Goal: Information Seeking & Learning: Find contact information

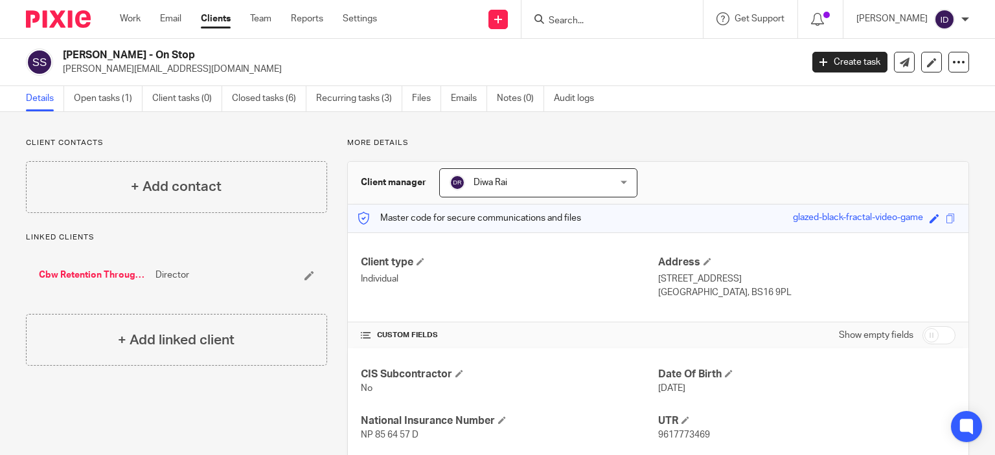
click at [594, 20] on input "Search" at bounding box center [605, 22] width 117 height 12
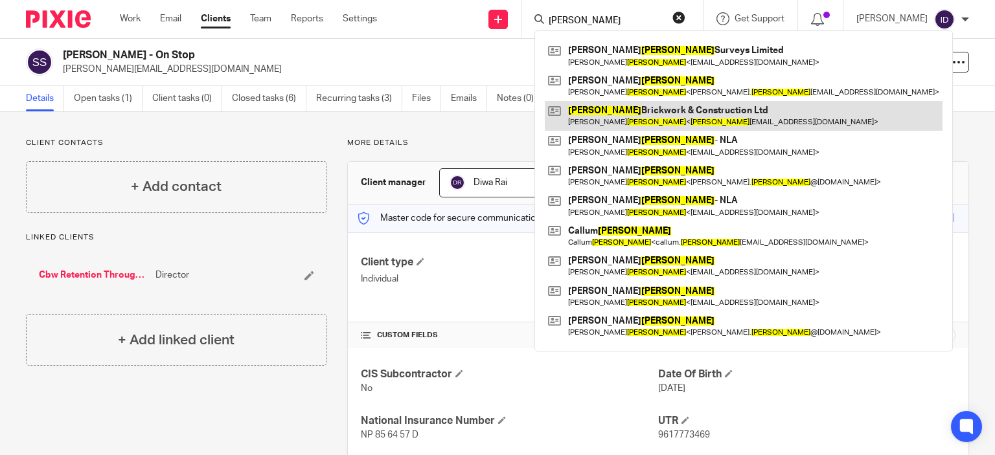
type input "D smith"
click at [619, 114] on link at bounding box center [744, 116] width 398 height 30
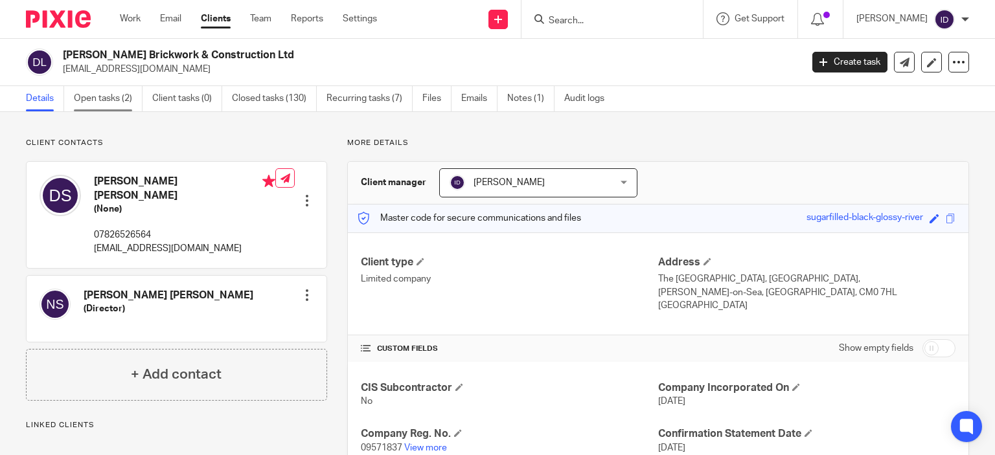
click at [102, 89] on link "Open tasks (2)" at bounding box center [108, 98] width 69 height 25
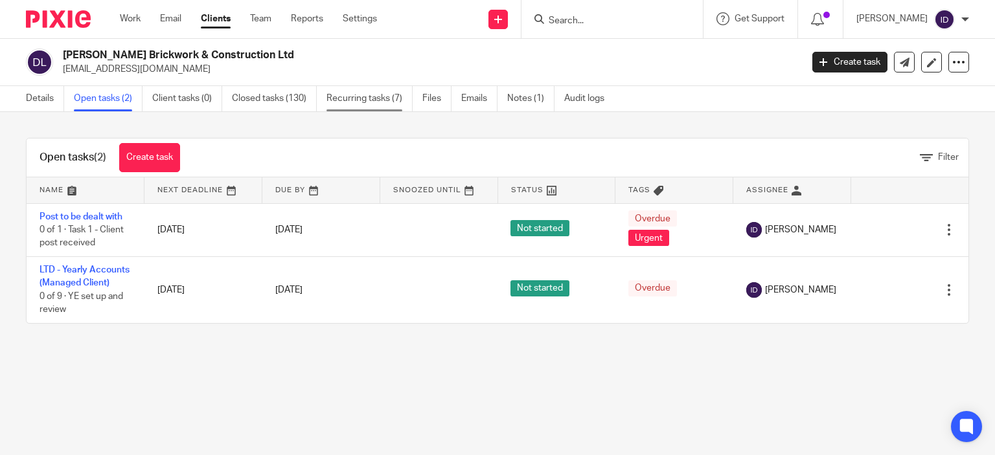
click at [369, 109] on link "Recurring tasks (7)" at bounding box center [370, 98] width 86 height 25
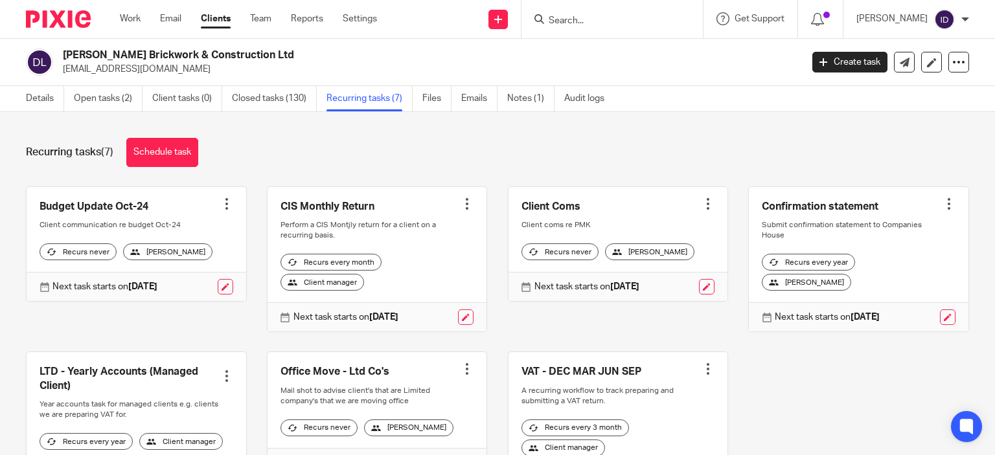
drag, startPoint x: 61, startPoint y: 69, endPoint x: 184, endPoint y: 74, distance: 123.2
click at [184, 74] on div "D Smith Brickwork & Construction Ltd d.smith1982@hotmail.co.uk" at bounding box center [409, 62] width 767 height 27
copy p "[EMAIL_ADDRESS][DOMAIN_NAME]"
click at [596, 23] on input "Search" at bounding box center [605, 22] width 117 height 12
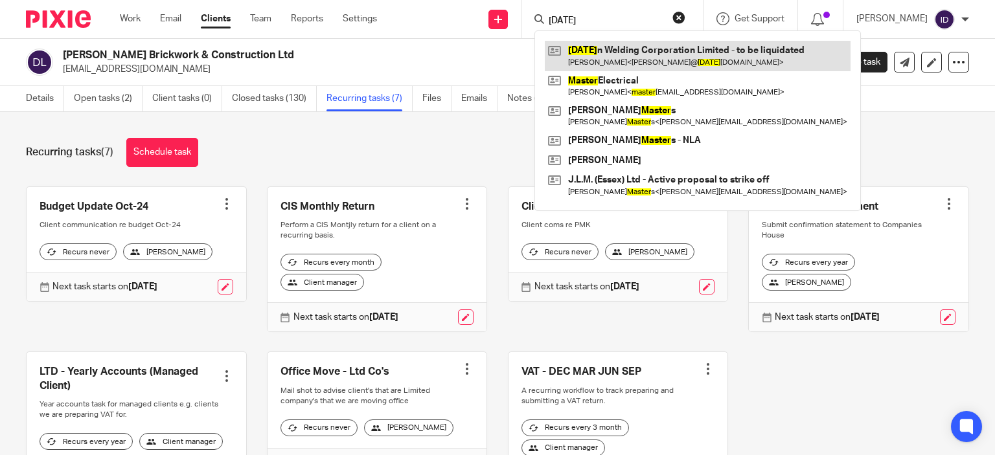
type input "easter"
click at [608, 49] on link at bounding box center [698, 56] width 306 height 30
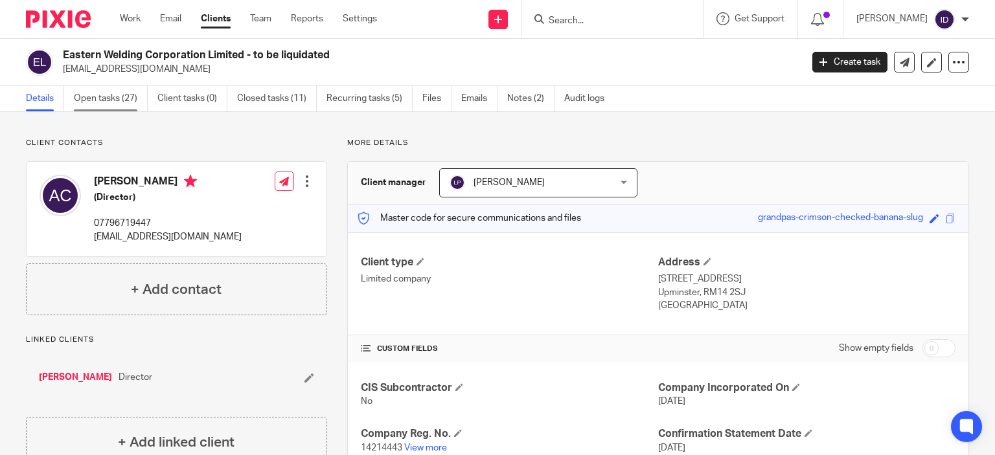
click at [122, 98] on link "Open tasks (27)" at bounding box center [111, 98] width 74 height 25
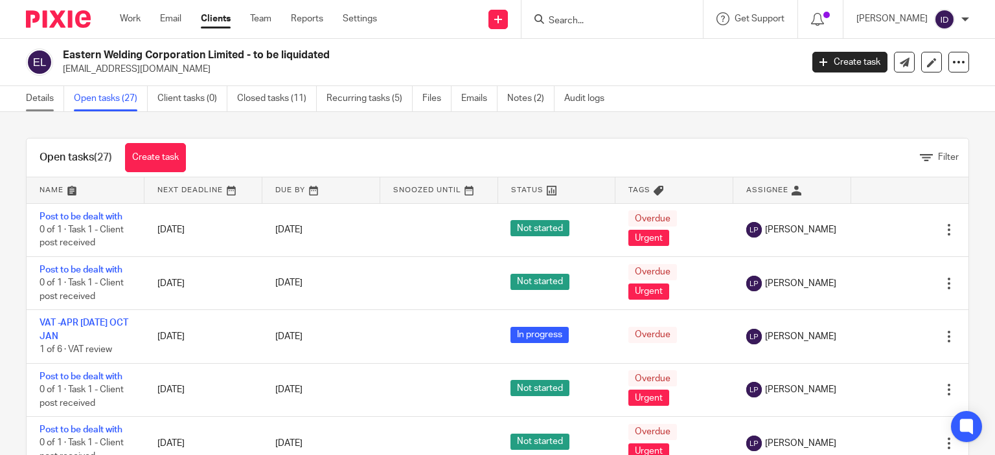
click at [40, 97] on link "Details" at bounding box center [45, 98] width 38 height 25
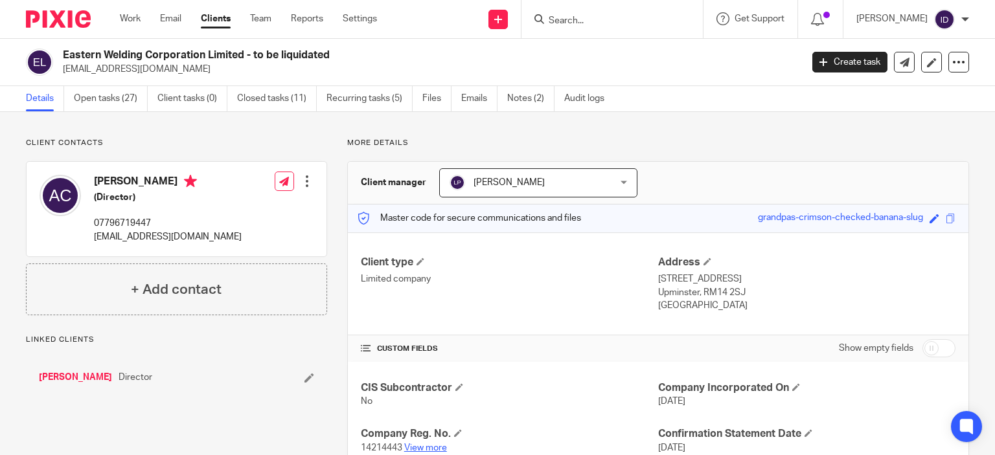
click at [435, 448] on link "View more" at bounding box center [425, 448] width 43 height 9
click at [371, 98] on link "Recurring tasks (5)" at bounding box center [370, 98] width 86 height 25
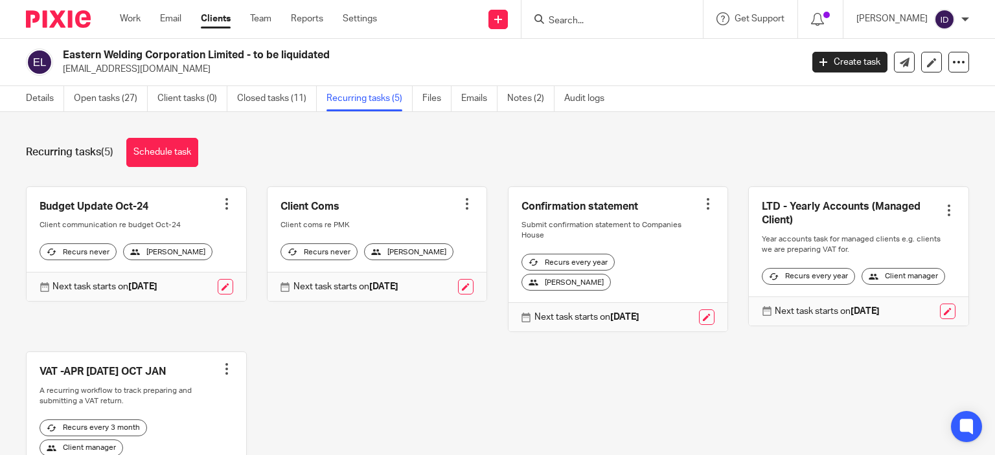
drag, startPoint x: 65, startPoint y: 70, endPoint x: 140, endPoint y: 74, distance: 75.3
click at [140, 74] on p "[EMAIL_ADDRESS][DOMAIN_NAME]" at bounding box center [428, 69] width 730 height 13
drag, startPoint x: 62, startPoint y: 69, endPoint x: 183, endPoint y: 80, distance: 122.3
click at [183, 80] on div "Eastern Welding Corporation Limited - to be liquidated andy@easternwc.co.uk Cre…" at bounding box center [497, 62] width 995 height 47
copy p "[EMAIL_ADDRESS][DOMAIN_NAME]"
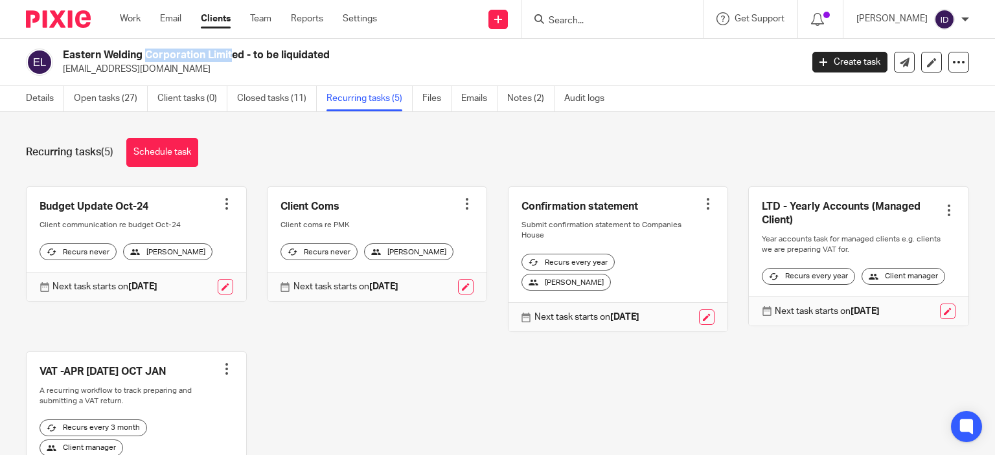
drag, startPoint x: 66, startPoint y: 54, endPoint x: 161, endPoint y: 51, distance: 95.3
click at [161, 51] on h2 "Eastern Welding Corporation Limited - to be liquidated" at bounding box center [355, 56] width 584 height 14
click at [63, 52] on h2 "Eastern Welding Corporation Limited - to be liquidated" at bounding box center [355, 56] width 584 height 14
drag, startPoint x: 62, startPoint y: 52, endPoint x: 244, endPoint y: 50, distance: 181.4
click at [244, 50] on h2 "Eastern Welding Corporation Limited - to be liquidated" at bounding box center [355, 56] width 584 height 14
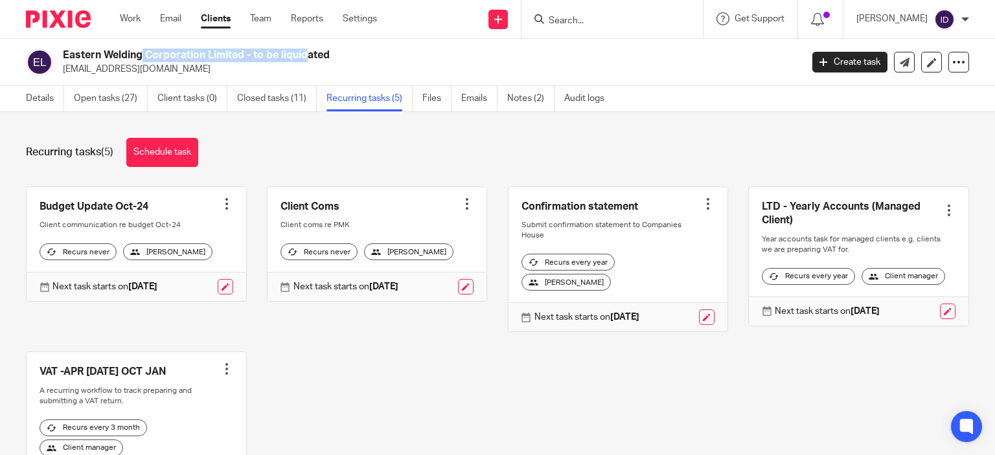
copy h2 "Eastern Welding Corporation Limited"
click at [223, 204] on div at bounding box center [226, 204] width 13 height 13
click at [189, 287] on span "Cancel schedule" at bounding box center [174, 285] width 68 height 9
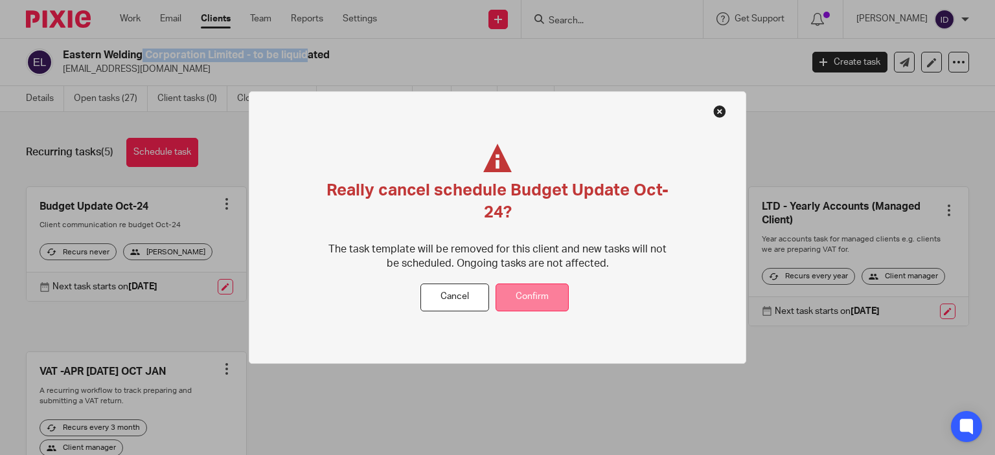
click at [557, 301] on button "Confirm" at bounding box center [532, 298] width 73 height 28
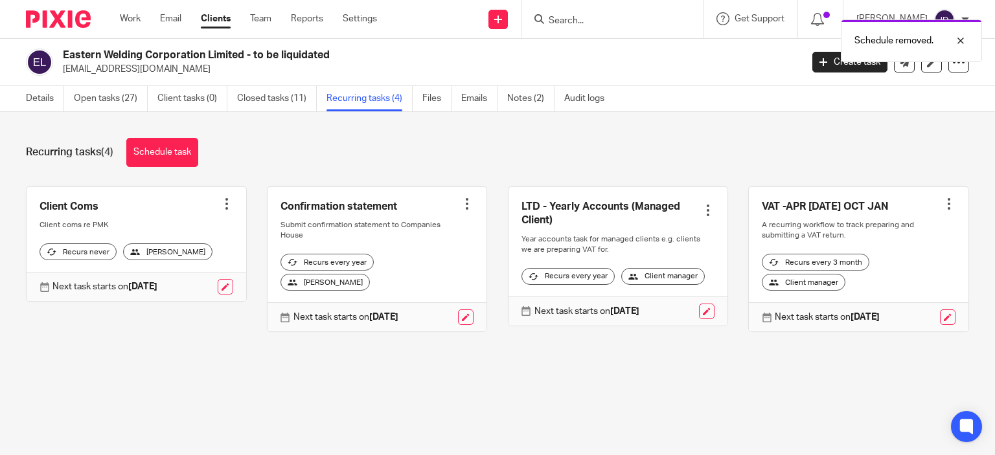
click at [220, 209] on div at bounding box center [226, 204] width 13 height 13
click at [189, 292] on button "Cancel schedule" at bounding box center [174, 286] width 104 height 17
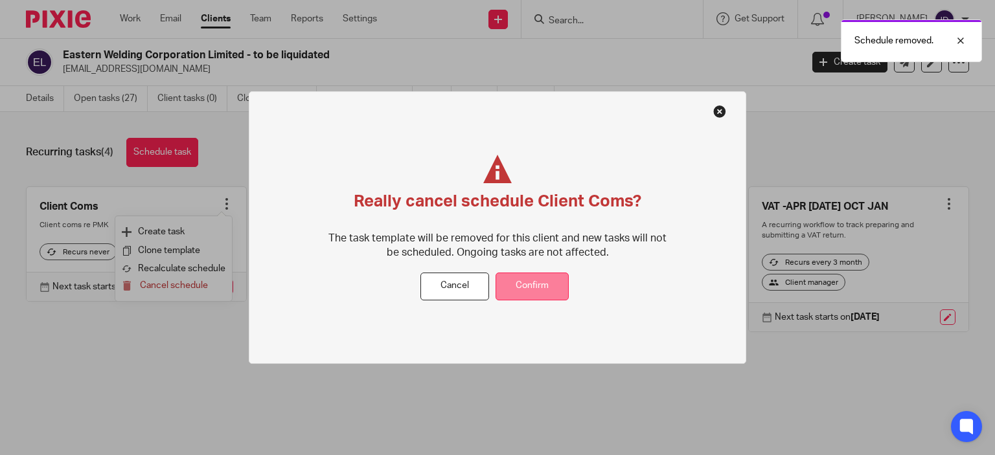
click at [535, 292] on button "Confirm" at bounding box center [532, 287] width 73 height 28
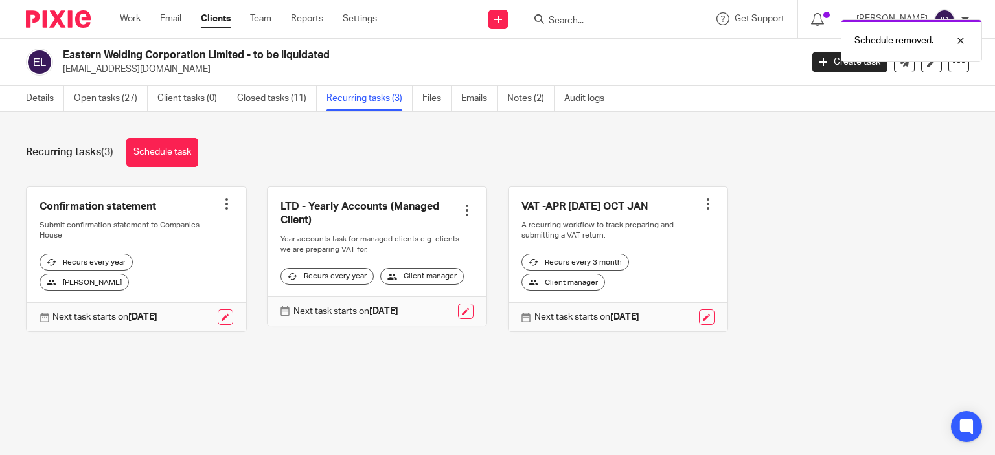
click at [222, 203] on div at bounding box center [226, 204] width 13 height 13
click at [205, 290] on span "Cancel schedule" at bounding box center [174, 285] width 68 height 9
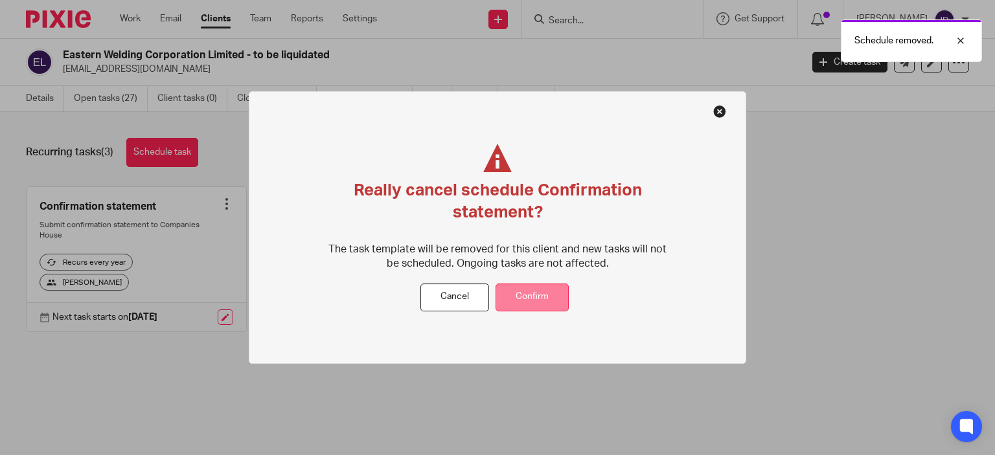
click at [520, 291] on button "Confirm" at bounding box center [532, 298] width 73 height 28
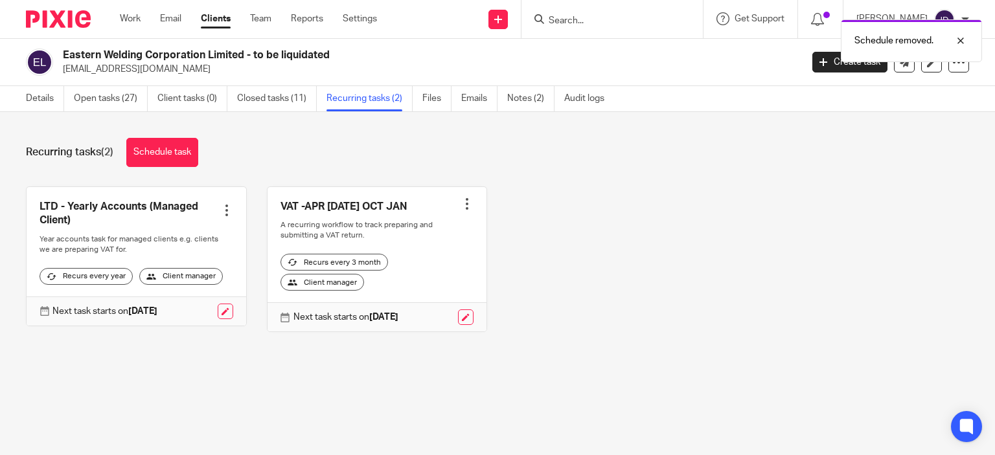
click at [220, 210] on div at bounding box center [226, 210] width 13 height 13
click at [185, 293] on span "Cancel schedule" at bounding box center [174, 292] width 68 height 9
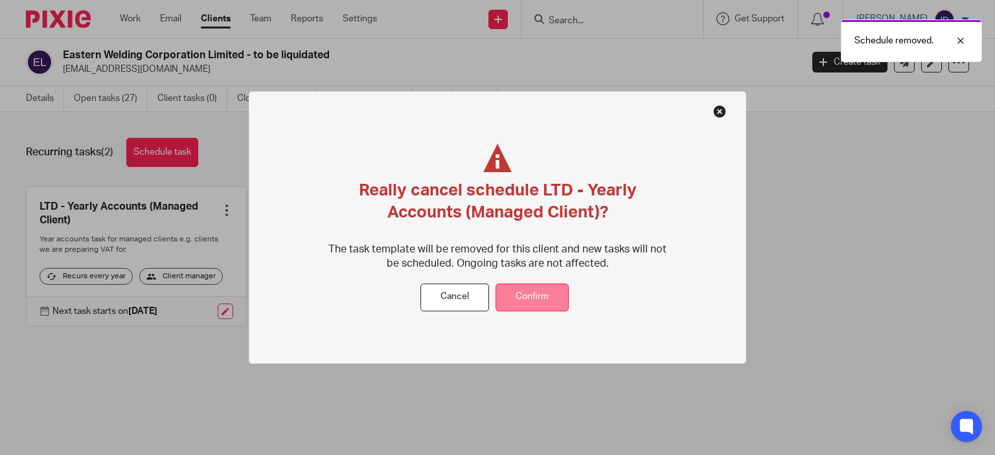
click at [553, 290] on button "Confirm" at bounding box center [532, 298] width 73 height 28
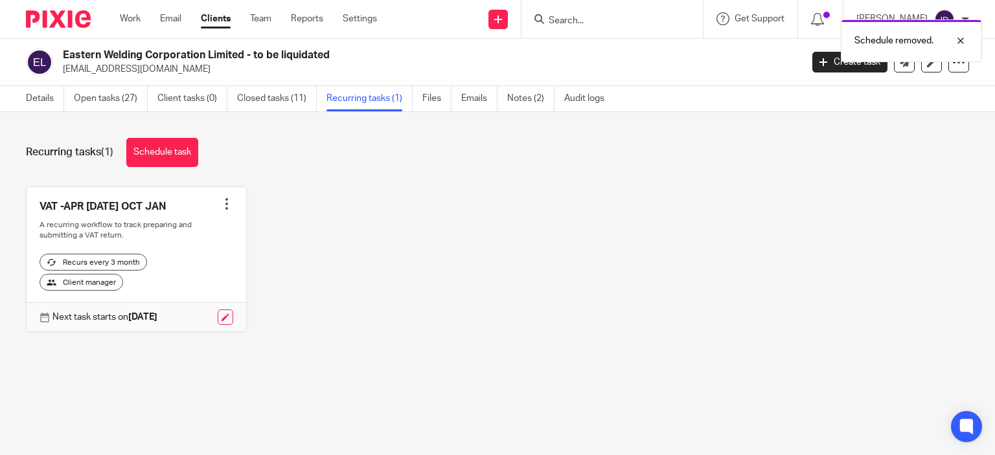
click at [222, 203] on div at bounding box center [226, 204] width 13 height 13
click at [189, 280] on button "Cancel schedule" at bounding box center [174, 286] width 104 height 17
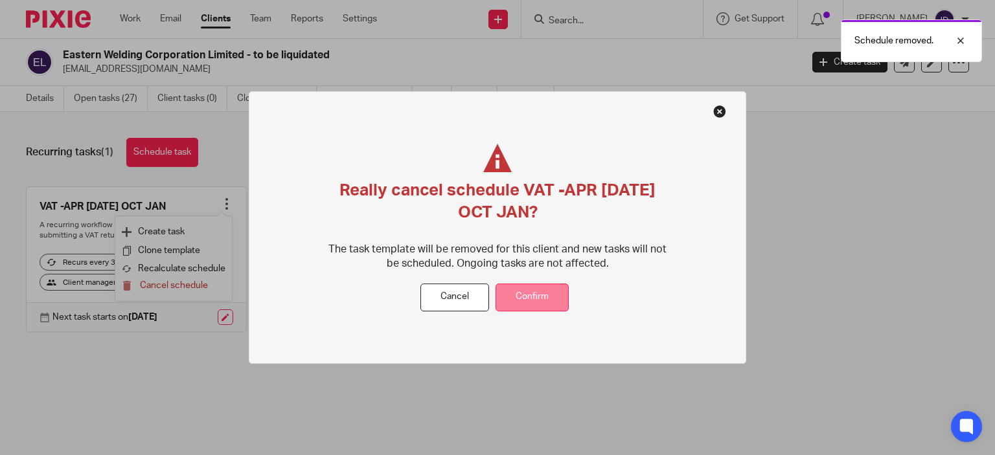
click at [553, 300] on button "Confirm" at bounding box center [532, 298] width 73 height 28
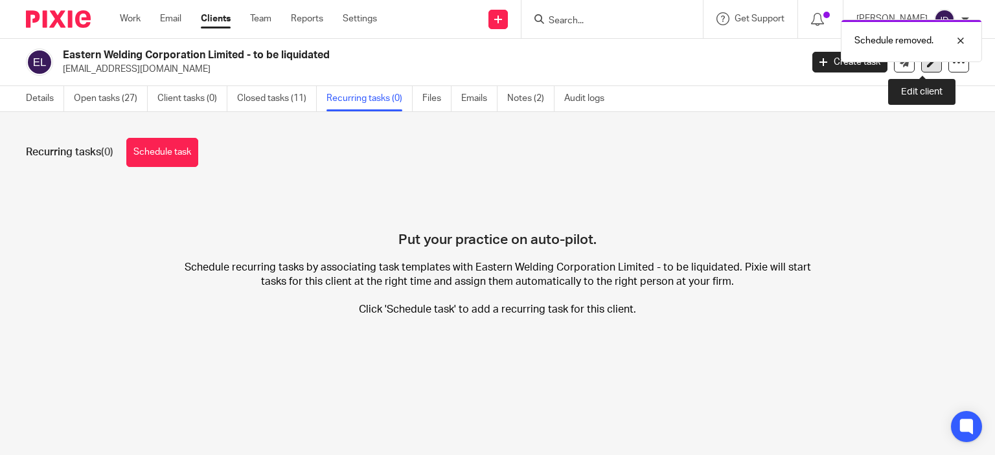
click at [928, 69] on link at bounding box center [931, 62] width 21 height 21
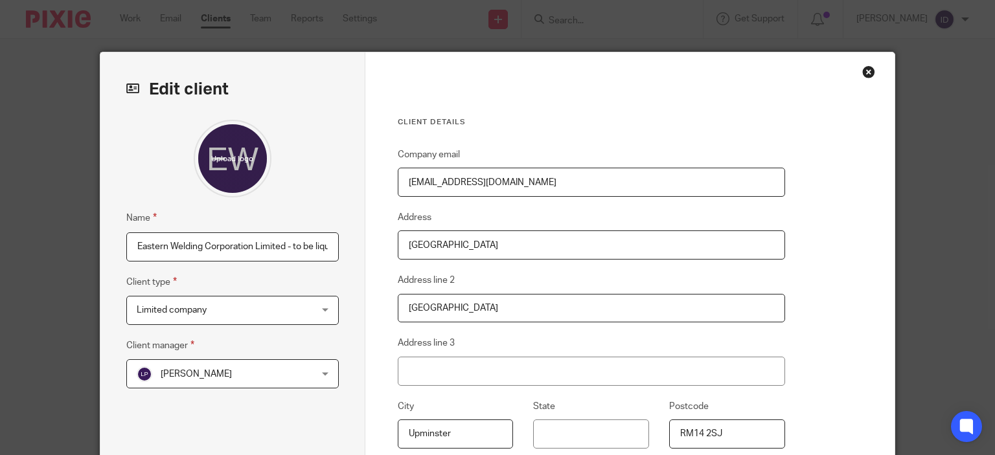
click at [318, 251] on input "Eastern Welding Corporation Limited - to be liquidated" at bounding box center [232, 247] width 213 height 29
type input "Eastern Welding Corporation Limited - to be liquidated - on stop"
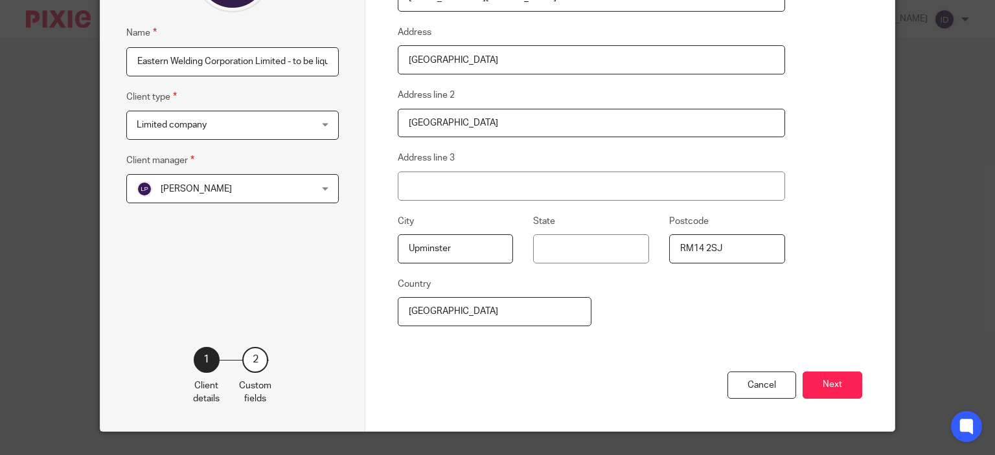
scroll to position [212, 0]
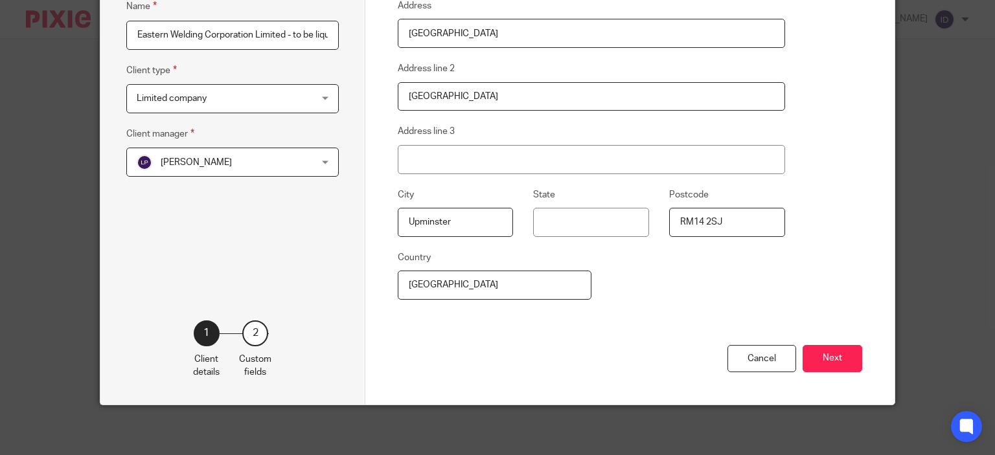
click at [838, 357] on button "Next" at bounding box center [833, 359] width 60 height 28
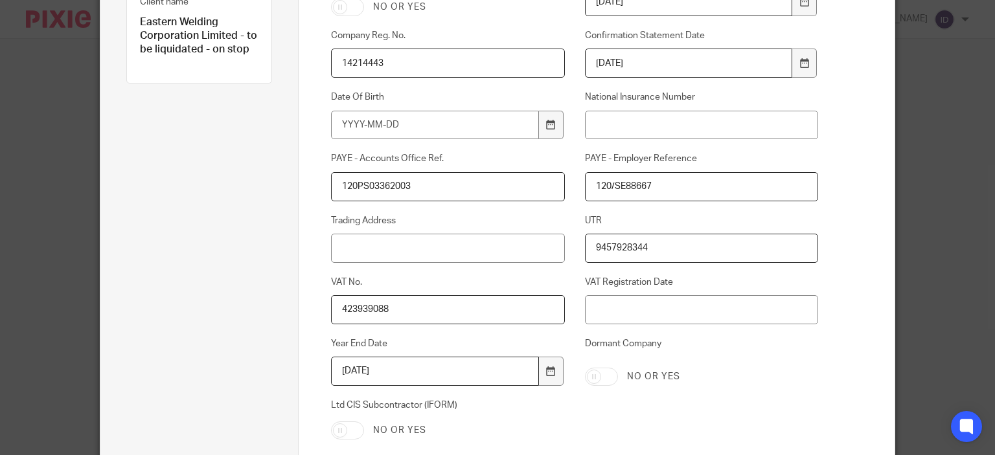
click at [858, 398] on div "Custom fields CIS Subcontractor No or yes Company Incorporated On [DATE] Compan…" at bounding box center [597, 193] width 596 height 705
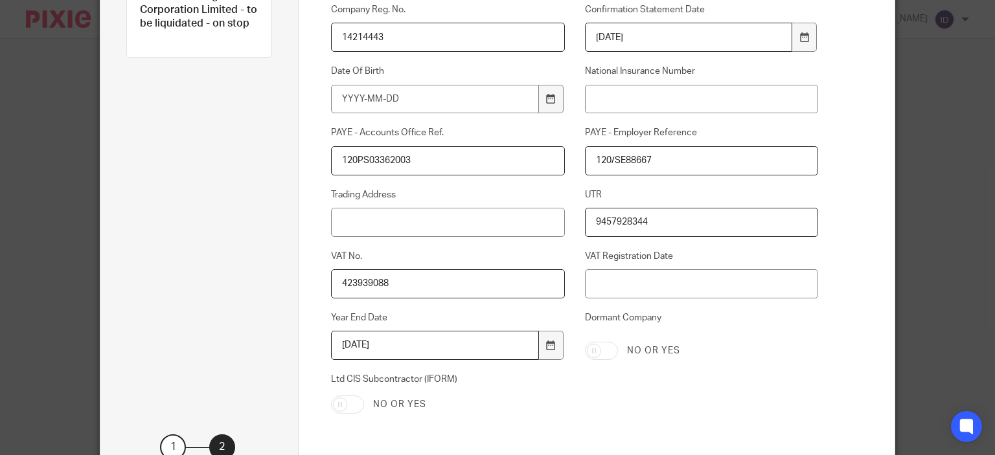
scroll to position [354, 0]
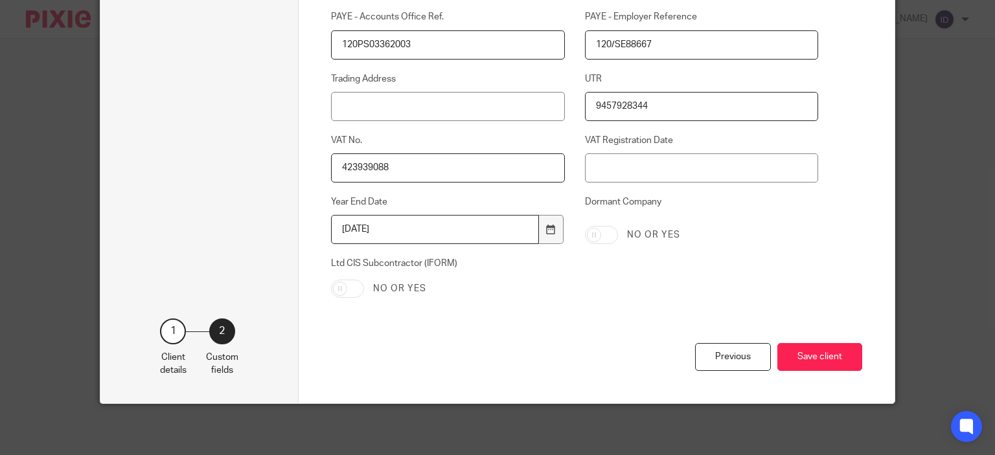
click at [827, 343] on div "Previous Save client" at bounding box center [596, 373] width 531 height 60
click at [823, 365] on button "Save client" at bounding box center [820, 357] width 85 height 28
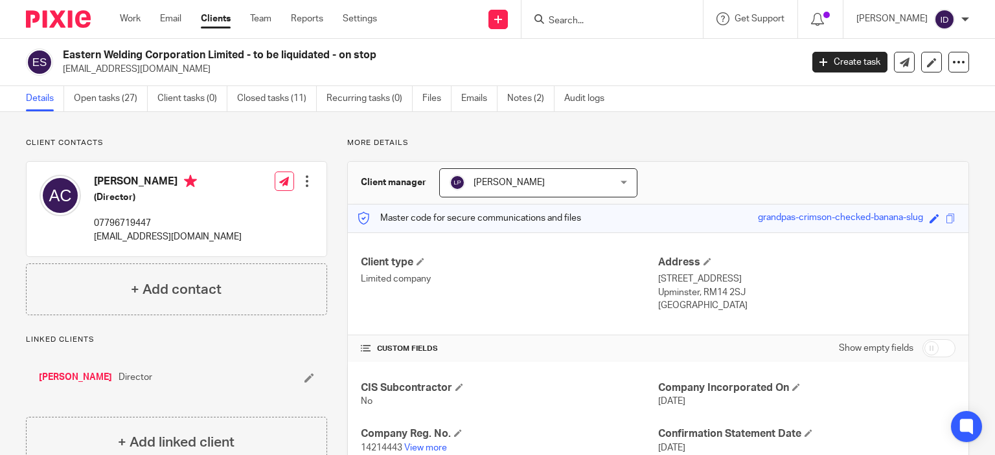
click at [86, 380] on link "Andrew Chapman" at bounding box center [75, 377] width 73 height 13
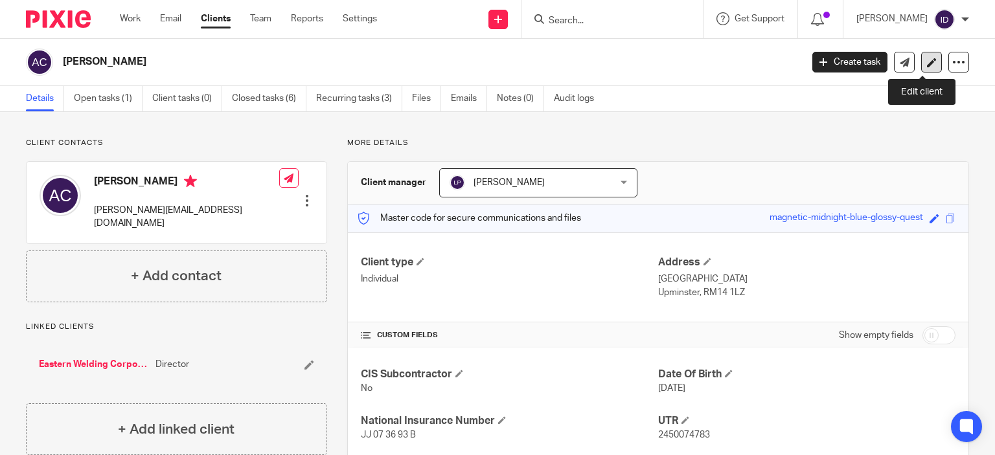
click at [927, 59] on icon at bounding box center [932, 63] width 10 height 10
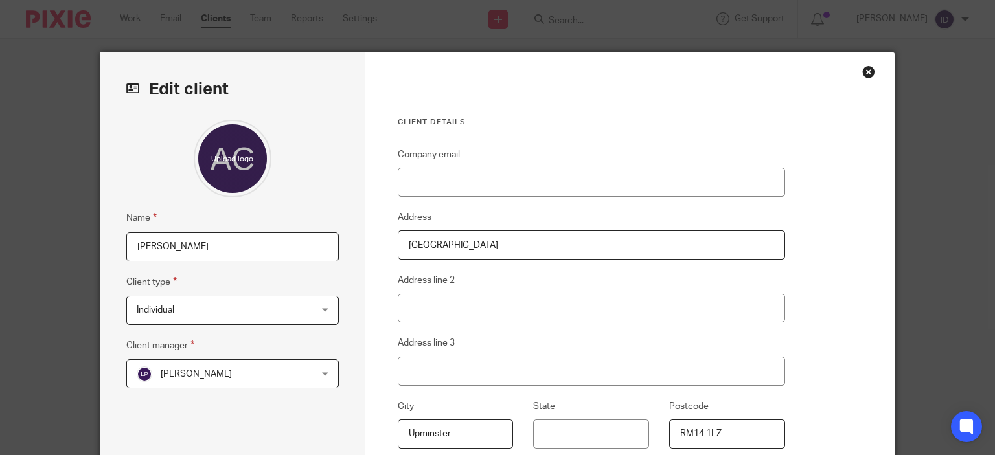
click at [227, 253] on input "[PERSON_NAME]" at bounding box center [232, 247] width 213 height 29
type input "[PERSON_NAME] - On Stop"
click at [873, 238] on div "Client details Company email Address [STREET_ADDRESS] Address line 2 Address li…" at bounding box center [630, 334] width 530 height 564
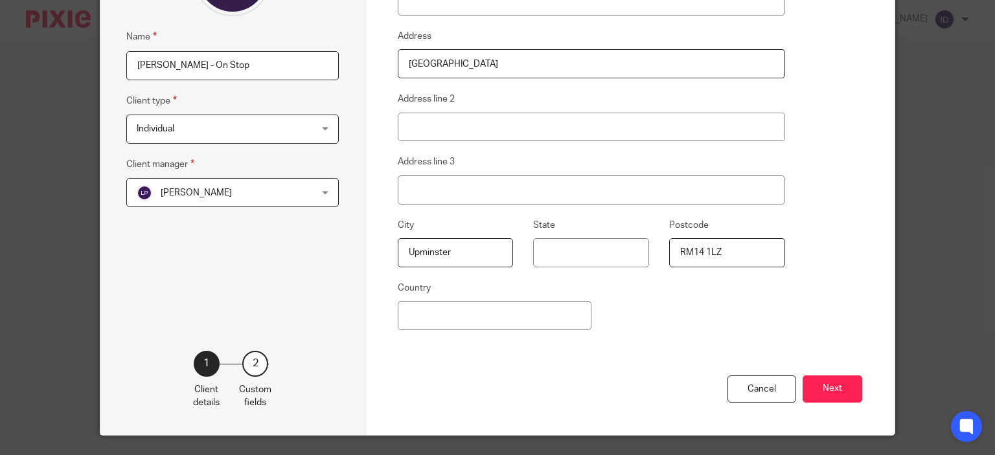
scroll to position [212, 0]
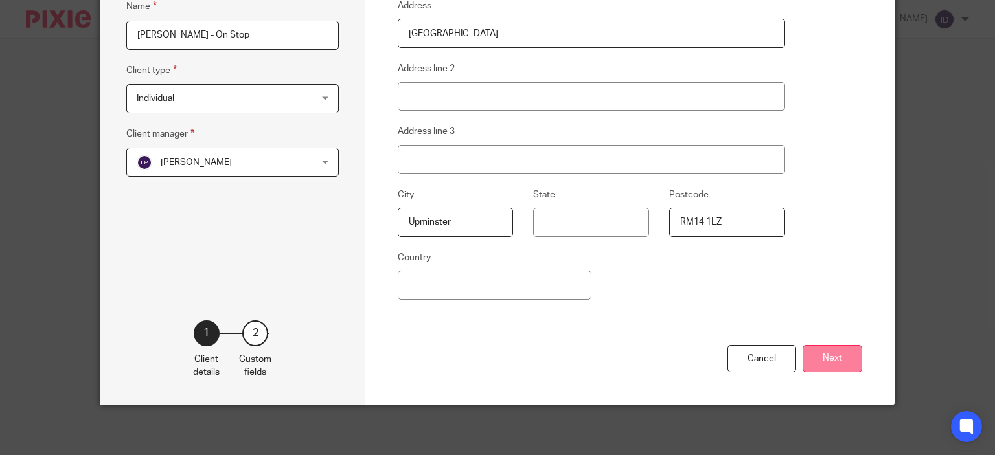
click at [831, 358] on button "Next" at bounding box center [833, 359] width 60 height 28
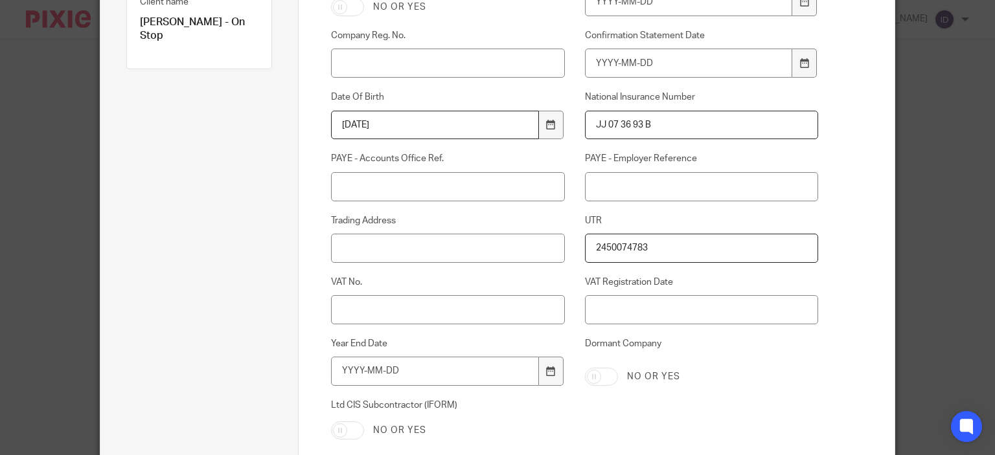
click at [832, 349] on div "Custom fields CIS Subcontractor No or yes Company Incorporated On Company Reg. …" at bounding box center [597, 193] width 596 height 705
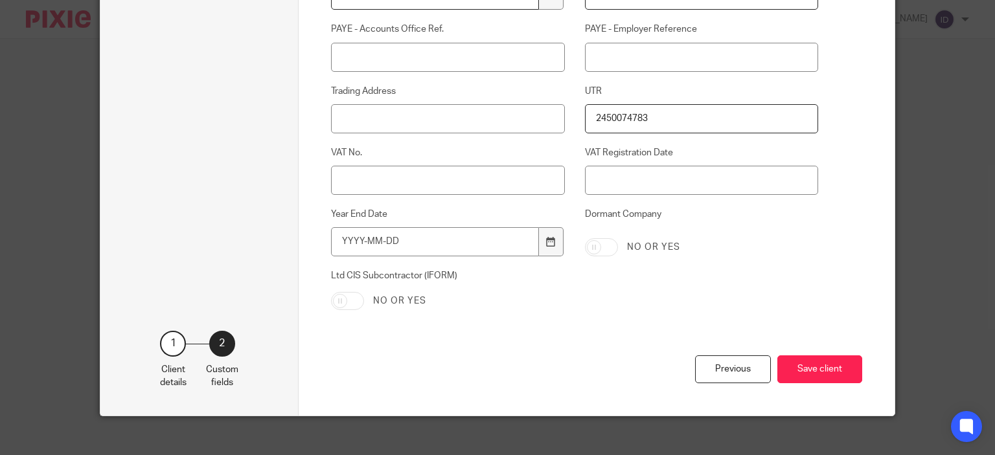
scroll to position [354, 0]
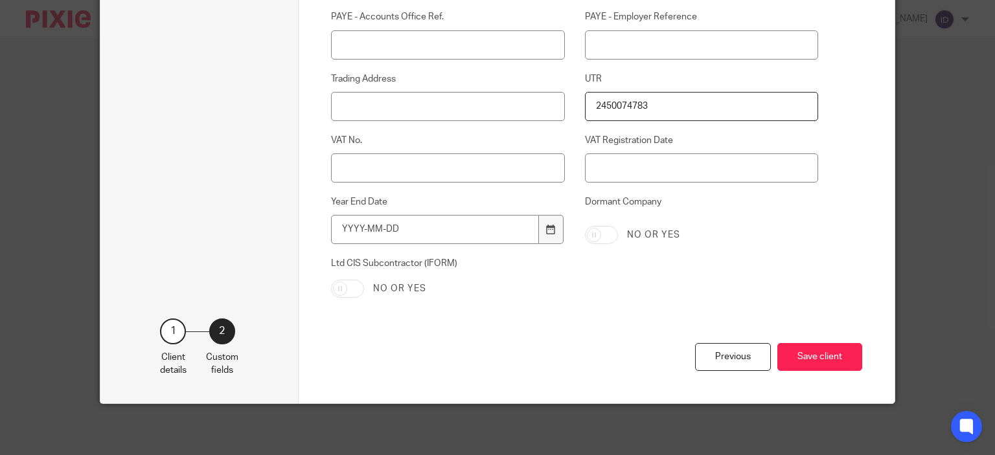
click at [832, 349] on button "Save client" at bounding box center [820, 357] width 85 height 28
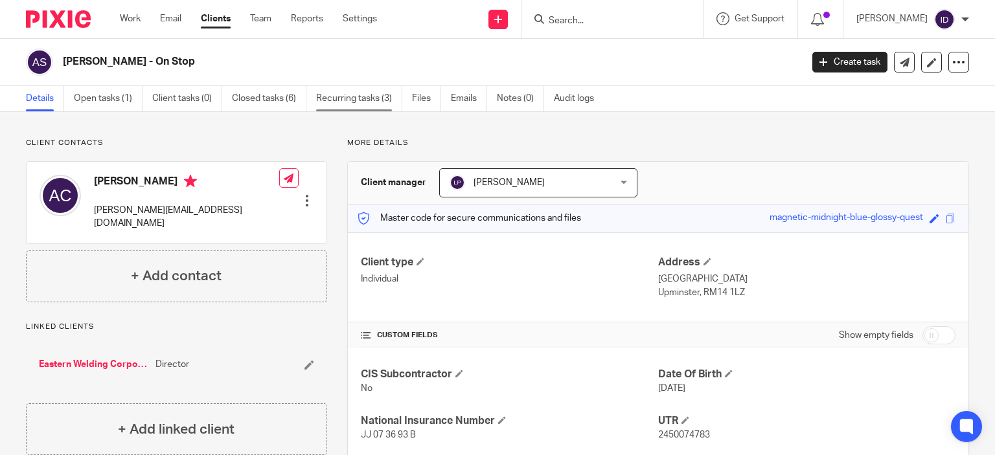
click at [373, 87] on link "Recurring tasks (3)" at bounding box center [359, 98] width 86 height 25
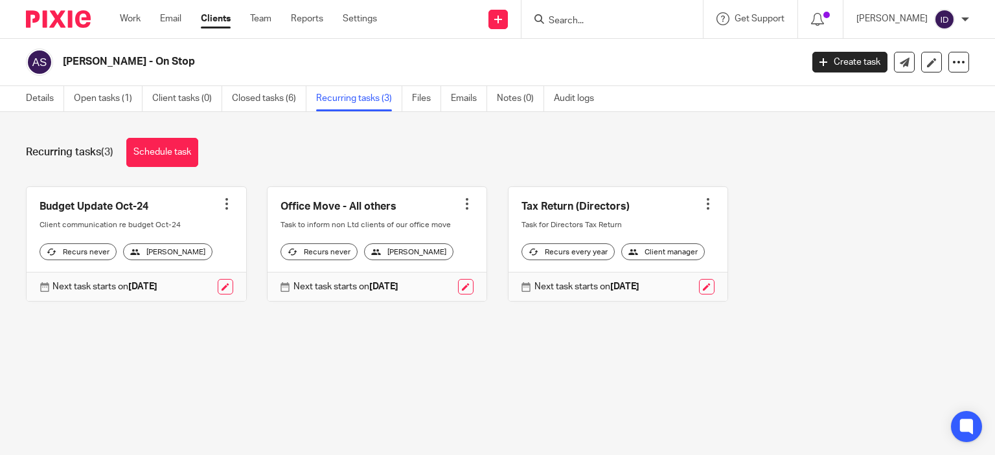
click at [225, 202] on div at bounding box center [226, 204] width 13 height 13
click at [179, 287] on span "Cancel schedule" at bounding box center [174, 285] width 68 height 9
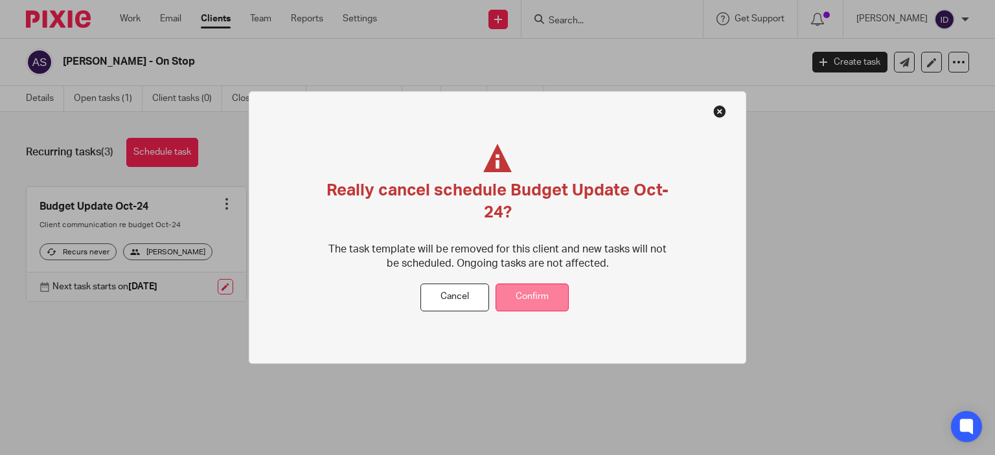
click at [539, 284] on button "Confirm" at bounding box center [532, 298] width 73 height 28
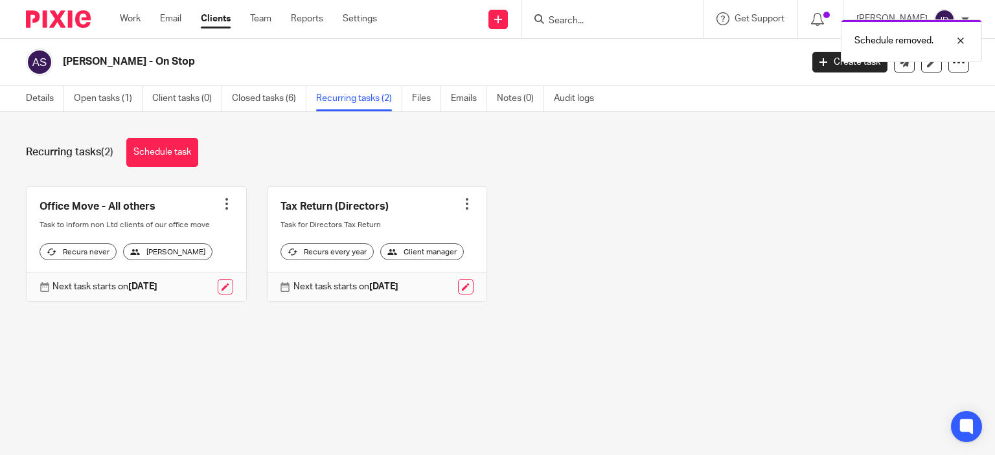
click at [228, 202] on div at bounding box center [226, 204] width 13 height 13
click at [170, 287] on span "Cancel schedule" at bounding box center [174, 285] width 68 height 9
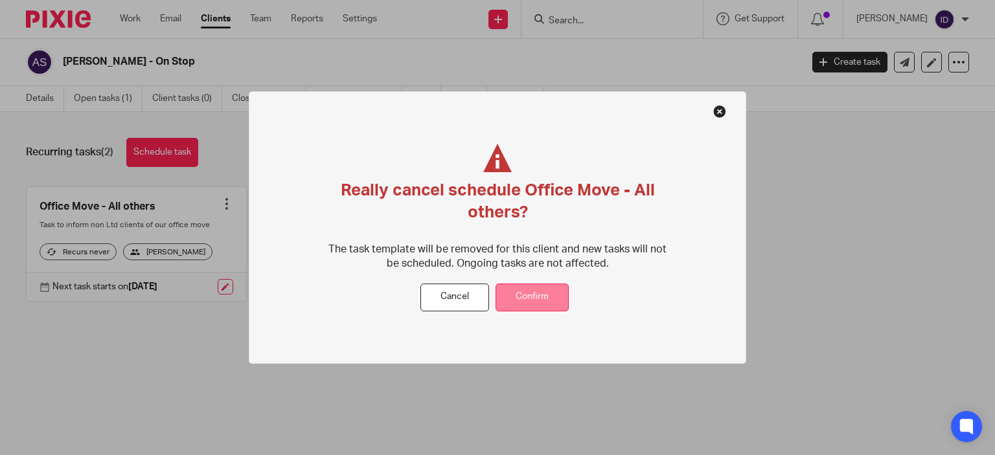
click at [542, 295] on button "Confirm" at bounding box center [532, 298] width 73 height 28
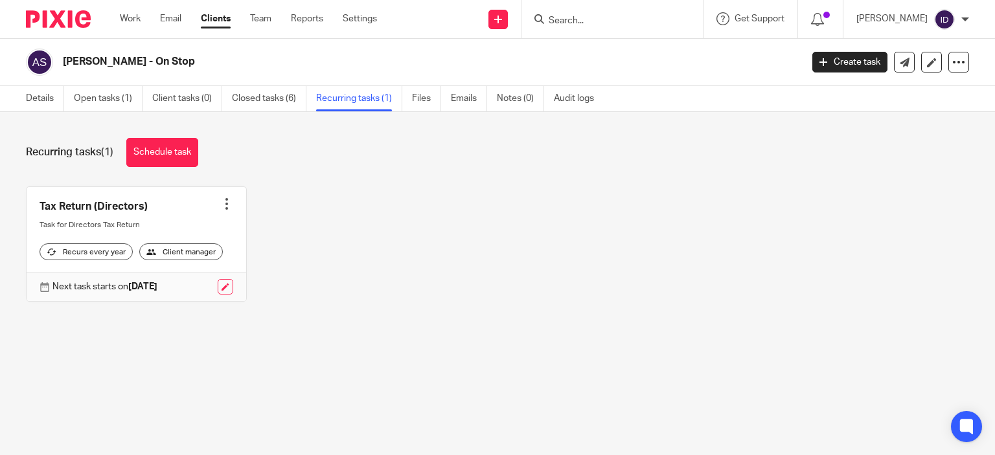
click at [224, 207] on div at bounding box center [226, 204] width 13 height 13
click at [198, 287] on span "Cancel schedule" at bounding box center [174, 285] width 68 height 9
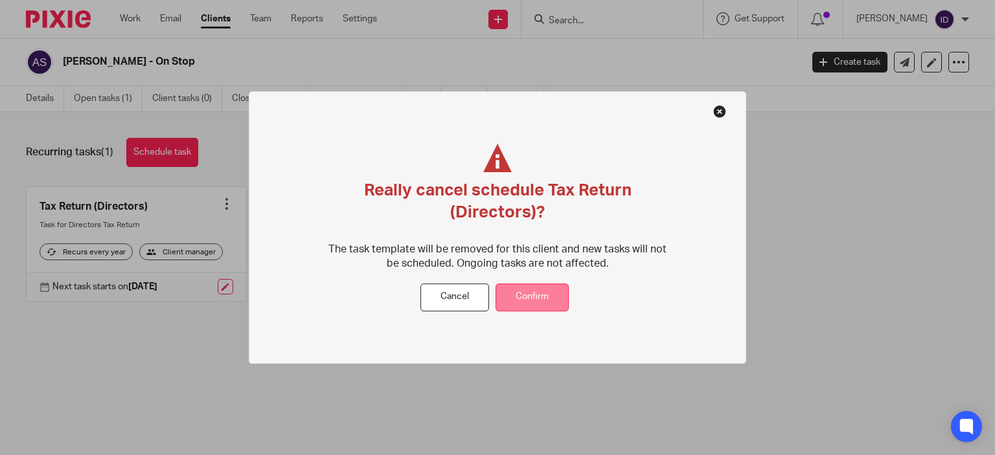
click at [544, 303] on button "Confirm" at bounding box center [532, 298] width 73 height 28
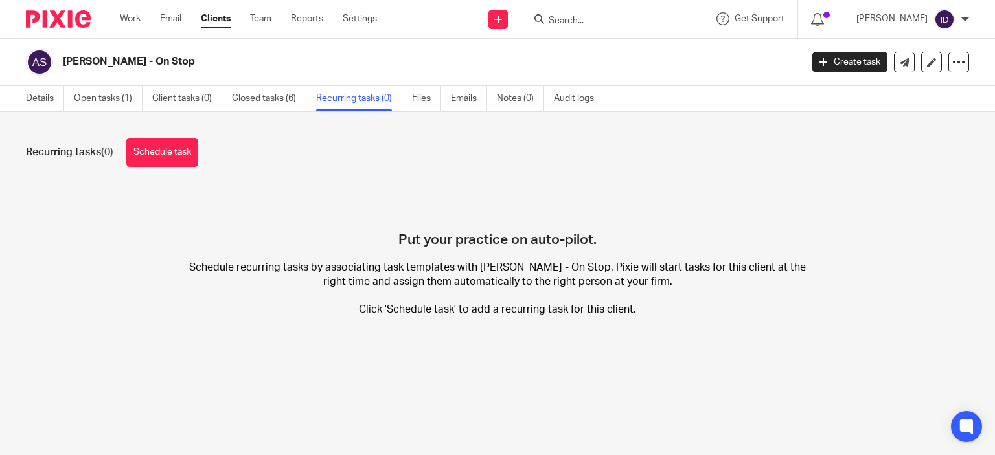
click at [599, 21] on input "Search" at bounding box center [605, 22] width 117 height 12
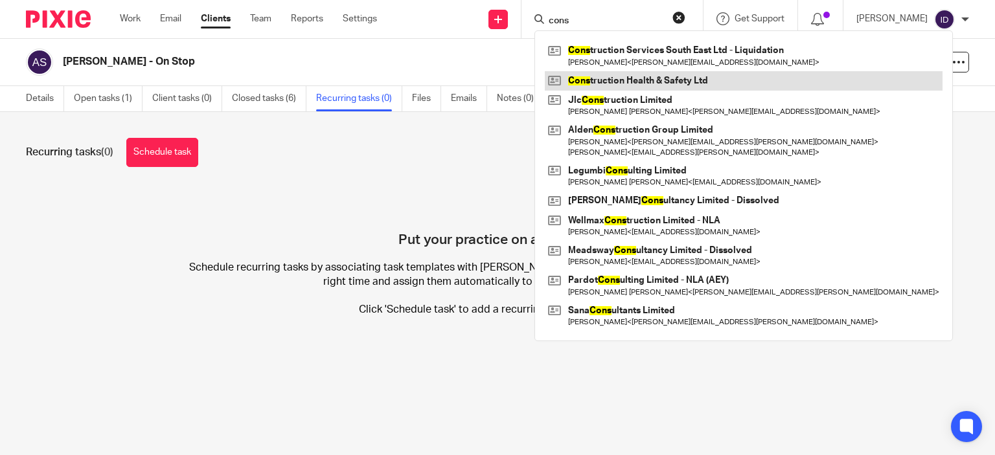
type input "cons"
click at [616, 82] on link at bounding box center [744, 80] width 398 height 19
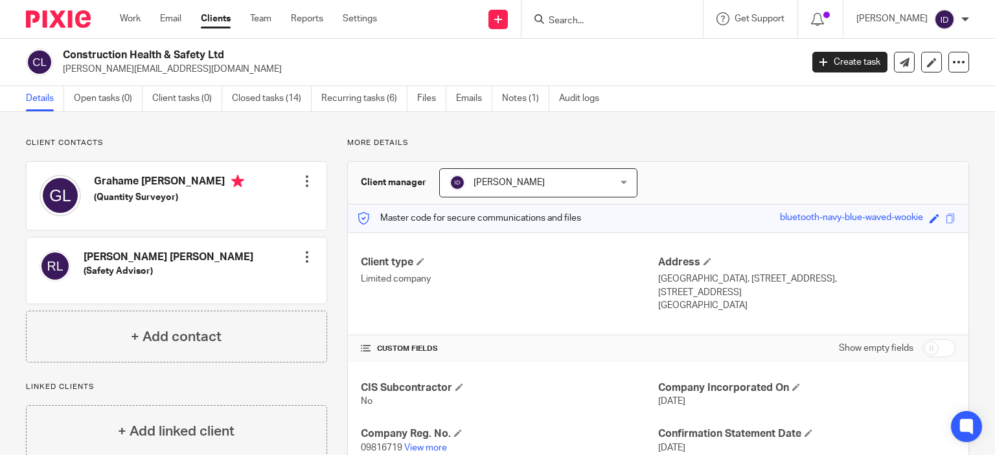
click at [270, 144] on p "Client contacts" at bounding box center [176, 143] width 301 height 10
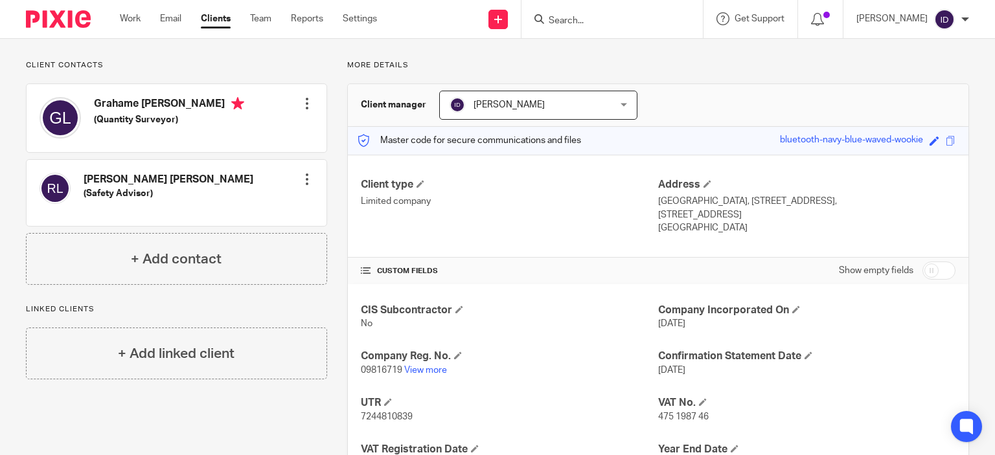
scroll to position [104, 0]
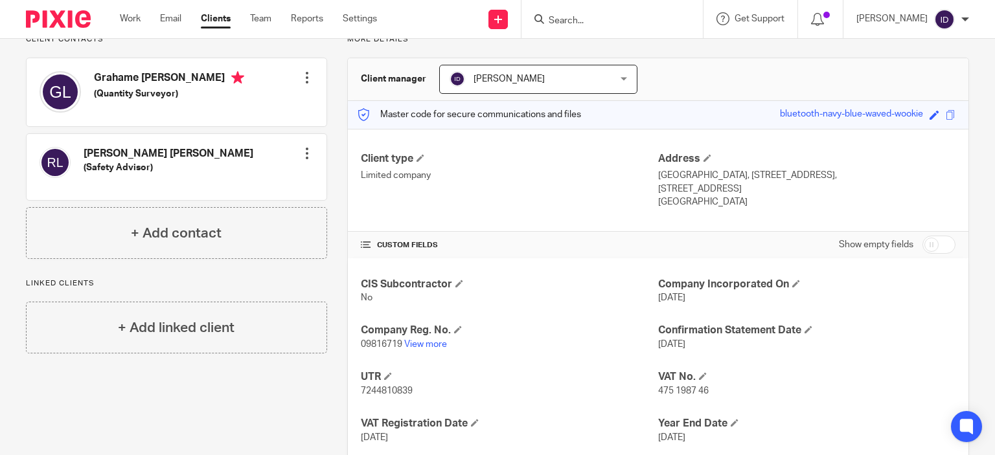
click at [425, 339] on p "09816719 View more" at bounding box center [509, 344] width 297 height 13
click at [306, 157] on div at bounding box center [307, 153] width 13 height 13
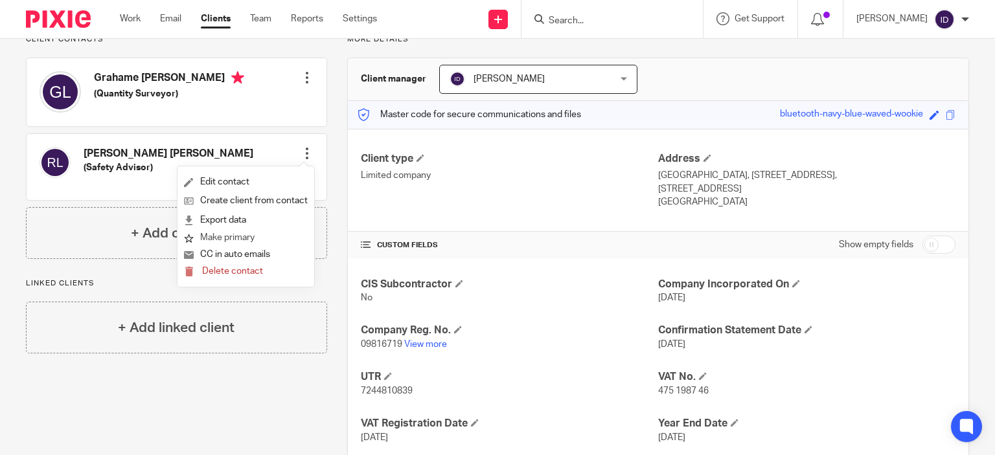
click at [226, 238] on button "Make primary" at bounding box center [219, 238] width 71 height 17
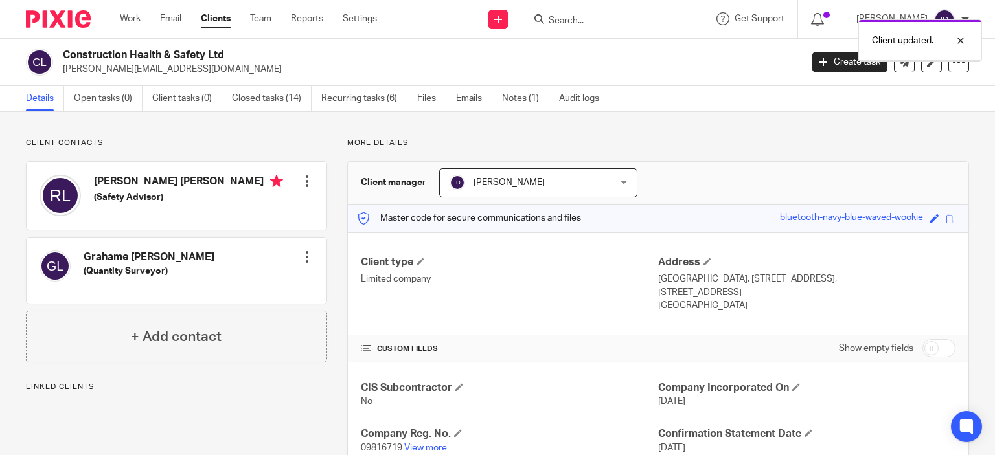
click at [231, 415] on div "Client contacts [PERSON_NAME] (Quantity Surveyor) Edit contact Create client fr…" at bounding box center [166, 376] width 321 height 477
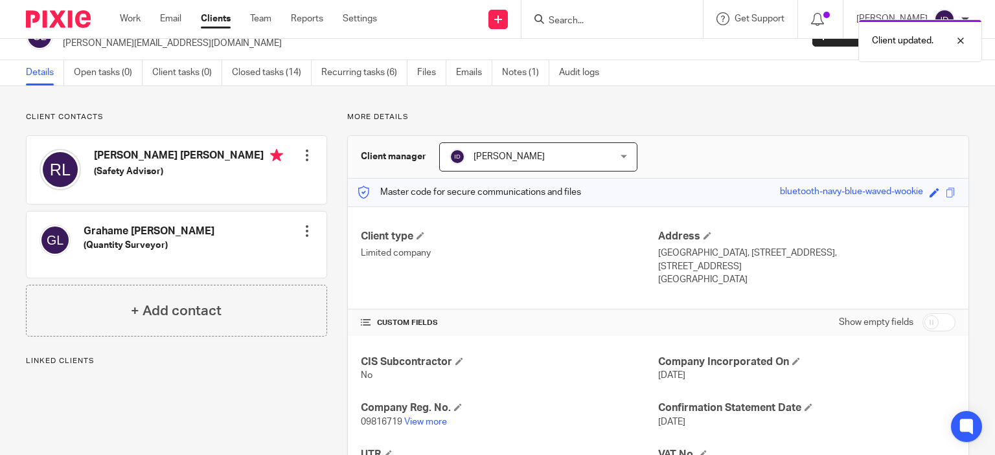
scroll to position [78, 0]
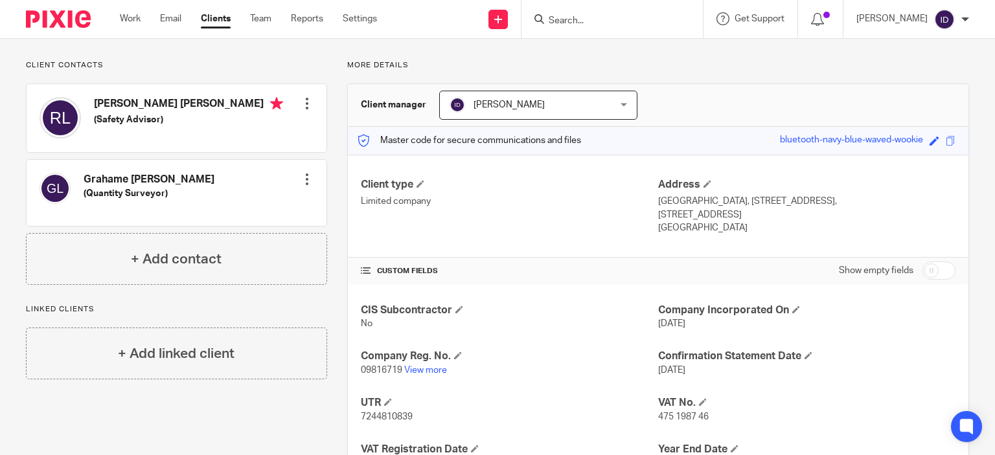
click at [623, 27] on div at bounding box center [612, 19] width 181 height 38
click at [599, 19] on input "Search" at bounding box center [605, 22] width 117 height 12
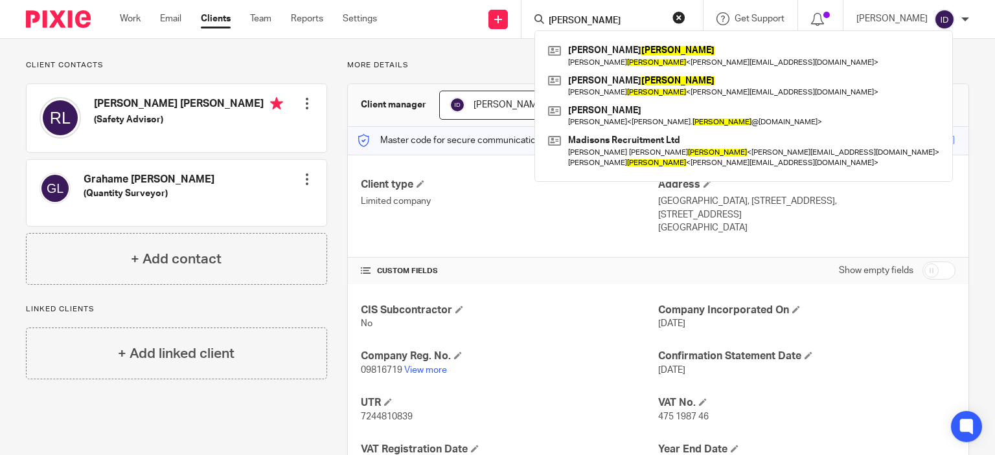
type input "lovett"
click at [168, 414] on div "Client contacts Grahame Peter Lovett (Quantity Surveyor) Edit contact Create cl…" at bounding box center [166, 298] width 321 height 477
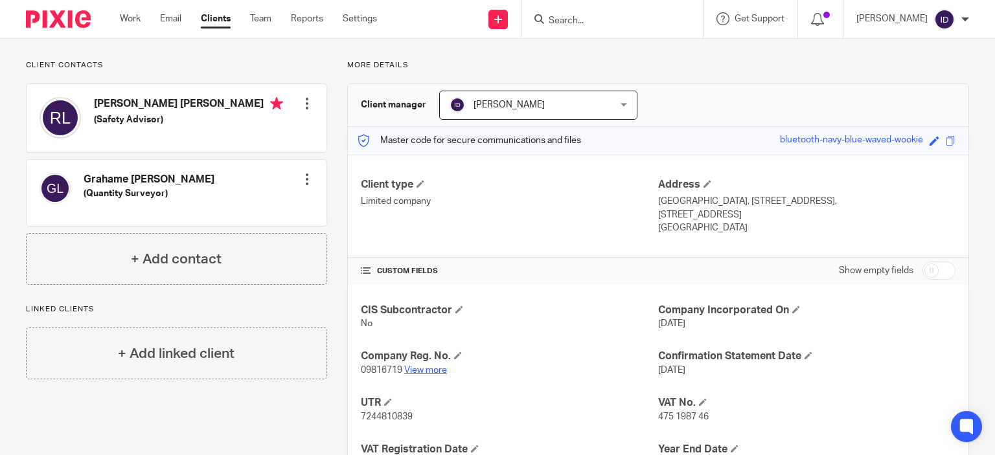
click at [412, 371] on link "View more" at bounding box center [425, 370] width 43 height 9
click at [142, 303] on div "Client contacts Grahame Peter Lovett (Quantity Surveyor) Edit contact Create cl…" at bounding box center [166, 298] width 321 height 477
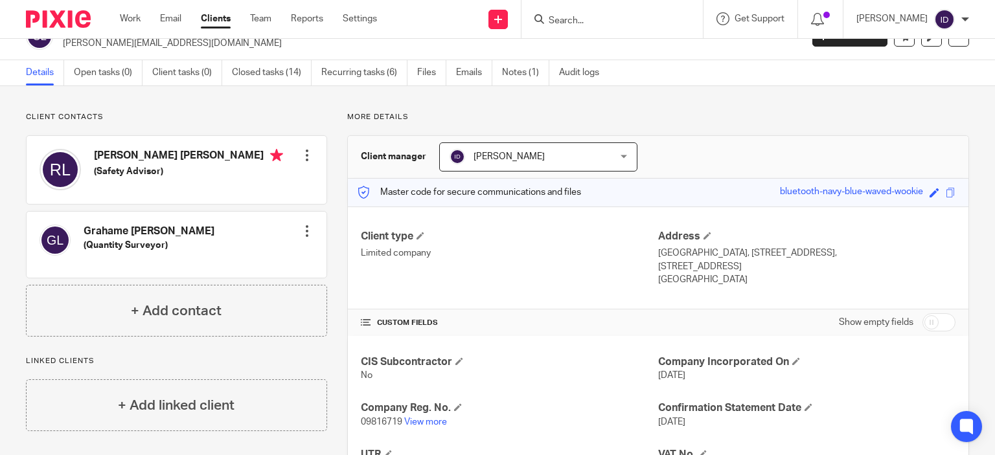
scroll to position [0, 0]
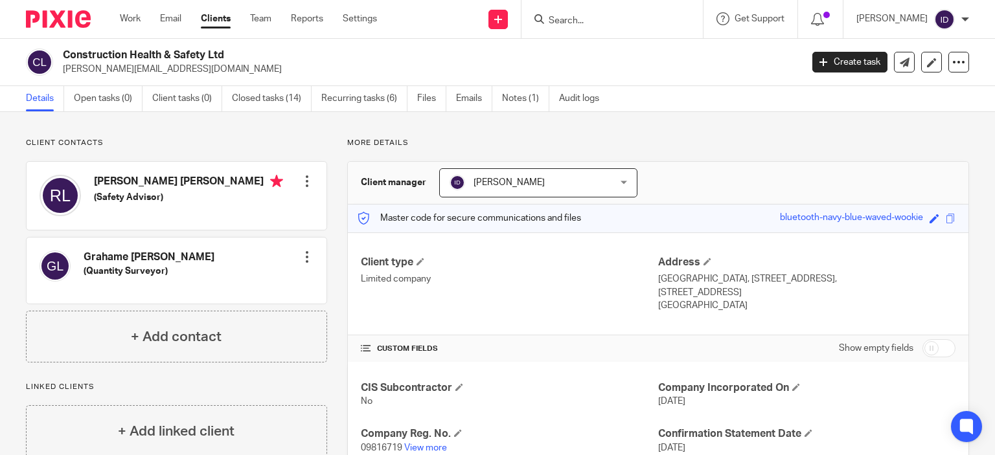
drag, startPoint x: 63, startPoint y: 68, endPoint x: 210, endPoint y: 69, distance: 146.4
click at [210, 69] on p "ross@construction-safety.org.uk" at bounding box center [428, 69] width 730 height 13
copy p "ross@construction-safety.org.uk"
drag, startPoint x: 63, startPoint y: 51, endPoint x: 227, endPoint y: 52, distance: 164.6
click at [227, 52] on h2 "Construction Health & Safety Ltd" at bounding box center [355, 56] width 584 height 14
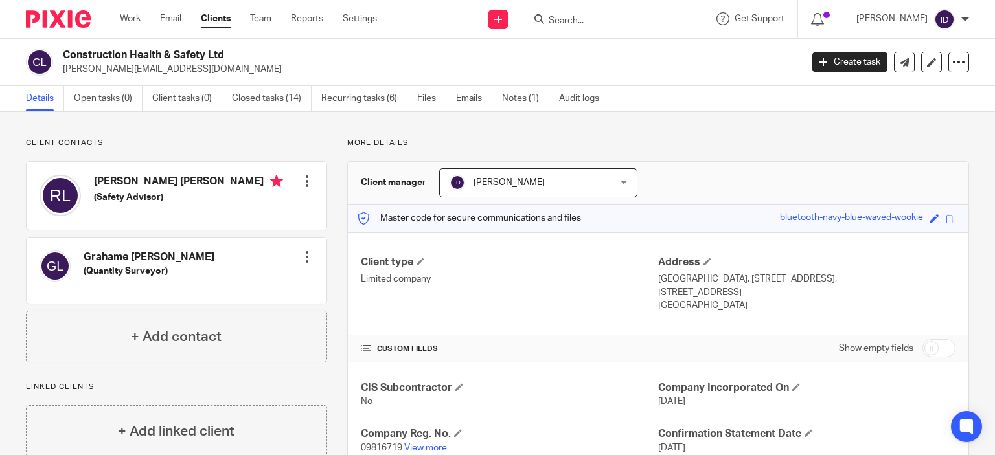
click at [212, 55] on h2 "Construction Health & Safety Ltd" at bounding box center [355, 56] width 584 height 14
copy h2 "Construction Health & Safety Ltd"
click at [361, 108] on link "Recurring tasks (6)" at bounding box center [364, 98] width 86 height 25
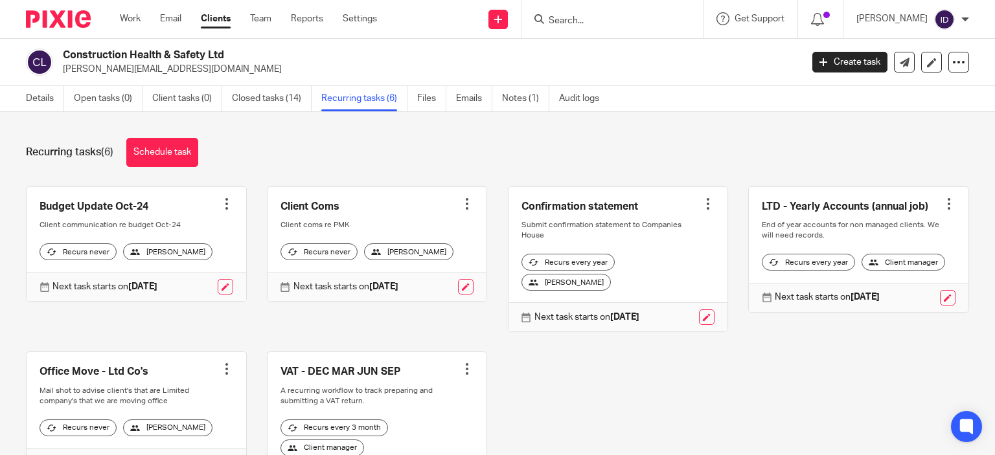
click at [648, 24] on input "Search" at bounding box center [605, 22] width 117 height 12
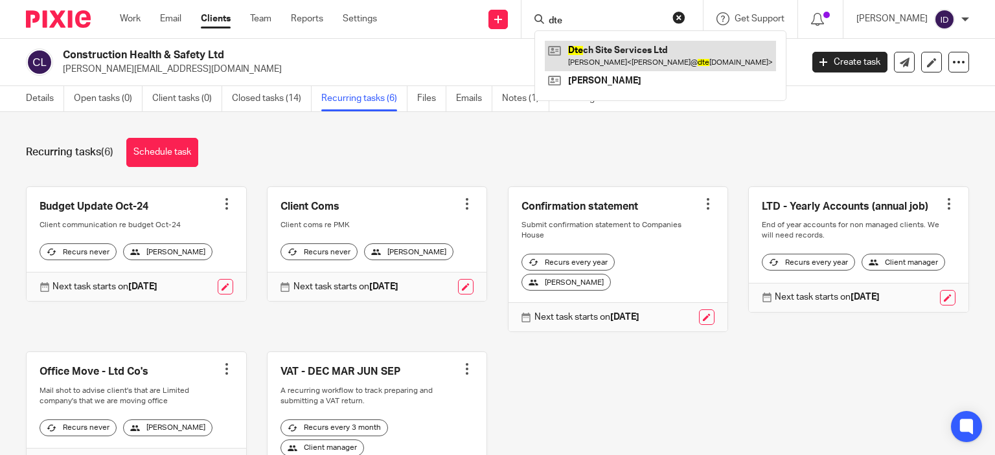
type input "dte"
click at [625, 52] on link at bounding box center [660, 56] width 231 height 30
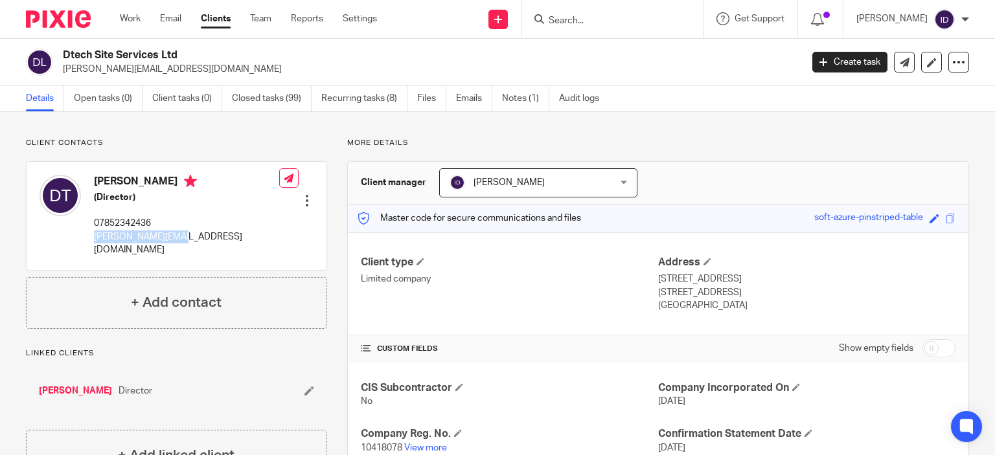
drag, startPoint x: 95, startPoint y: 236, endPoint x: 176, endPoint y: 239, distance: 81.7
click at [176, 239] on p "dale@dtechss.co.uk" at bounding box center [186, 244] width 185 height 27
copy p "dale@dtechss.co.uk"
drag, startPoint x: 61, startPoint y: 51, endPoint x: 181, endPoint y: 52, distance: 119.9
click at [181, 52] on div "Dtech Site Services Ltd dale@dtechss.co.uk" at bounding box center [409, 62] width 767 height 27
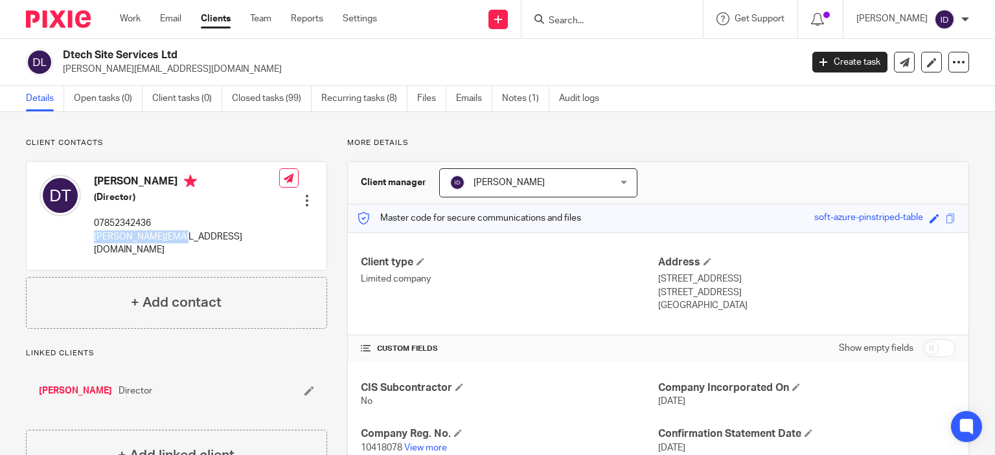
copy h2 "Dtech Site Services Ltd"
click at [334, 100] on link "Recurring tasks (8)" at bounding box center [364, 98] width 86 height 25
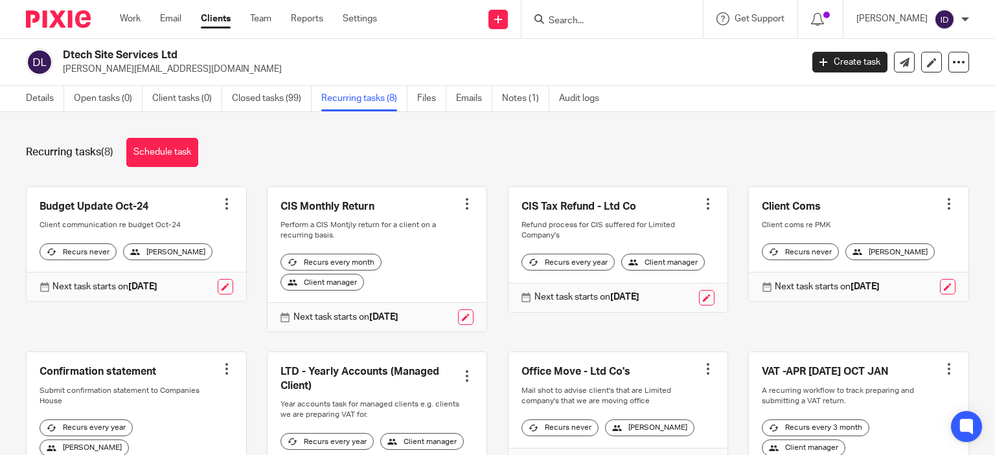
click at [621, 20] on input "Search" at bounding box center [605, 22] width 117 height 12
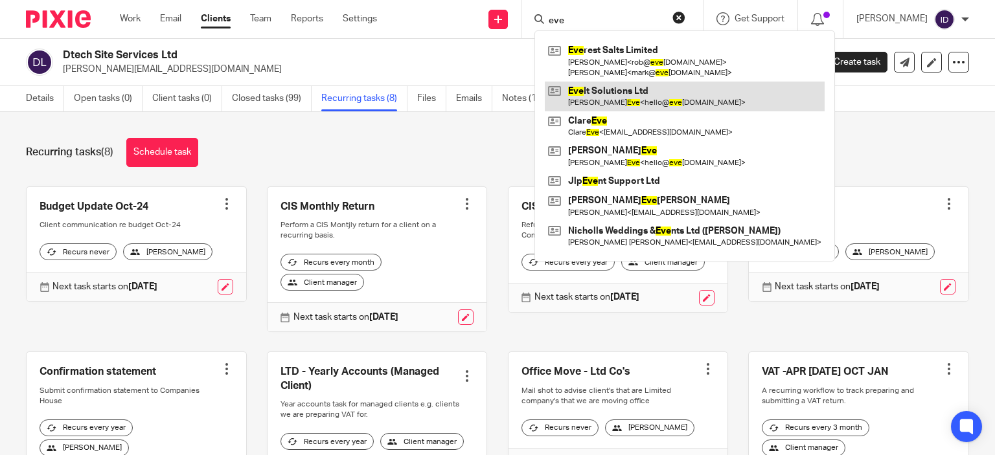
type input "eve"
click at [614, 102] on link at bounding box center [685, 97] width 280 height 30
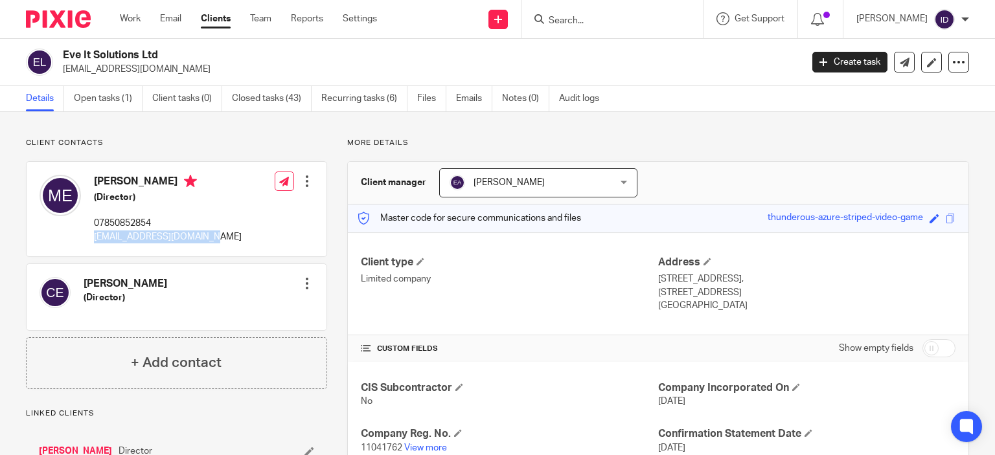
drag, startPoint x: 91, startPoint y: 238, endPoint x: 200, endPoint y: 248, distance: 109.3
click at [200, 248] on div "[PERSON_NAME] (Director) 07850852854 [EMAIL_ADDRESS][DOMAIN_NAME] Edit contact …" at bounding box center [177, 209] width 300 height 95
copy p "[EMAIL_ADDRESS][DOMAIN_NAME]"
click at [600, 20] on input "Search" at bounding box center [605, 22] width 117 height 12
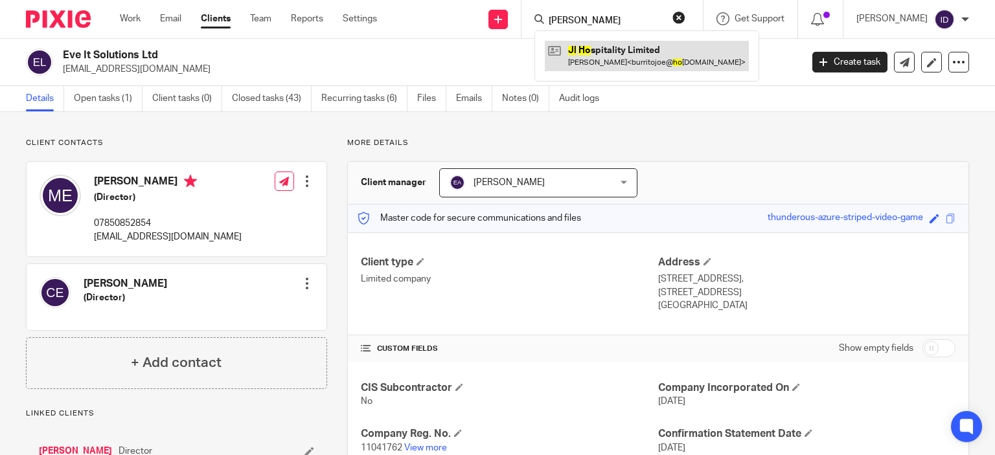
type input "[PERSON_NAME]"
click at [619, 55] on link at bounding box center [647, 56] width 204 height 30
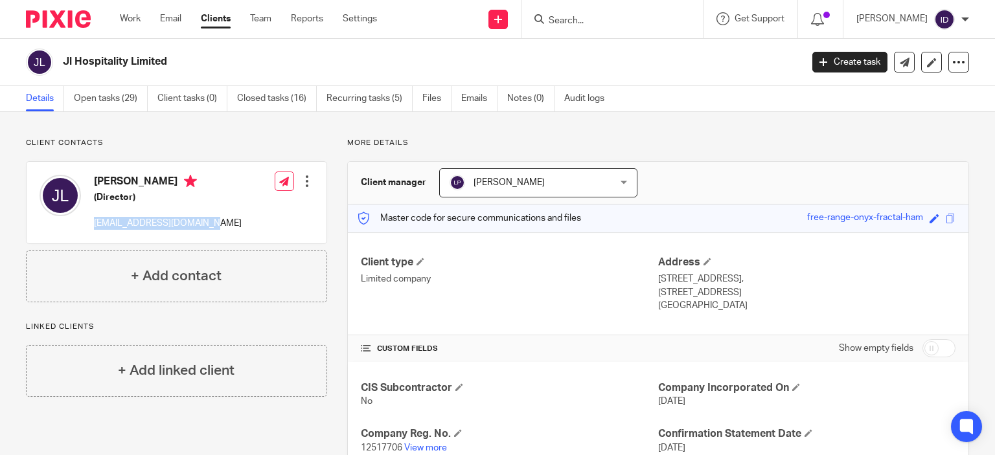
drag, startPoint x: 93, startPoint y: 222, endPoint x: 200, endPoint y: 233, distance: 107.5
click at [200, 233] on div "[PERSON_NAME] (Director) [EMAIL_ADDRESS][DOMAIN_NAME] Edit contact Create clien…" at bounding box center [177, 203] width 300 height 82
copy p "[EMAIL_ADDRESS][DOMAIN_NAME]"
drag, startPoint x: 61, startPoint y: 60, endPoint x: 172, endPoint y: 59, distance: 110.8
click at [172, 59] on div "Jl Hospitality Limited" at bounding box center [409, 62] width 767 height 27
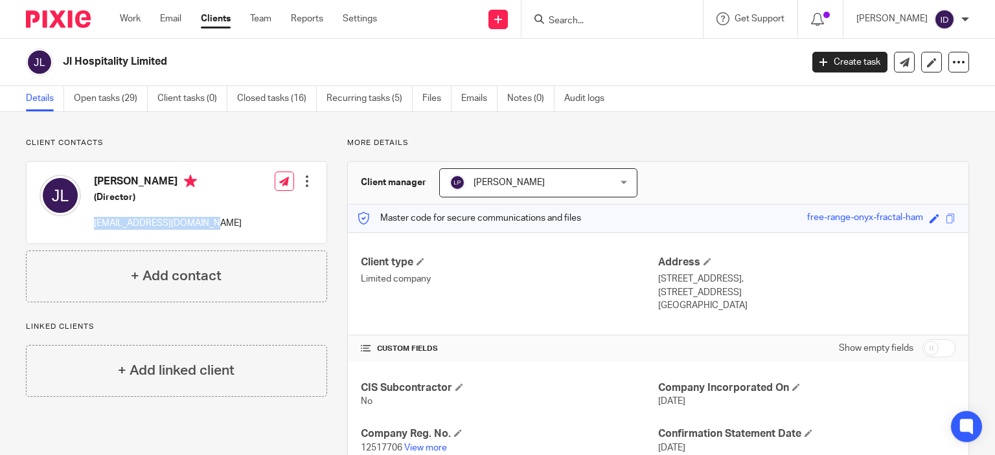
copy h2 "Jl Hospitality Limited"
click at [593, 25] on input "Search" at bounding box center [605, 22] width 117 height 12
click at [586, 21] on input "Search" at bounding box center [605, 22] width 117 height 12
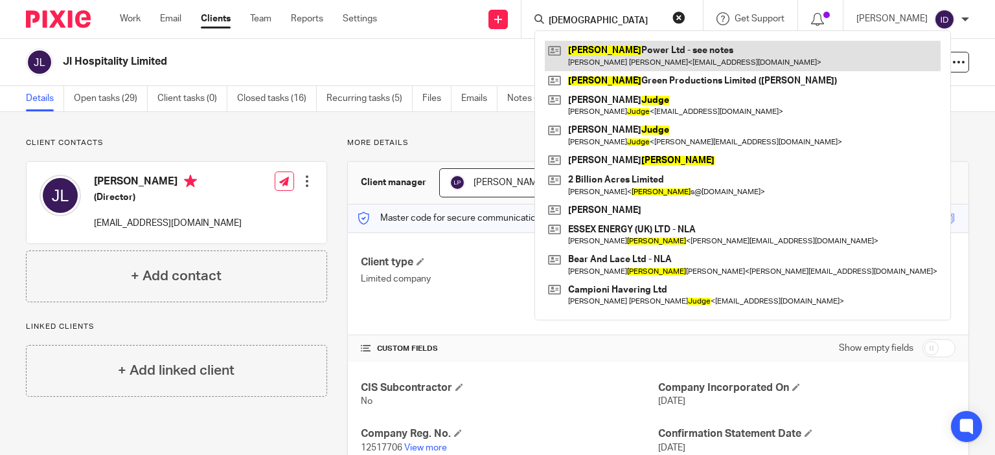
type input "jude"
click at [614, 46] on link at bounding box center [743, 56] width 396 height 30
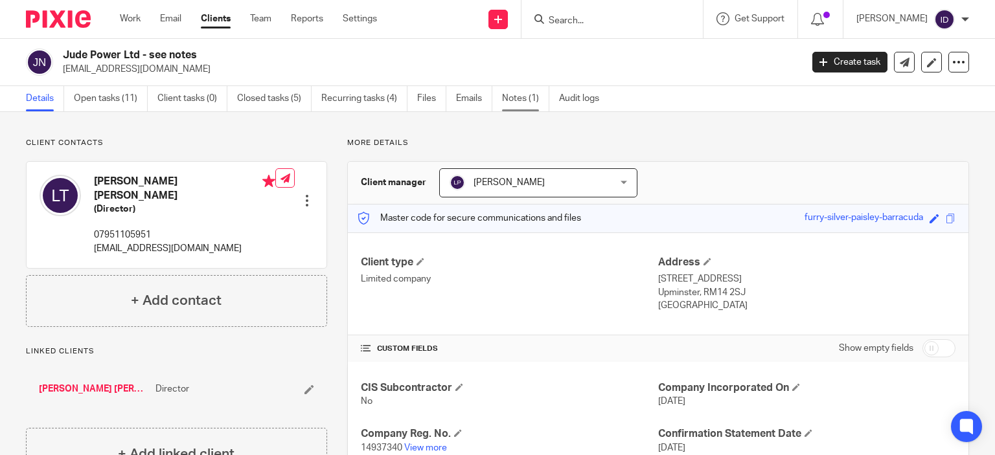
click at [525, 104] on link "Notes (1)" at bounding box center [525, 98] width 47 height 25
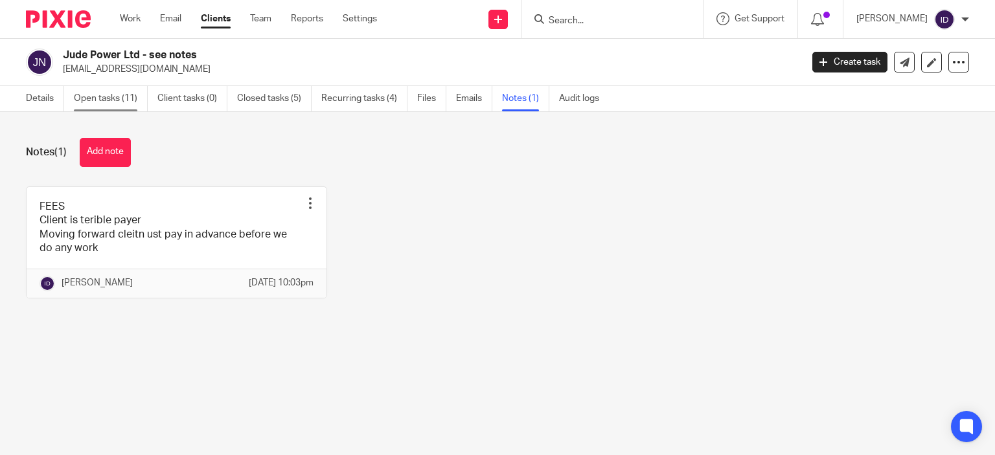
click at [104, 106] on link "Open tasks (11)" at bounding box center [111, 98] width 74 height 25
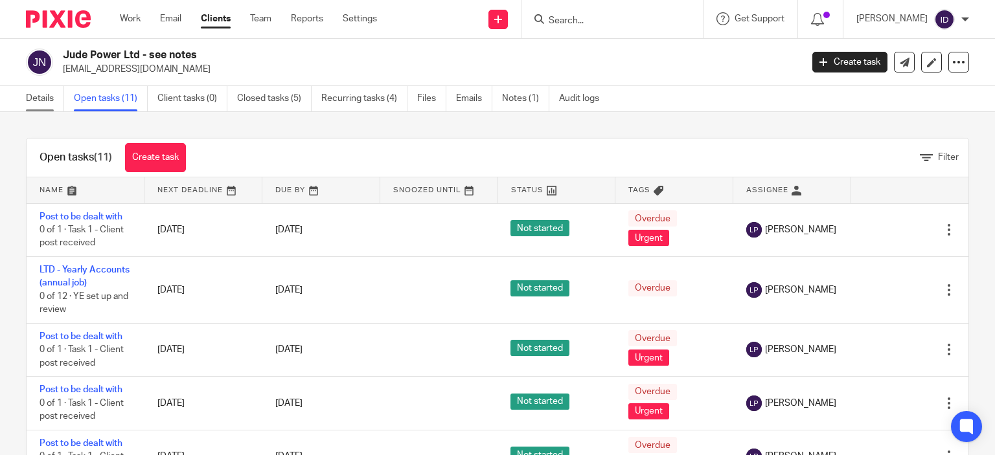
click at [27, 98] on link "Details" at bounding box center [45, 98] width 38 height 25
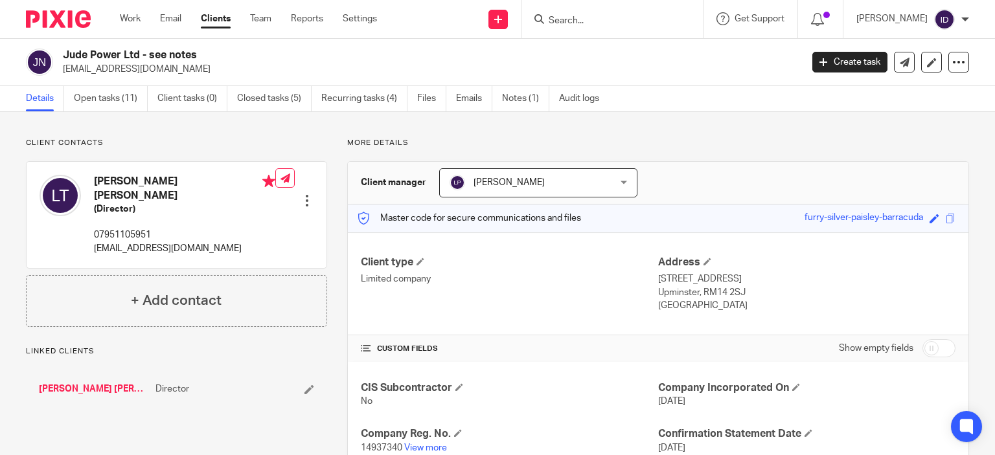
click at [290, 403] on div "Client contacts [PERSON_NAME] [PERSON_NAME] (Director) 07951105951 [EMAIL_ADDRE…" at bounding box center [166, 399] width 321 height 523
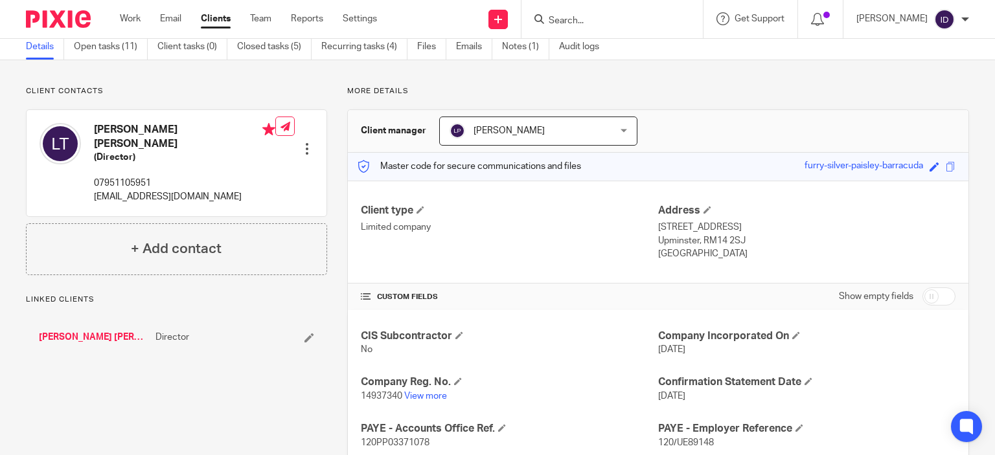
scroll to position [78, 0]
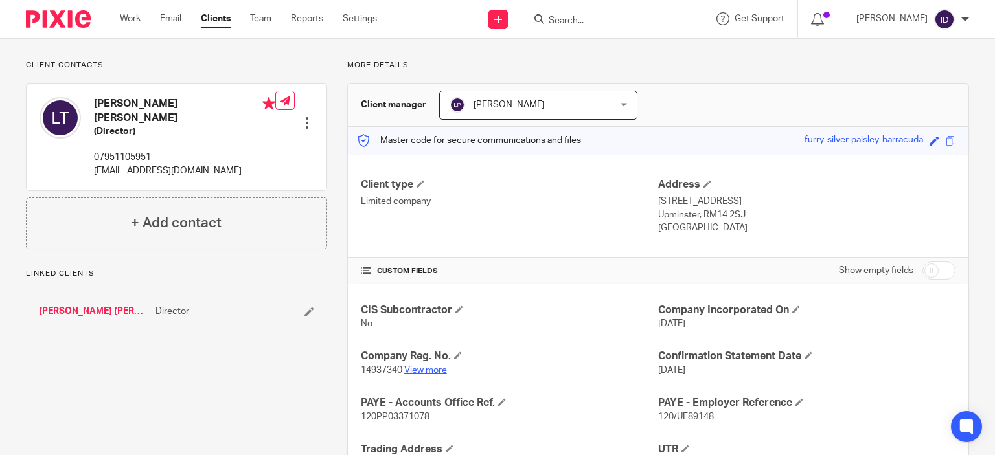
click at [419, 370] on link "View more" at bounding box center [425, 370] width 43 height 9
click at [246, 62] on p "Client contacts" at bounding box center [176, 65] width 301 height 10
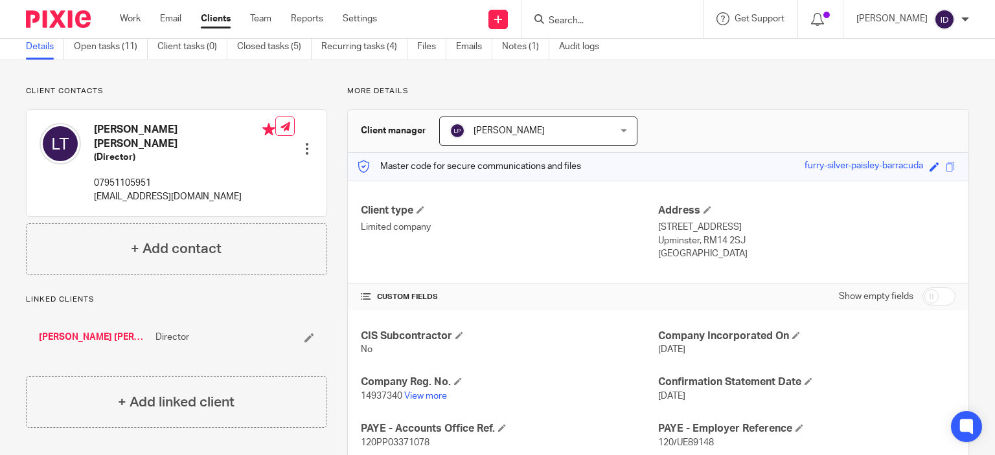
scroll to position [0, 0]
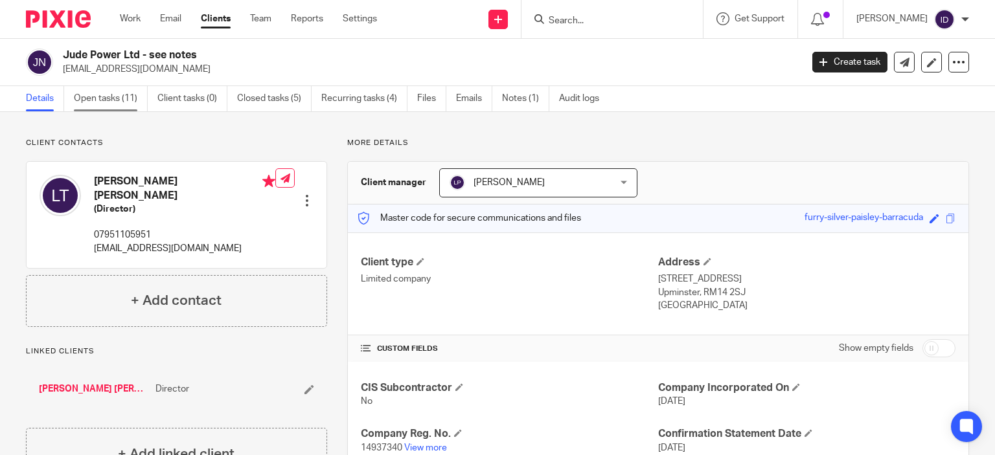
click at [113, 97] on link "Open tasks (11)" at bounding box center [111, 98] width 74 height 25
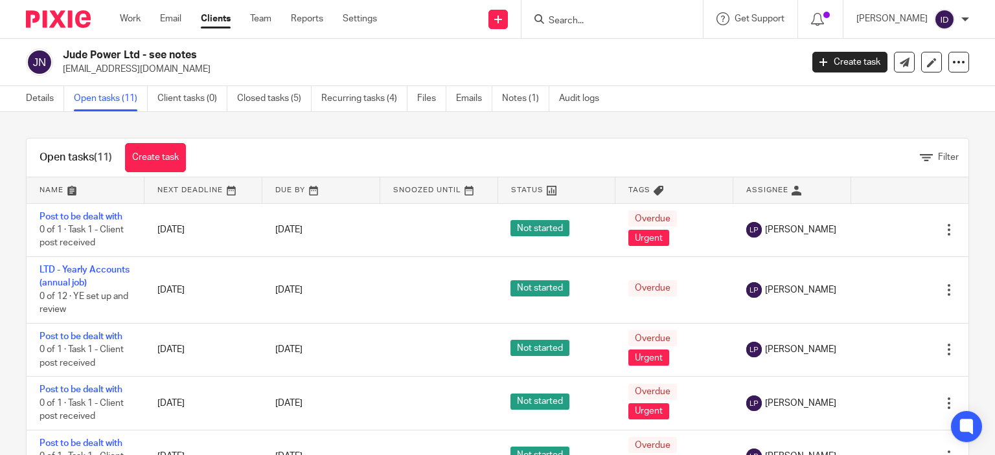
click at [11, 274] on div "Open tasks (11) Create task Filter Name Next Deadline Due By Snoozed Until Stat…" at bounding box center [497, 283] width 995 height 343
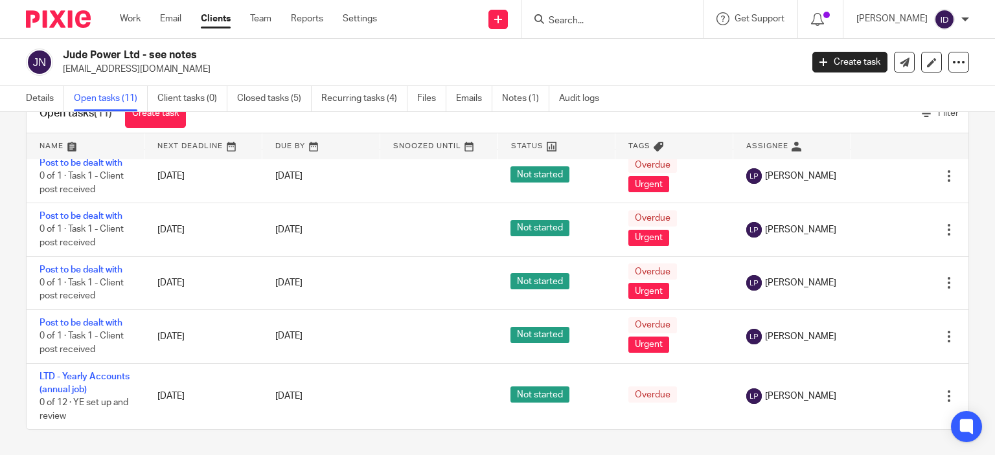
scroll to position [374, 0]
click at [34, 98] on link "Details" at bounding box center [45, 98] width 38 height 25
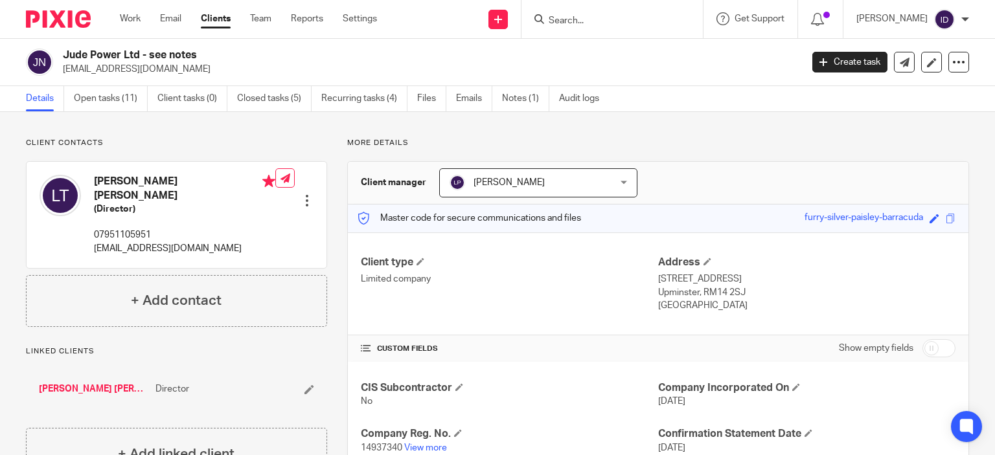
drag, startPoint x: 62, startPoint y: 69, endPoint x: 178, endPoint y: 75, distance: 115.5
click at [178, 75] on div "Jude Power Ltd - see notes [EMAIL_ADDRESS][DOMAIN_NAME]" at bounding box center [409, 62] width 767 height 27
copy p "[EMAIL_ADDRESS][DOMAIN_NAME]"
drag, startPoint x: 67, startPoint y: 55, endPoint x: 117, endPoint y: 43, distance: 51.2
click at [122, 41] on div "Jude Power Ltd - see notes [EMAIL_ADDRESS][DOMAIN_NAME] Create task Update from…" at bounding box center [497, 62] width 995 height 47
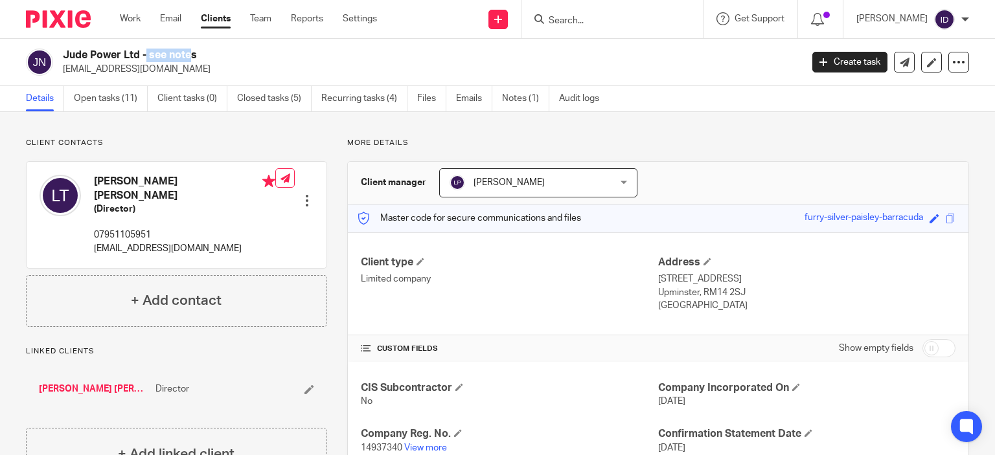
drag, startPoint x: 64, startPoint y: 51, endPoint x: 143, endPoint y: 56, distance: 78.6
click at [143, 56] on h2 "Jude Power Ltd - see notes" at bounding box center [355, 56] width 584 height 14
copy h2 "Jude Power Ltd"
click at [374, 105] on link "Recurring tasks (4)" at bounding box center [364, 98] width 86 height 25
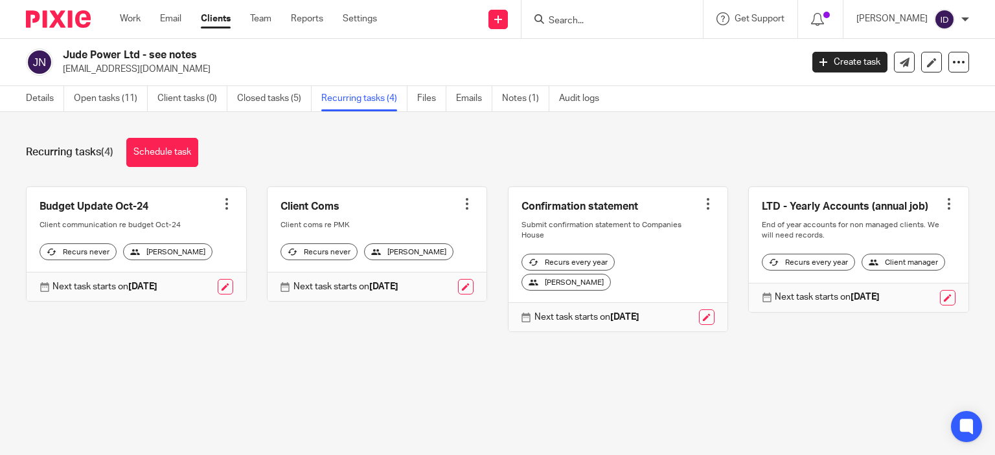
click at [606, 19] on input "Search" at bounding box center [605, 22] width 117 height 12
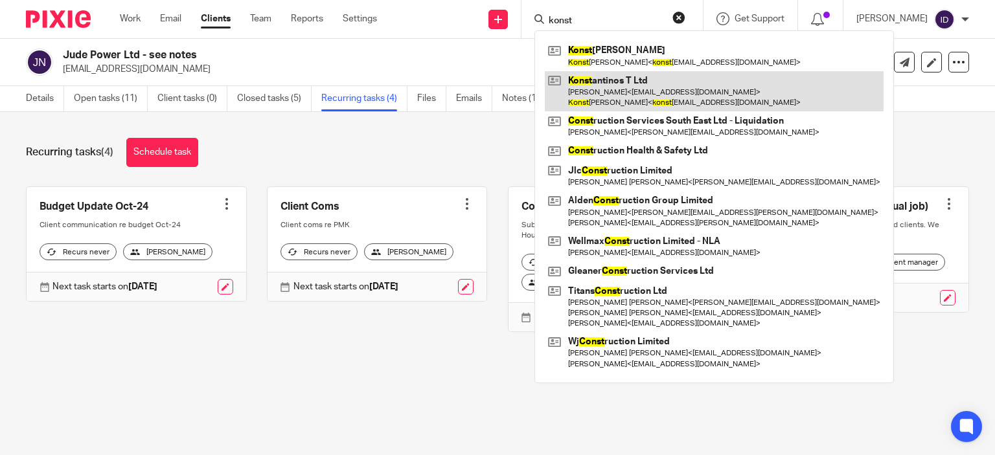
type input "konst"
click at [623, 81] on link at bounding box center [714, 91] width 339 height 40
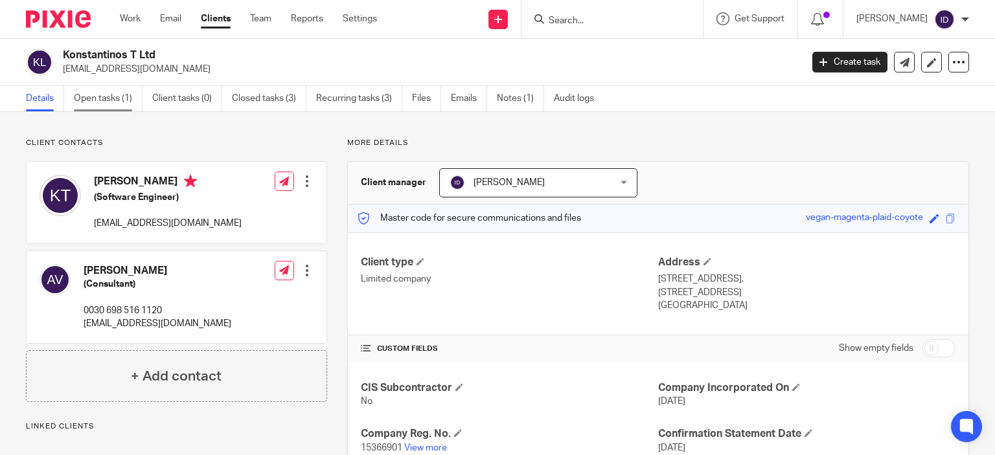
click at [106, 97] on link "Open tasks (1)" at bounding box center [108, 98] width 69 height 25
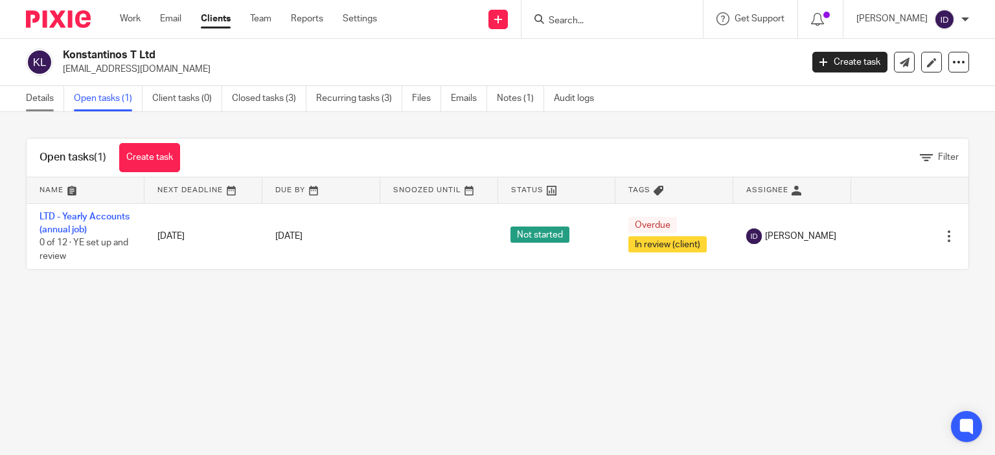
click at [29, 101] on link "Details" at bounding box center [45, 98] width 38 height 25
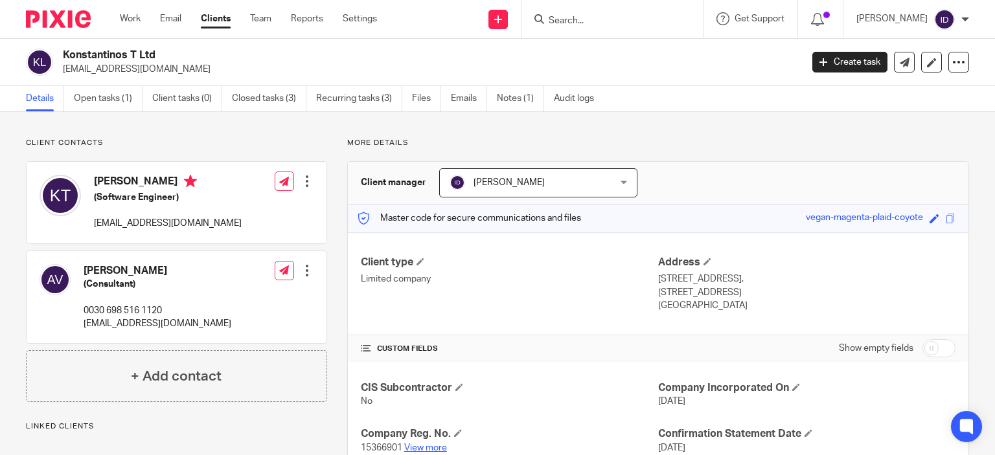
click at [429, 445] on link "View more" at bounding box center [425, 448] width 43 height 9
click at [592, 20] on input "Search" at bounding box center [605, 22] width 117 height 12
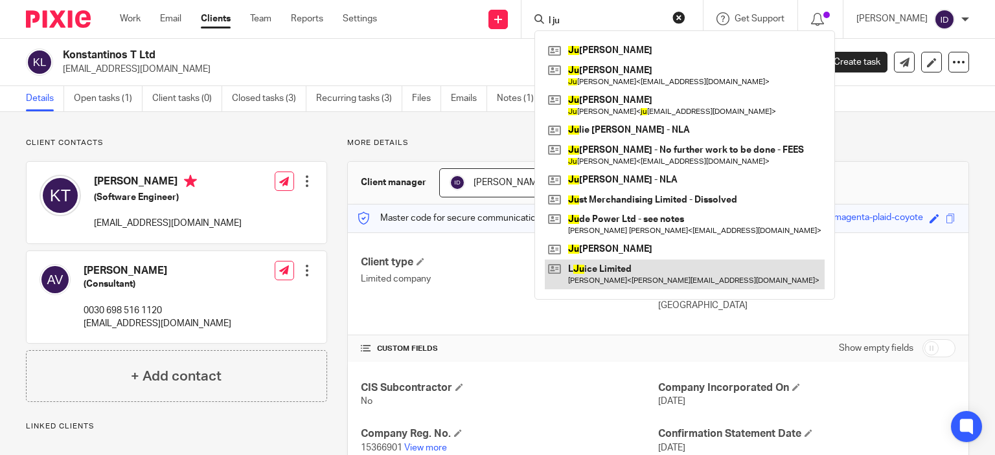
type input "l ju"
click at [630, 273] on link at bounding box center [685, 275] width 280 height 30
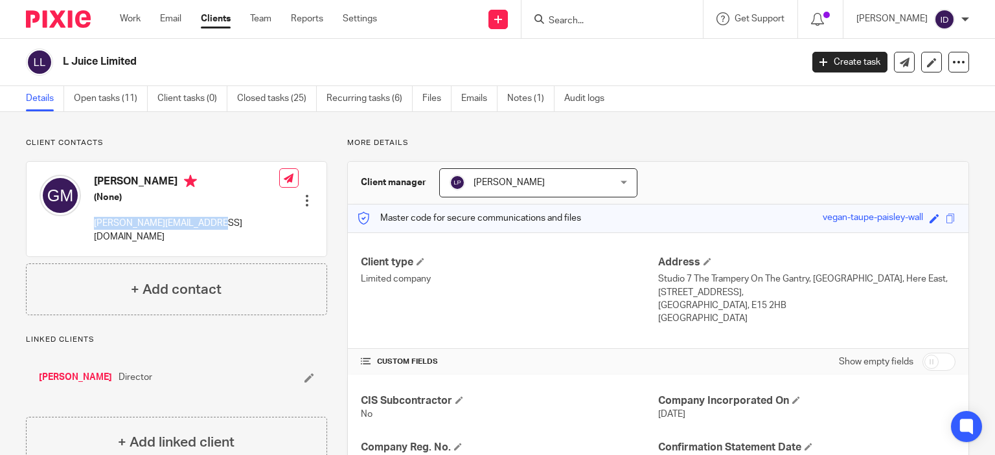
drag, startPoint x: 93, startPoint y: 222, endPoint x: 217, endPoint y: 232, distance: 124.8
click at [217, 232] on div "George Mensah (None) george@wearelovejuice.com Edit contact Create client from …" at bounding box center [177, 209] width 300 height 95
copy p "george@wearelovejuice.com"
drag, startPoint x: 62, startPoint y: 62, endPoint x: 147, endPoint y: 65, distance: 84.9
click at [147, 65] on div "L Juice Limited" at bounding box center [409, 62] width 767 height 27
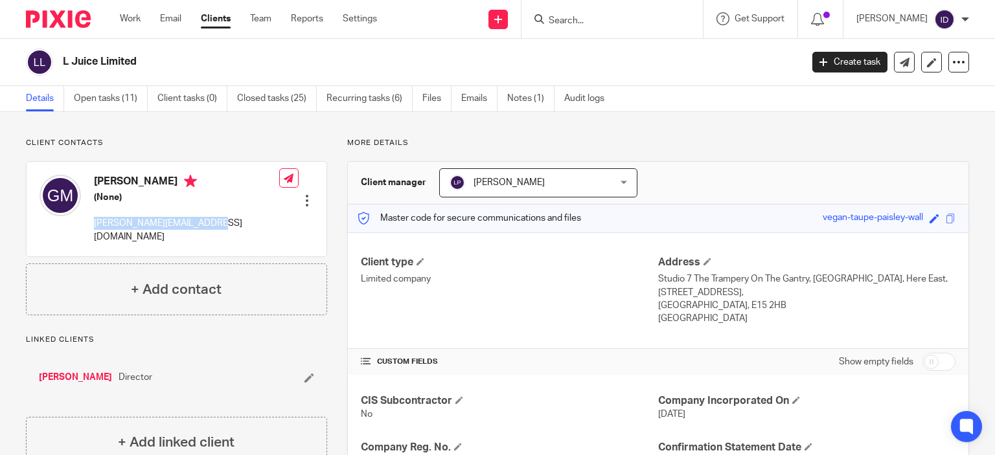
copy h2 "L Juice Limited"
click at [584, 26] on input "Search" at bounding box center [605, 22] width 117 height 12
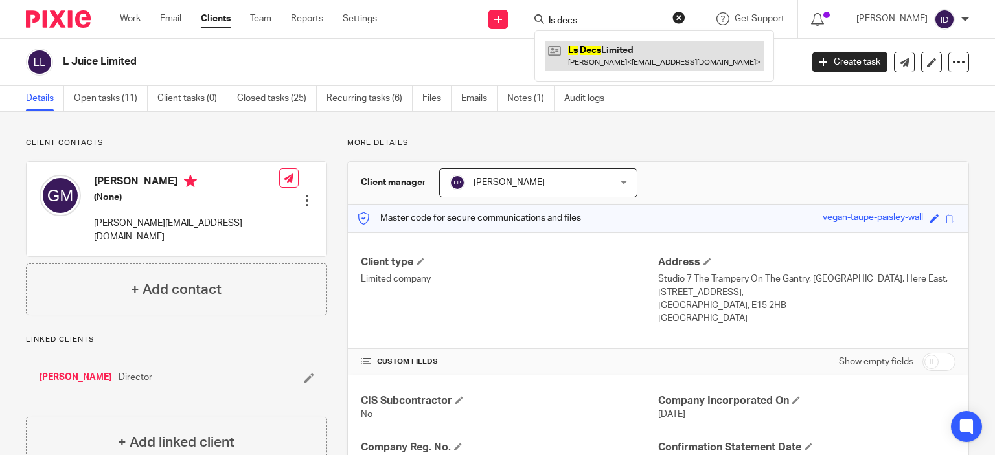
type input "ls decs"
click at [614, 49] on link at bounding box center [654, 56] width 219 height 30
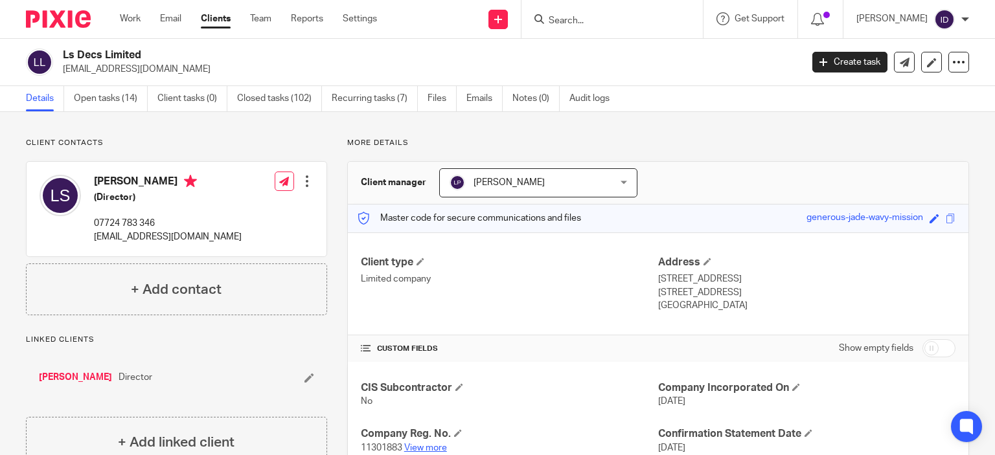
click at [438, 448] on link "View more" at bounding box center [425, 448] width 43 height 9
click at [105, 103] on link "Open tasks (14)" at bounding box center [111, 98] width 74 height 25
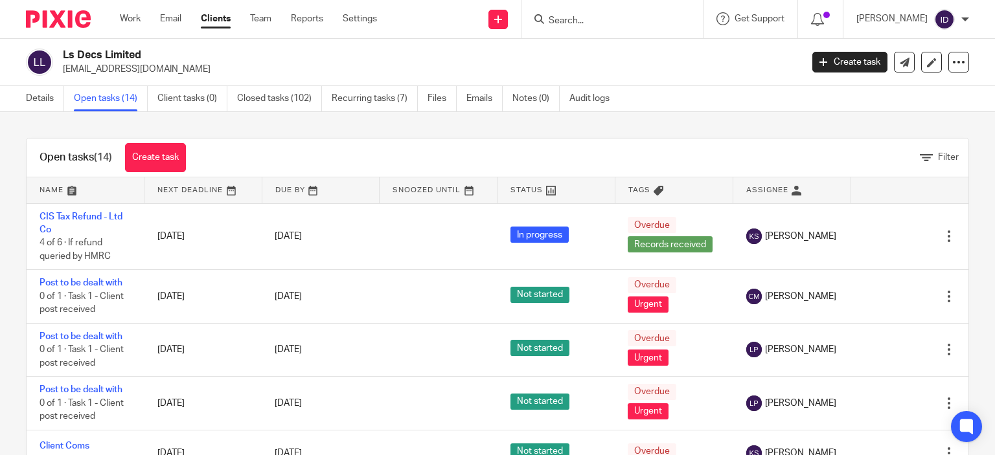
click at [355, 129] on div "Open tasks (14) Create task Filter Name Next Deadline Due By Snoozed Until Stat…" at bounding box center [497, 283] width 995 height 343
click at [368, 108] on link "Recurring tasks (7)" at bounding box center [375, 98] width 86 height 25
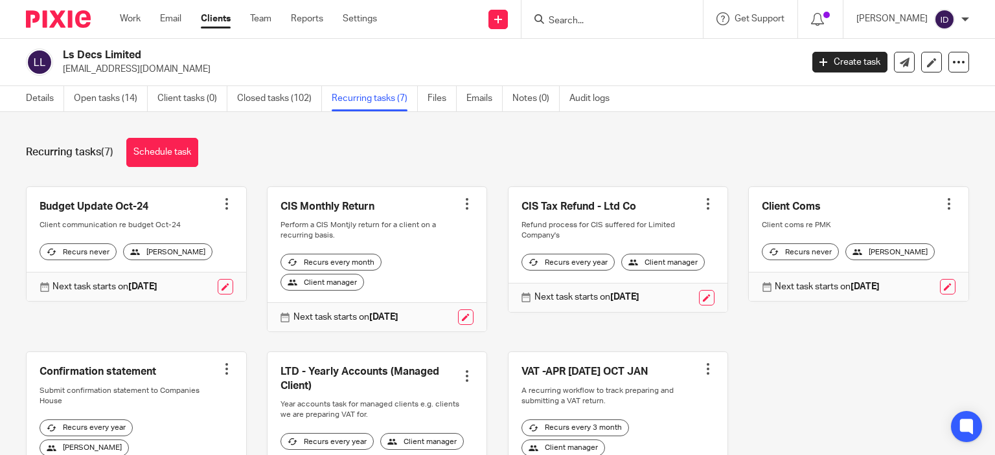
click at [376, 176] on div "Recurring tasks (7) Schedule task Budget Update Oct-24 Create task Clone templa…" at bounding box center [497, 283] width 995 height 343
click at [104, 94] on link "Open tasks (14)" at bounding box center [111, 98] width 74 height 25
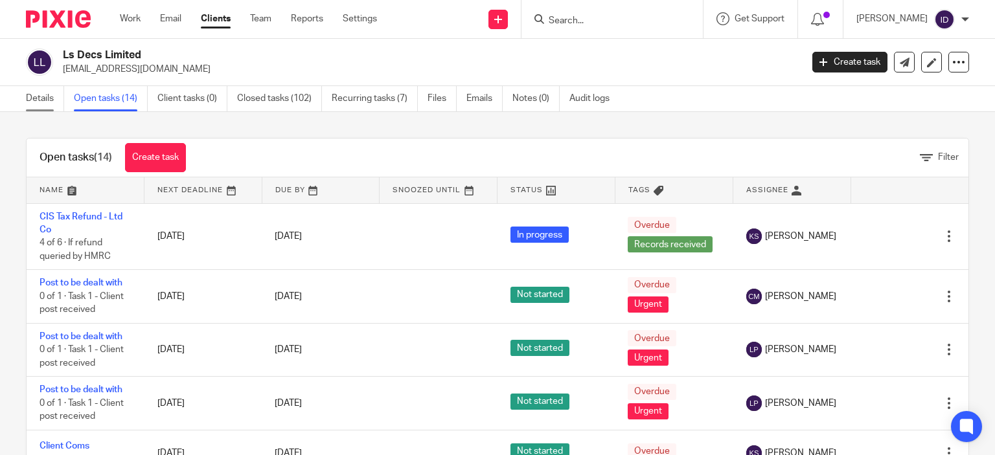
click at [48, 96] on link "Details" at bounding box center [45, 98] width 38 height 25
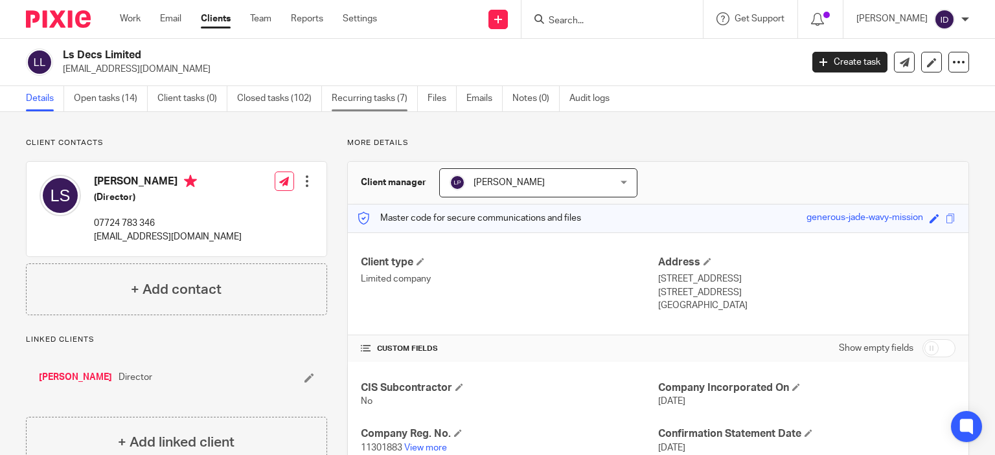
click at [384, 102] on link "Recurring tasks (7)" at bounding box center [375, 98] width 86 height 25
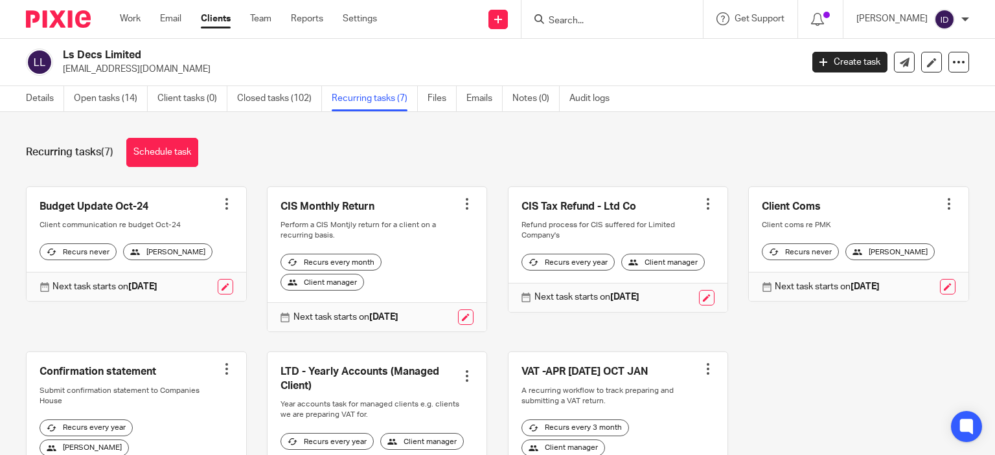
drag, startPoint x: 62, startPoint y: 66, endPoint x: 178, endPoint y: 69, distance: 115.4
click at [178, 69] on div "Ls Decs Limited [EMAIL_ADDRESS][DOMAIN_NAME]" at bounding box center [409, 62] width 767 height 27
copy p "[EMAIL_ADDRESS][DOMAIN_NAME]"
click at [630, 26] on input "Search" at bounding box center [605, 22] width 117 height 12
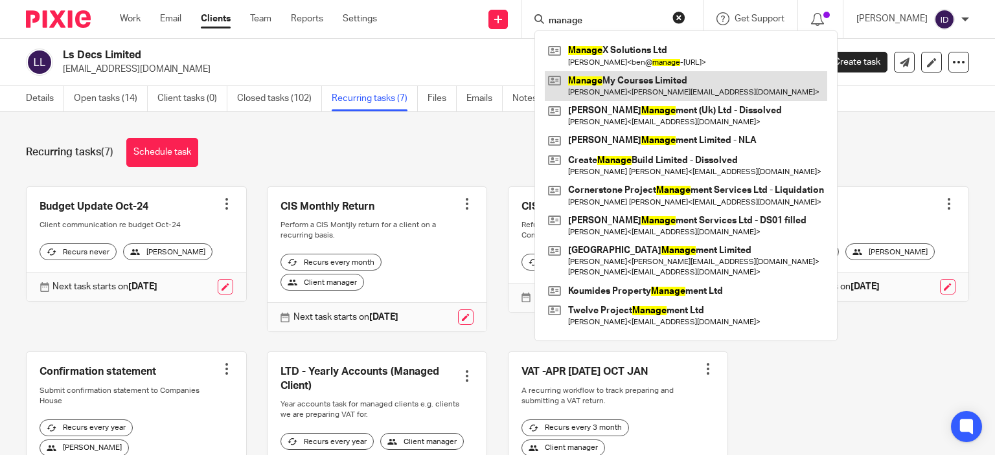
type input "manage"
click at [630, 96] on link at bounding box center [686, 86] width 282 height 30
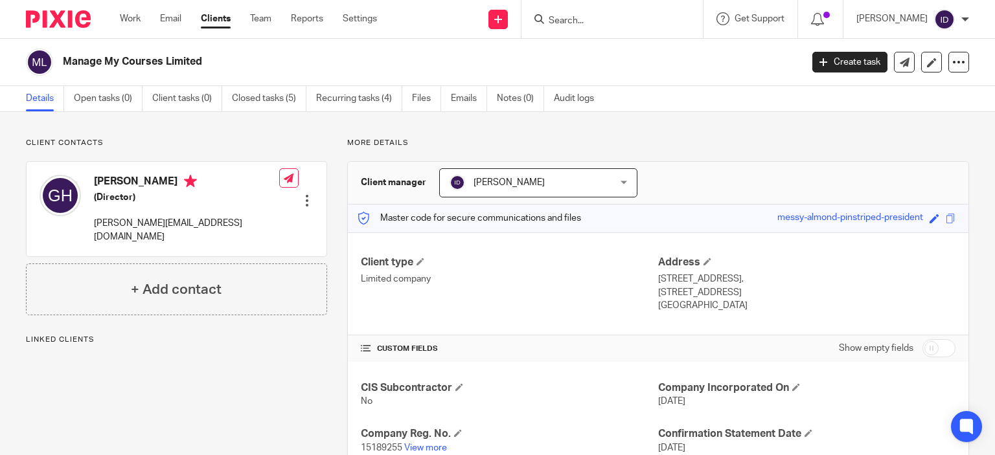
click at [236, 143] on p "Client contacts" at bounding box center [176, 143] width 301 height 10
drag, startPoint x: 94, startPoint y: 222, endPoint x: 230, endPoint y: 214, distance: 136.3
click at [230, 214] on div "Glen Hughes (Director) glen@targetzerogroup.co.uk Edit contact Create client fr…" at bounding box center [177, 209] width 300 height 95
drag, startPoint x: 181, startPoint y: 250, endPoint x: 209, endPoint y: 220, distance: 41.3
click at [209, 220] on p "glen@targetzerogroup.co.uk" at bounding box center [186, 230] width 185 height 27
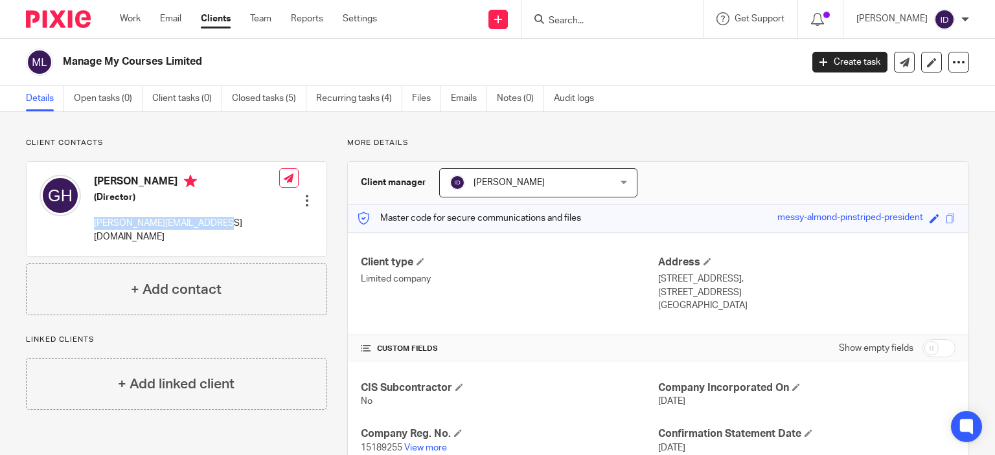
copy p "glen@targetzerogroup.co.uk"
drag, startPoint x: 62, startPoint y: 59, endPoint x: 205, endPoint y: 65, distance: 142.7
click at [205, 65] on h2 "Manage My Courses Limited" at bounding box center [355, 62] width 584 height 14
copy h2 "Manage My Courses Limited"
click at [430, 443] on p "15189255 View more" at bounding box center [509, 448] width 297 height 13
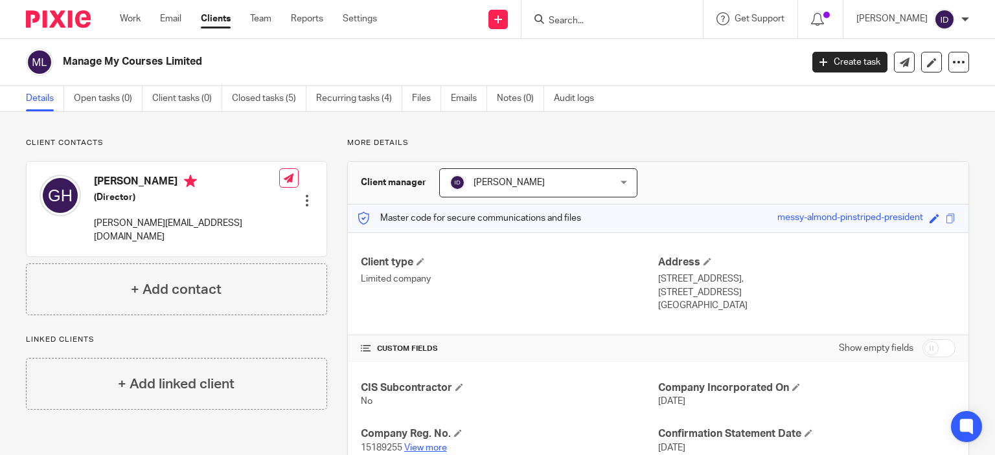
click at [429, 449] on link "View more" at bounding box center [425, 448] width 43 height 9
click at [585, 25] on input "Search" at bounding box center [605, 22] width 117 height 12
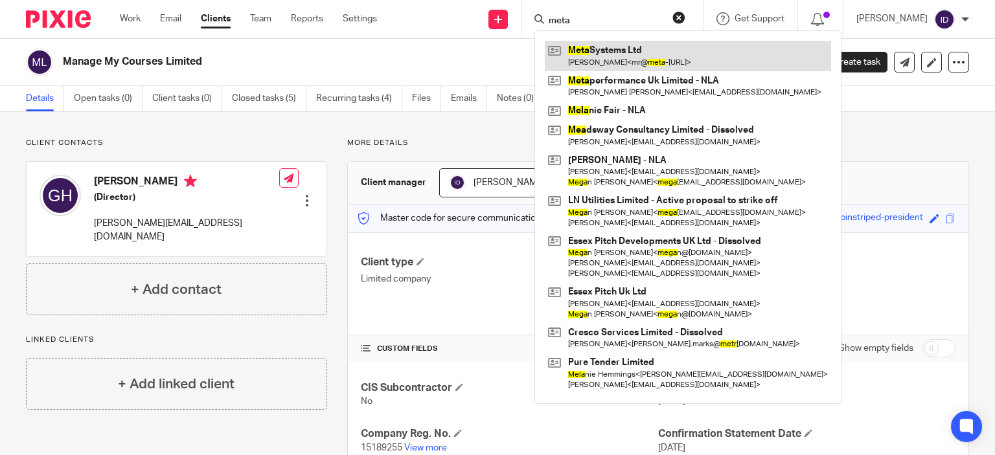
type input "meta"
click at [604, 56] on link at bounding box center [688, 56] width 286 height 30
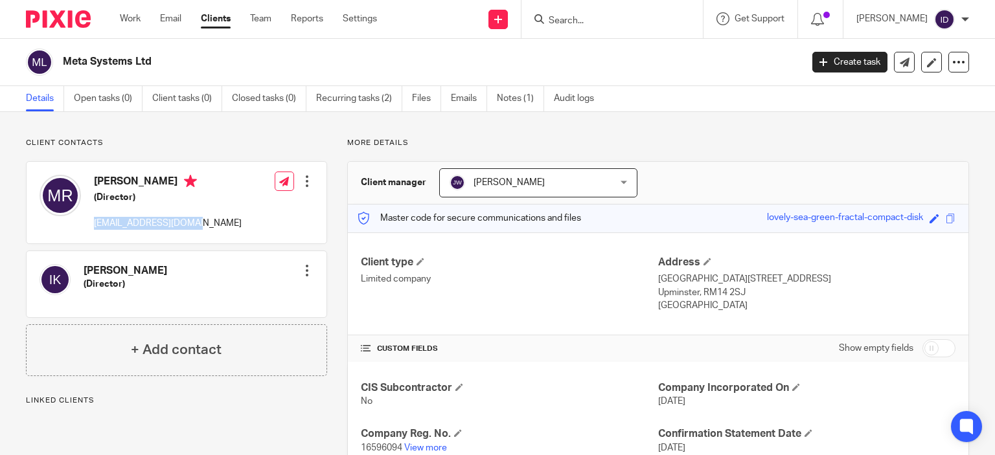
drag, startPoint x: 91, startPoint y: 224, endPoint x: 199, endPoint y: 225, distance: 108.2
click at [199, 225] on div "[PERSON_NAME] (Director) [EMAIL_ADDRESS][DOMAIN_NAME] Edit contact Create clien…" at bounding box center [177, 203] width 300 height 82
copy p "[EMAIL_ADDRESS][DOMAIN_NAME]"
drag, startPoint x: 65, startPoint y: 65, endPoint x: 152, endPoint y: 64, distance: 87.5
click at [152, 64] on h2 "Meta Systems Ltd" at bounding box center [355, 62] width 584 height 14
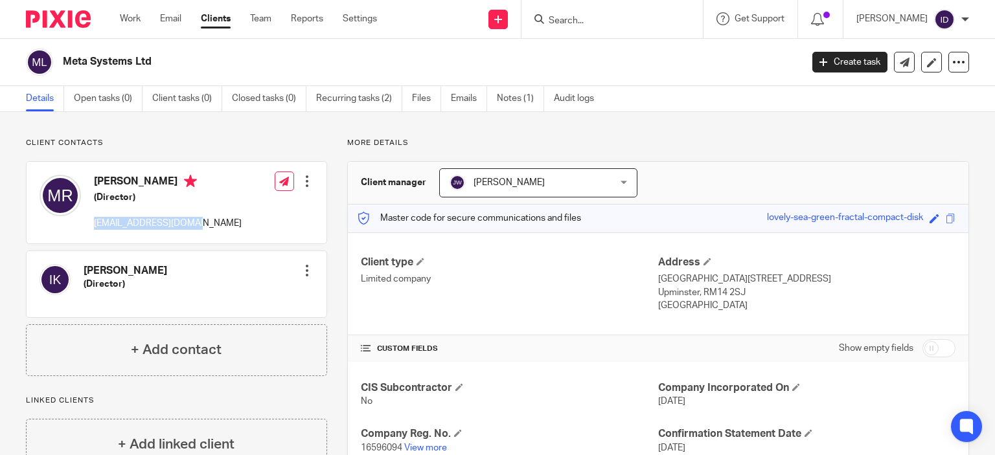
copy h2 "Meta Systems Ltd"
click at [130, 380] on div "Client contacts Imran Ali Khan (Director) Edit contact Create client from conta…" at bounding box center [166, 353] width 321 height 430
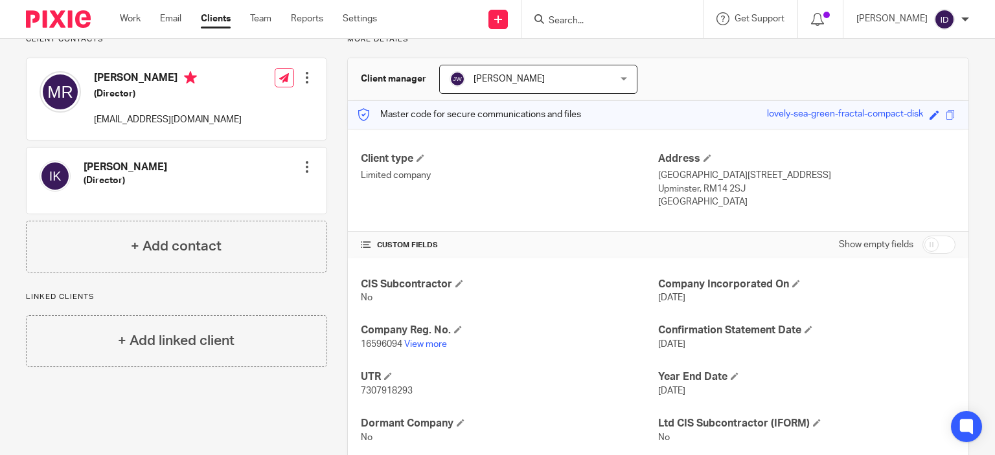
scroll to position [52, 0]
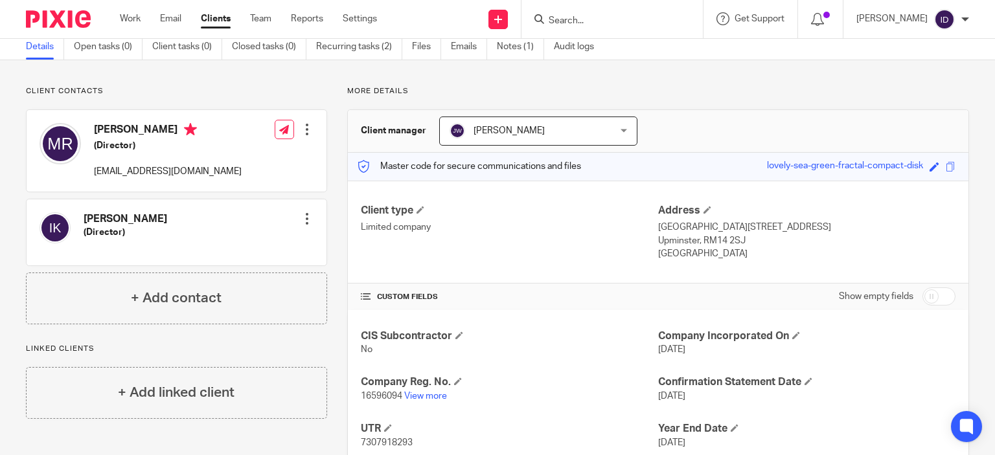
click at [595, 20] on input "Search" at bounding box center [605, 22] width 117 height 12
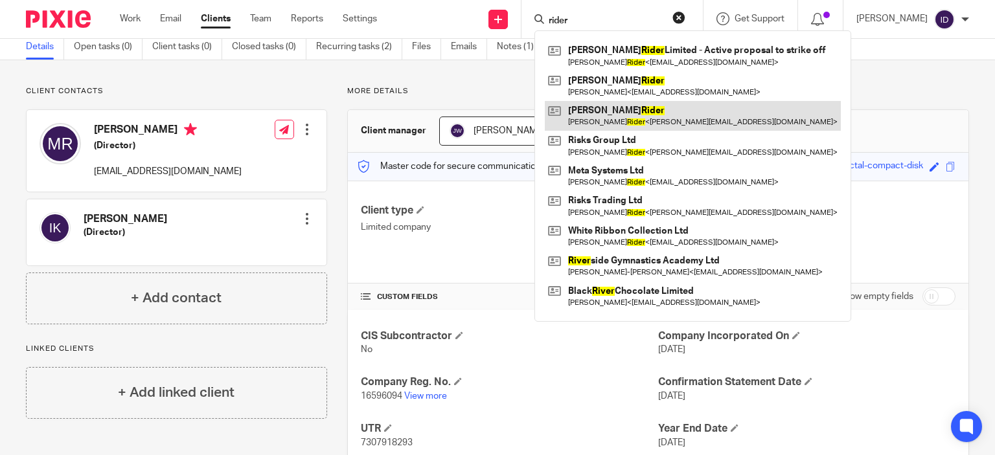
type input "rider"
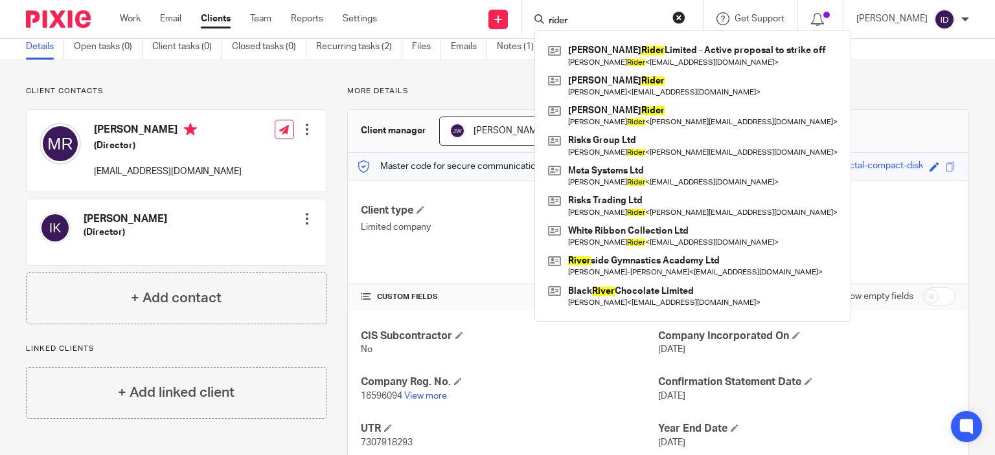
click at [380, 80] on div "Client contacts Imran Ali Khan (Director) Edit contact Create client from conta…" at bounding box center [497, 301] width 995 height 482
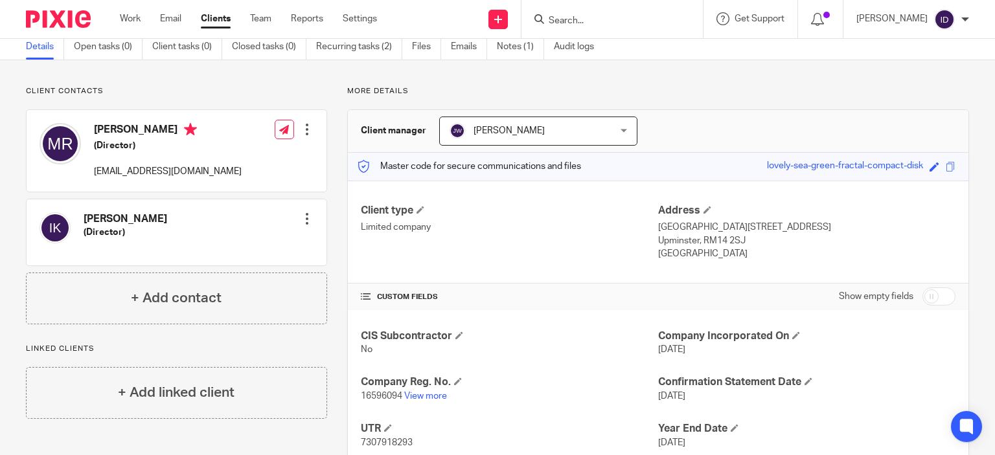
click at [472, 139] on span "[PERSON_NAME]" at bounding box center [525, 130] width 150 height 27
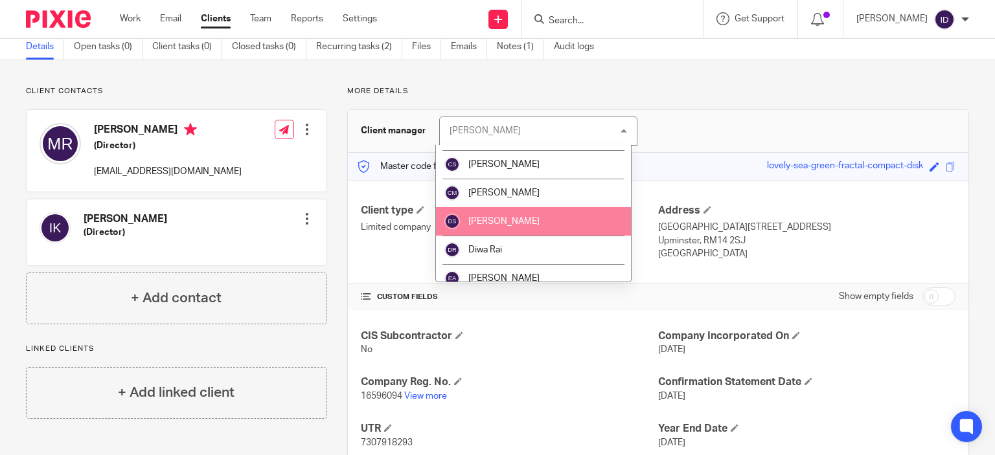
scroll to position [78, 0]
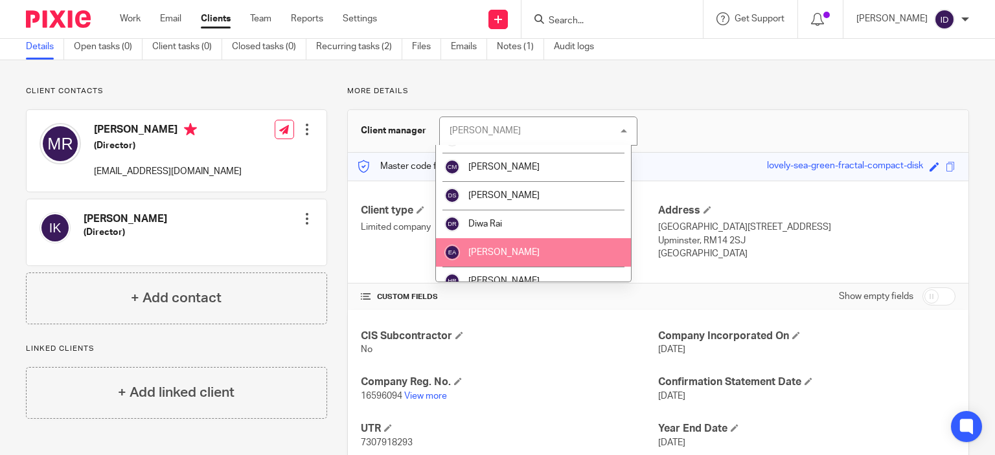
click at [573, 256] on li "[PERSON_NAME]" at bounding box center [533, 252] width 195 height 29
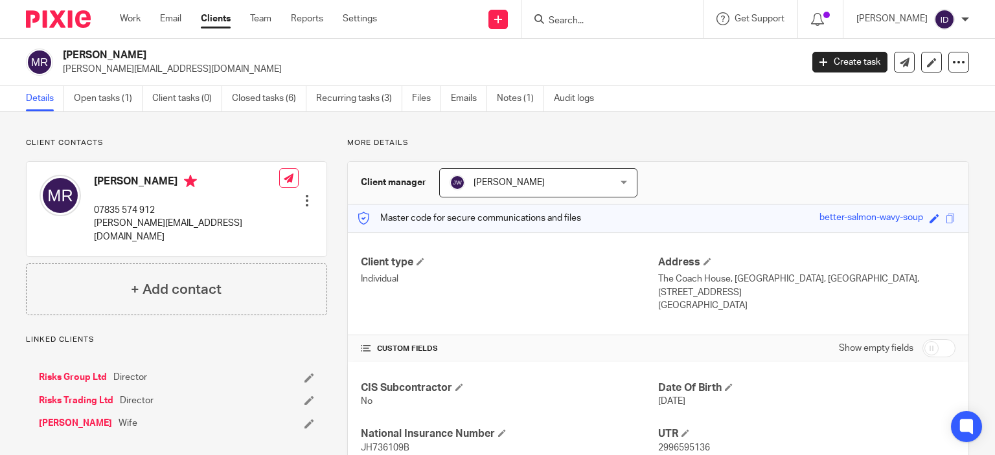
click at [488, 183] on span "[PERSON_NAME]" at bounding box center [509, 182] width 71 height 9
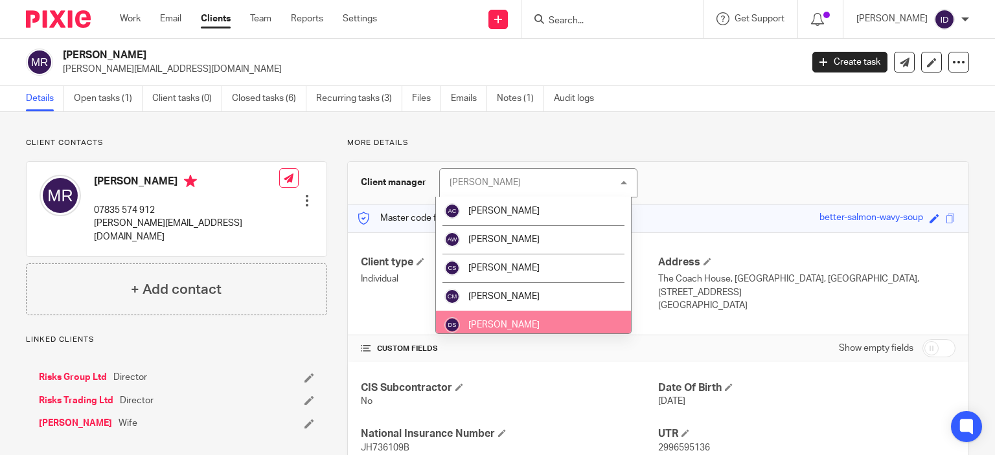
scroll to position [119, 0]
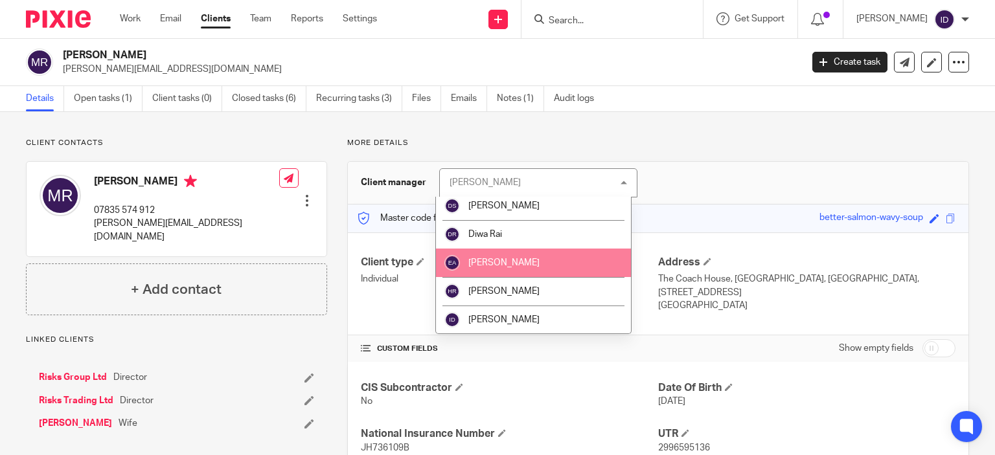
click at [536, 267] on li "[PERSON_NAME]" at bounding box center [533, 263] width 195 height 29
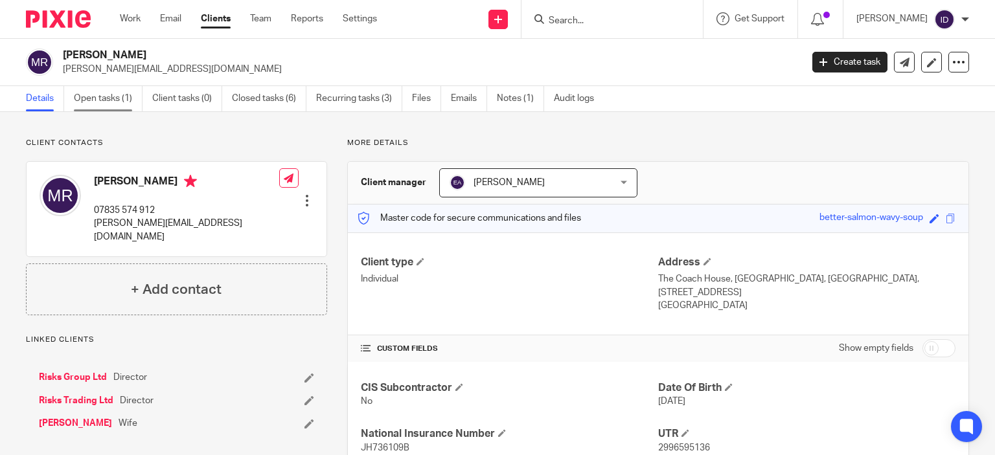
click at [111, 97] on link "Open tasks (1)" at bounding box center [108, 98] width 69 height 25
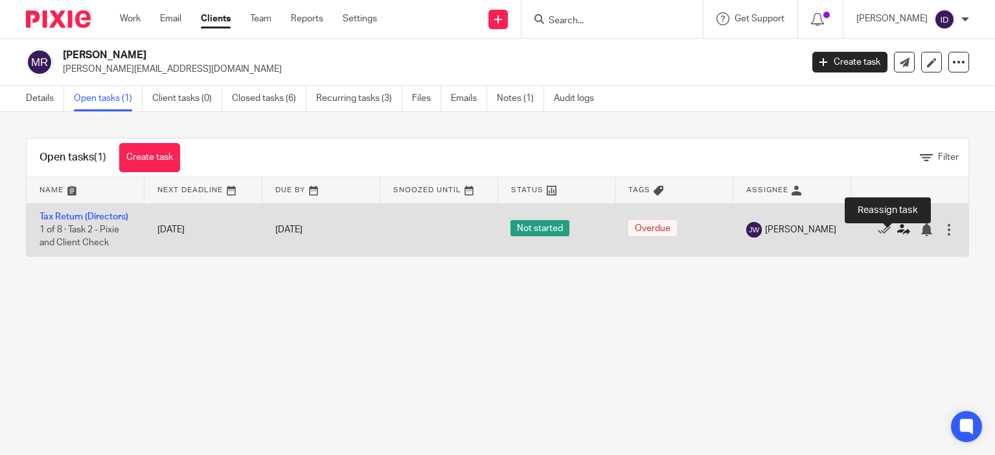
click at [897, 236] on icon at bounding box center [903, 230] width 13 height 13
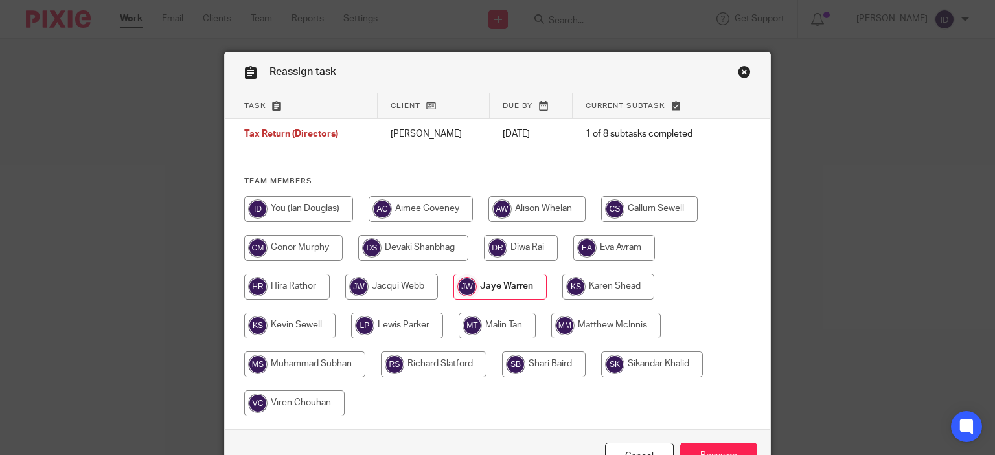
click at [608, 251] on input "radio" at bounding box center [614, 248] width 82 height 26
radio input "true"
click at [614, 247] on input "radio" at bounding box center [615, 248] width 85 height 26
click at [720, 449] on input "Reassign" at bounding box center [718, 457] width 77 height 28
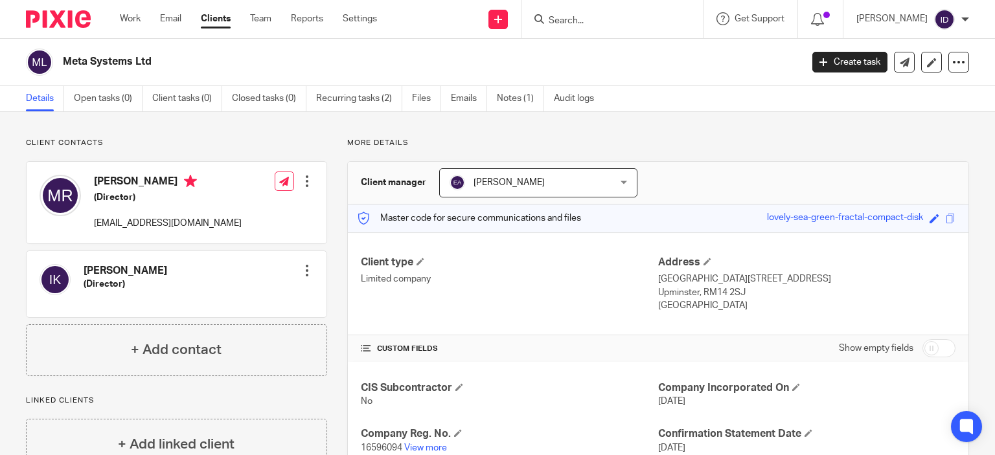
click at [579, 29] on div at bounding box center [612, 19] width 181 height 38
click at [589, 21] on input "Search" at bounding box center [605, 22] width 117 height 12
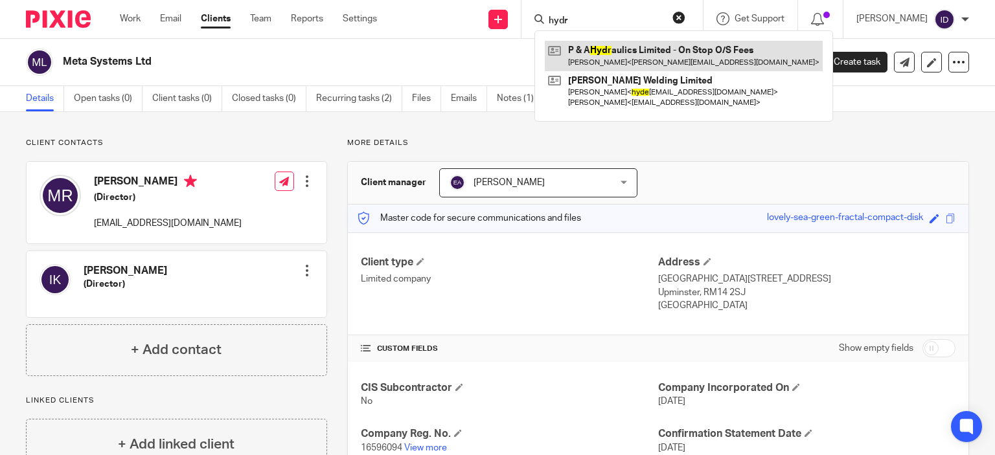
type input "hydr"
click at [628, 46] on link at bounding box center [684, 56] width 278 height 30
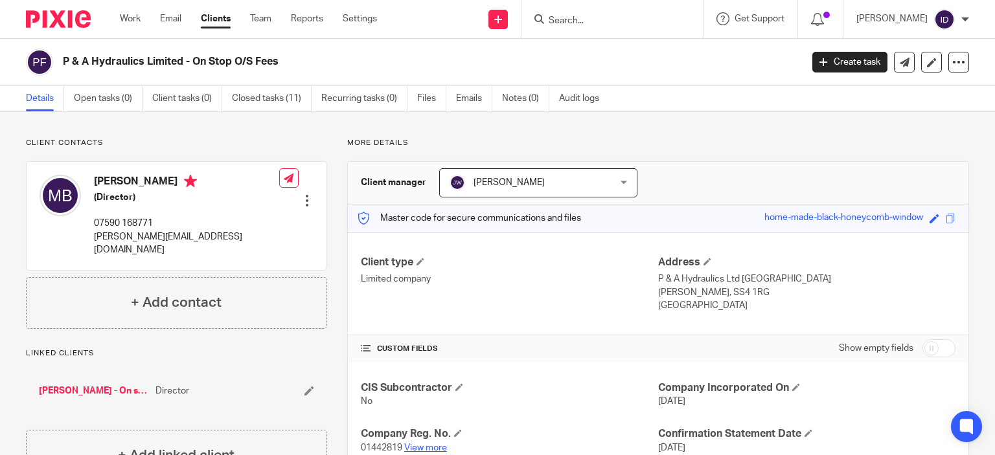
click at [419, 450] on link "View more" at bounding box center [425, 448] width 43 height 9
click at [591, 12] on form at bounding box center [616, 19] width 138 height 16
click at [591, 17] on input "Search" at bounding box center [605, 22] width 117 height 12
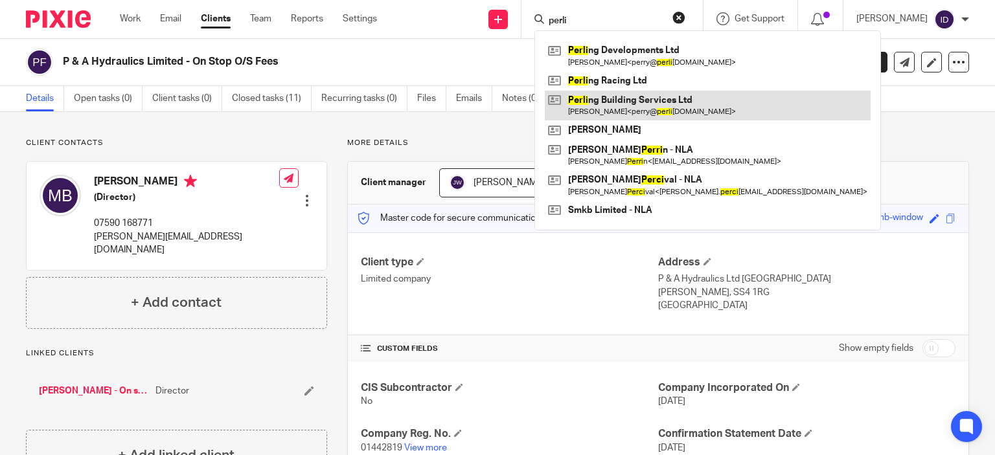
type input "perli"
click at [612, 98] on link at bounding box center [708, 106] width 326 height 30
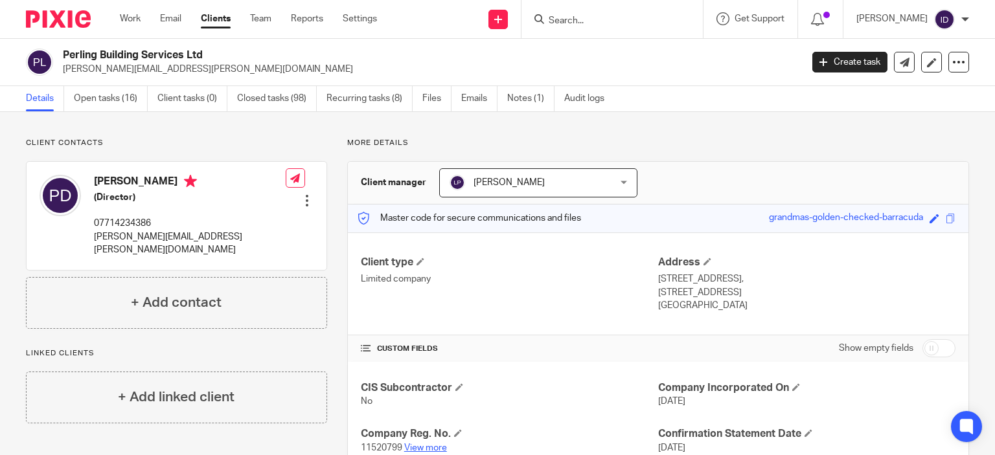
click at [419, 448] on link "View more" at bounding box center [425, 448] width 43 height 9
click at [106, 98] on link "Open tasks (16)" at bounding box center [111, 98] width 74 height 25
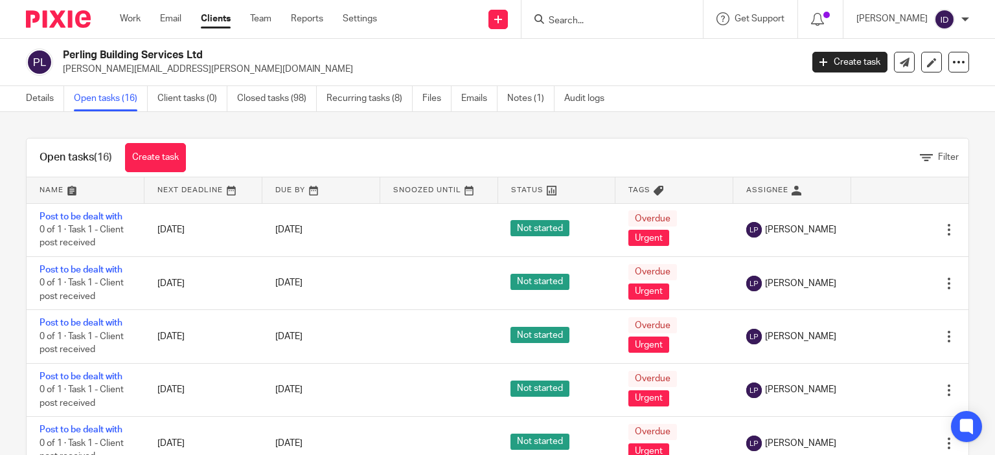
click at [18, 257] on div "Open tasks (16) Create task Filter Name Next Deadline Due By Snoozed Until Stat…" at bounding box center [497, 283] width 995 height 343
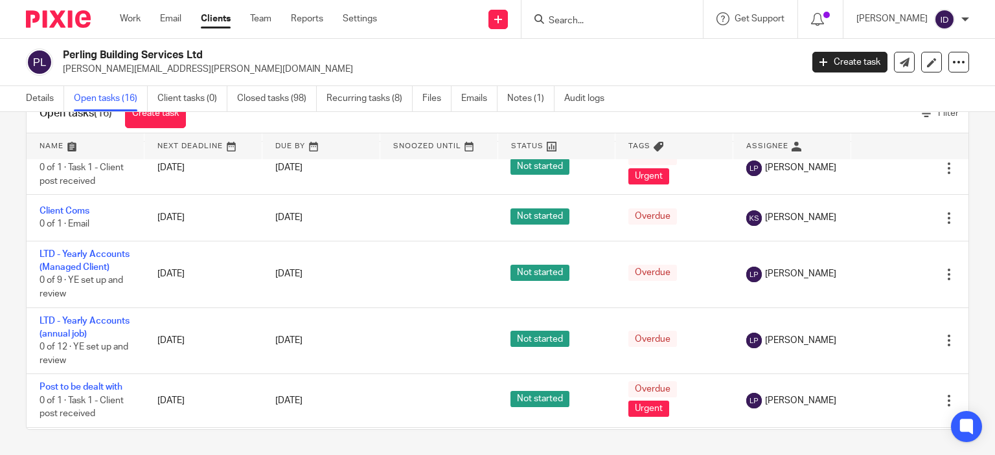
scroll to position [311, 0]
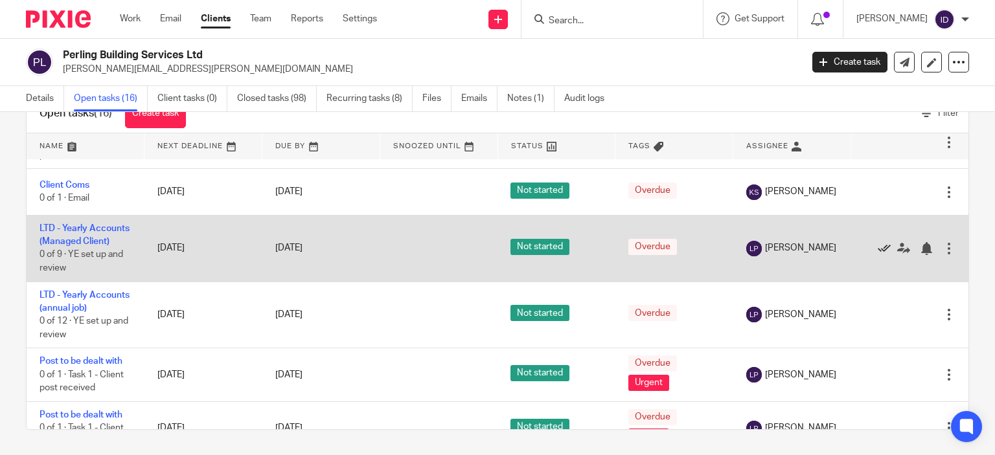
click at [878, 255] on icon at bounding box center [884, 248] width 13 height 13
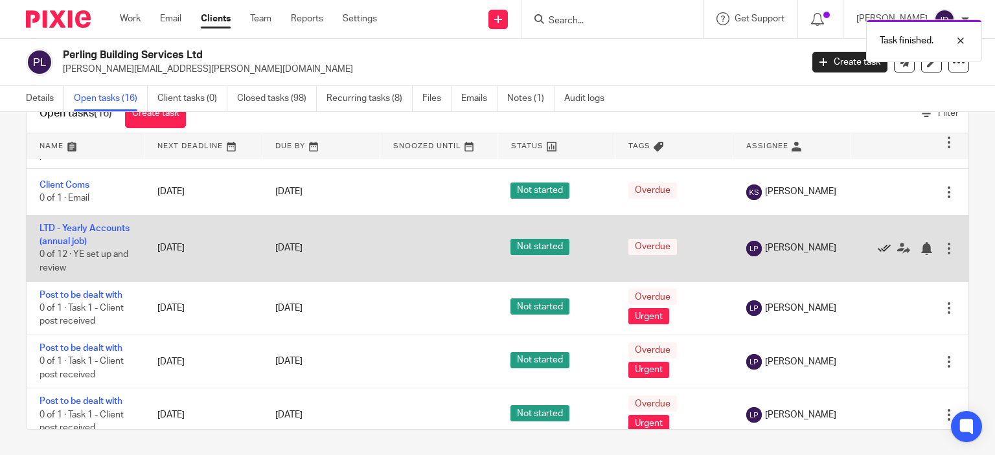
click at [878, 255] on icon at bounding box center [884, 248] width 13 height 13
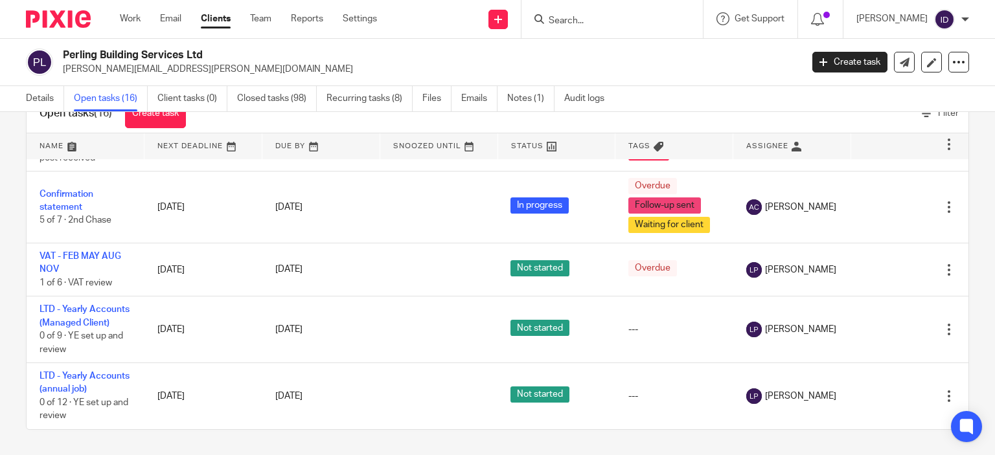
scroll to position [546, 0]
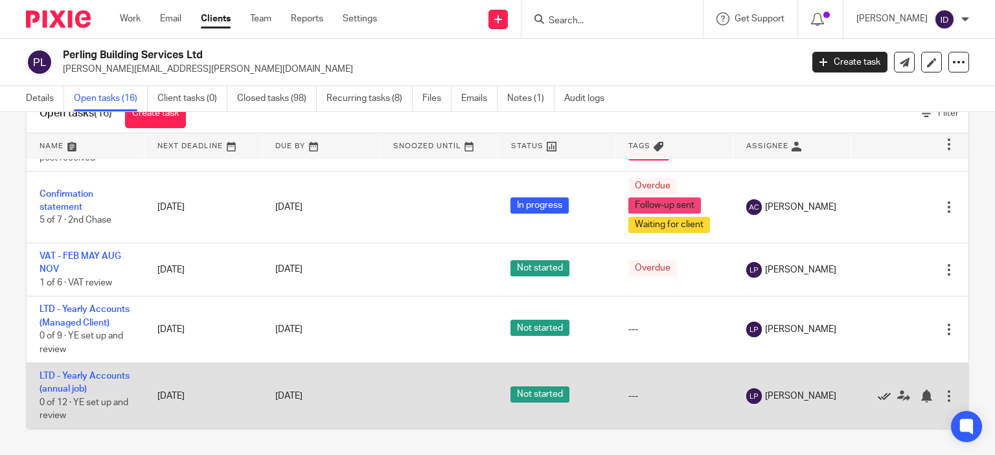
click at [878, 390] on icon at bounding box center [884, 396] width 13 height 13
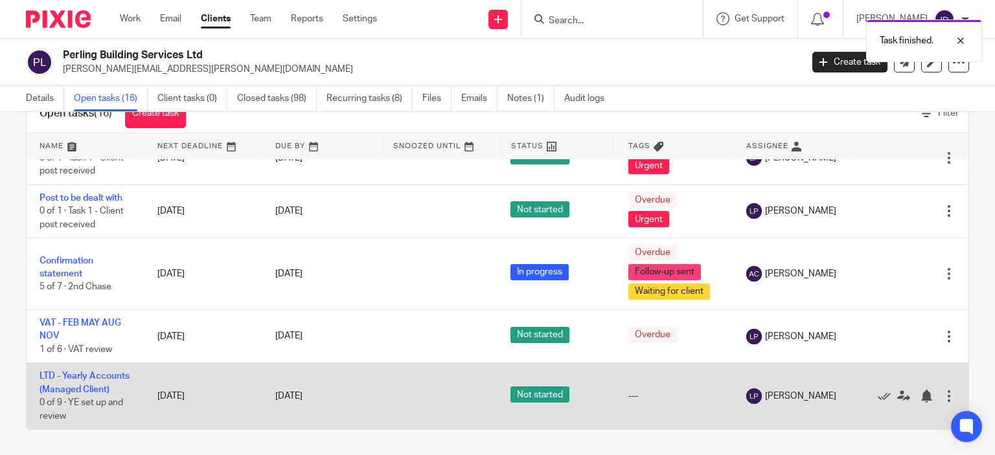
scroll to position [466, 0]
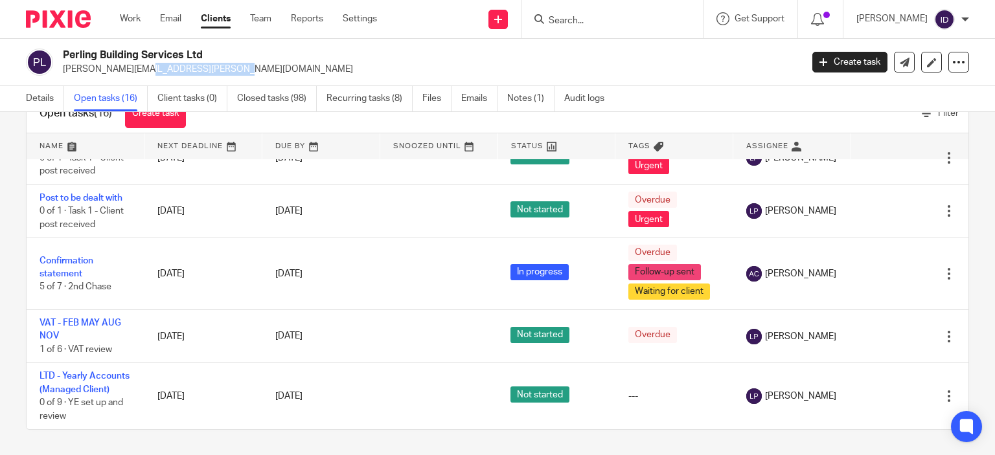
drag, startPoint x: 58, startPoint y: 67, endPoint x: 146, endPoint y: 67, distance: 88.1
click at [146, 67] on div "Perling Building Services Ltd [PERSON_NAME][EMAIL_ADDRESS][PERSON_NAME][DOMAIN_…" at bounding box center [409, 62] width 767 height 27
copy p "[PERSON_NAME][EMAIL_ADDRESS][PERSON_NAME][DOMAIN_NAME]"
drag, startPoint x: 62, startPoint y: 51, endPoint x: 207, endPoint y: 57, distance: 144.6
click at [207, 57] on div "Perling Building Services Ltd [PERSON_NAME][EMAIL_ADDRESS][PERSON_NAME][DOMAIN_…" at bounding box center [409, 62] width 767 height 27
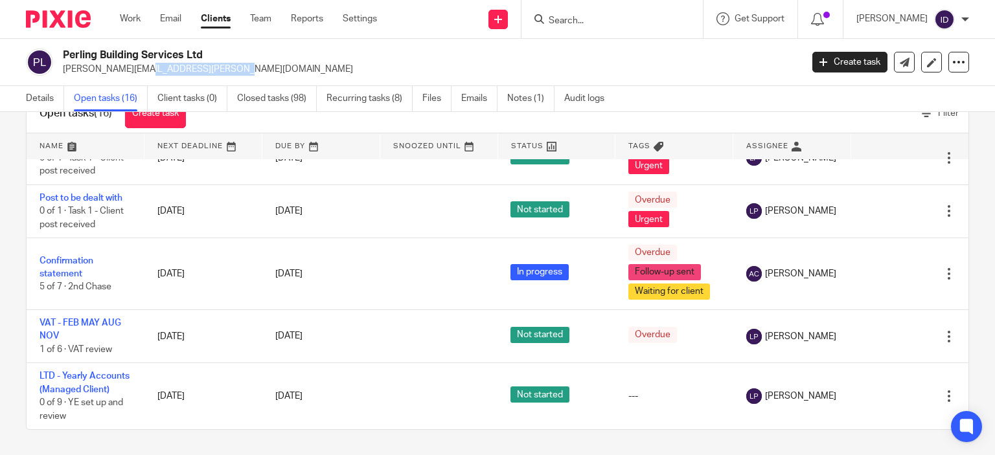
copy h2 "Perling Building Services Ltd"
click at [586, 20] on input "Search" at bounding box center [605, 22] width 117 height 12
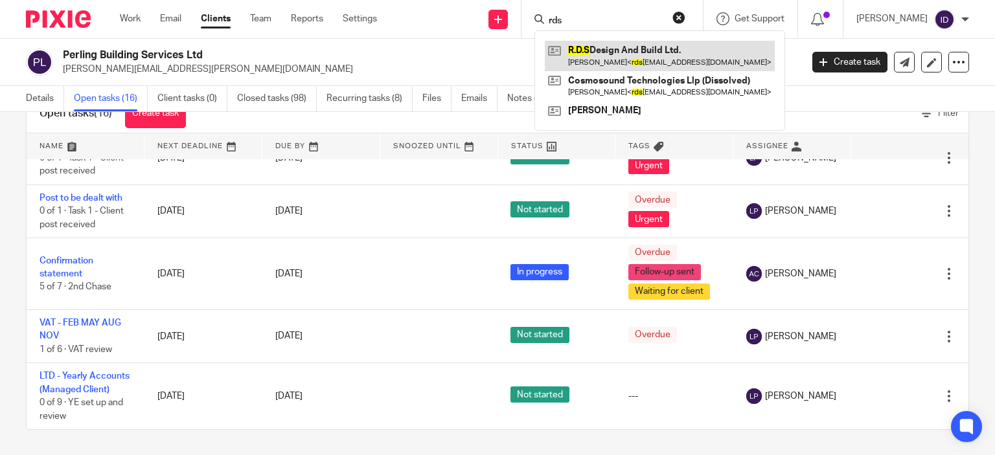
type input "rds"
click at [616, 49] on link at bounding box center [660, 56] width 230 height 30
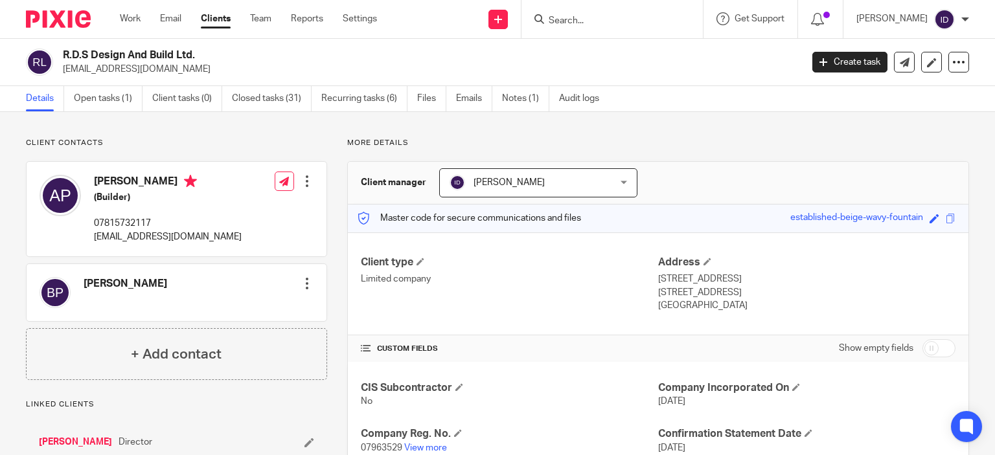
drag, startPoint x: 60, startPoint y: 67, endPoint x: 212, endPoint y: 85, distance: 153.3
click at [212, 85] on div "R.D.S Design And Build Ltd. [EMAIL_ADDRESS][DOMAIN_NAME] Create task Update fro…" at bounding box center [497, 62] width 995 height 47
copy p "[EMAIL_ADDRESS][DOMAIN_NAME]"
click at [649, 17] on input "Search" at bounding box center [605, 22] width 117 height 12
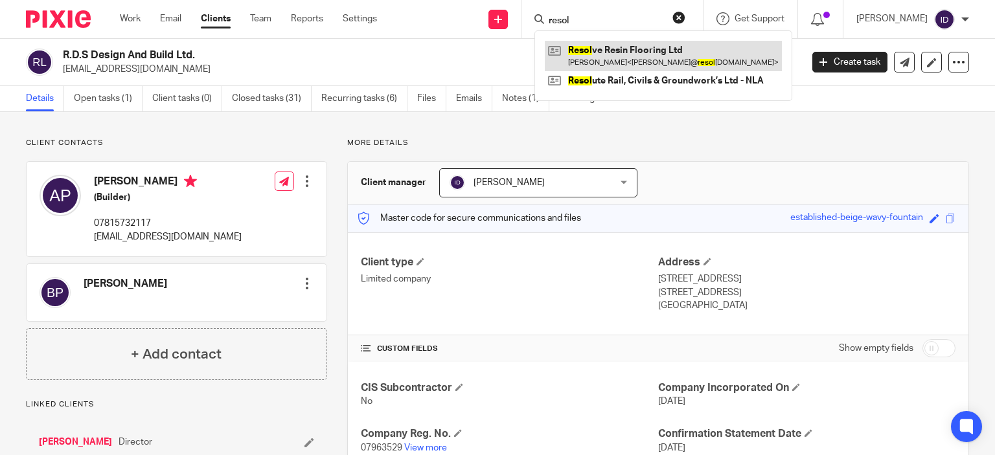
type input "resol"
click at [647, 50] on link at bounding box center [663, 56] width 237 height 30
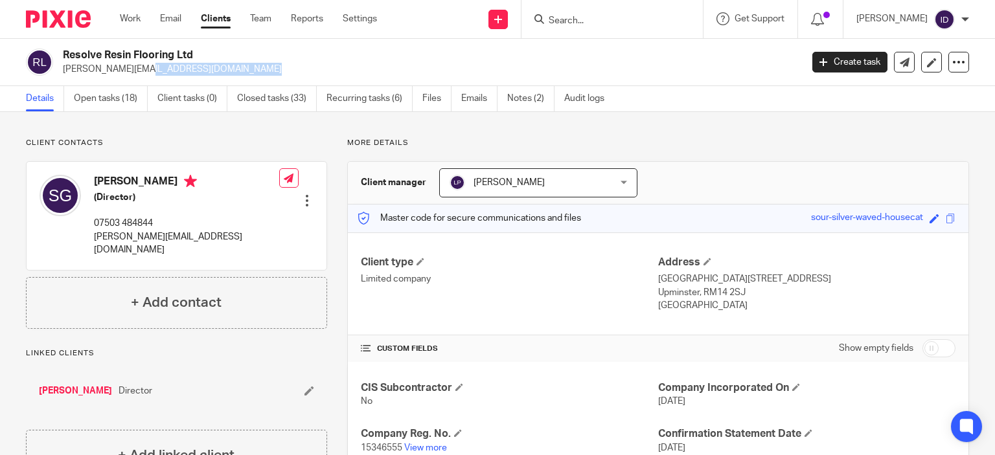
drag, startPoint x: 62, startPoint y: 71, endPoint x: 168, endPoint y: 71, distance: 106.9
click at [168, 71] on div "Resolve Resin Flooring Ltd [PERSON_NAME][EMAIL_ADDRESS][DOMAIN_NAME]" at bounding box center [409, 62] width 767 height 27
copy p "[PERSON_NAME][EMAIL_ADDRESS][DOMAIN_NAME]"
click at [593, 25] on input "Search" at bounding box center [605, 22] width 117 height 12
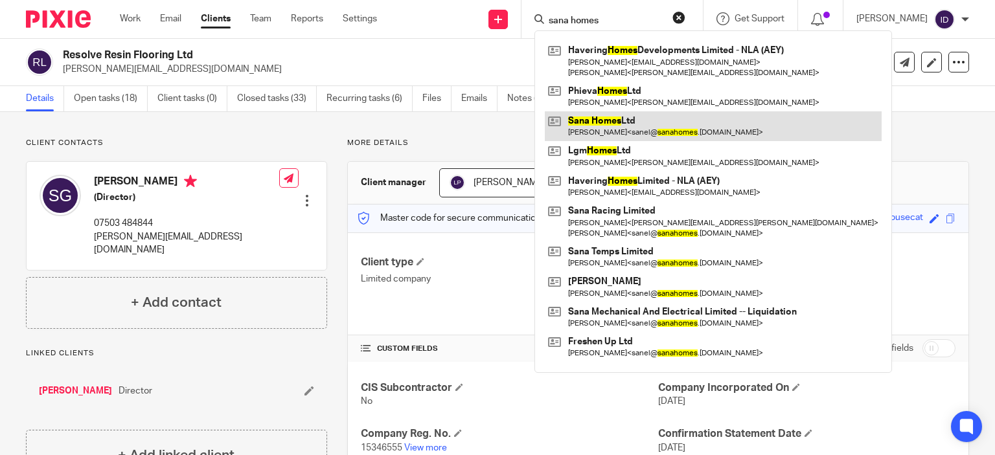
type input "sana homes"
click at [613, 124] on link at bounding box center [713, 126] width 337 height 30
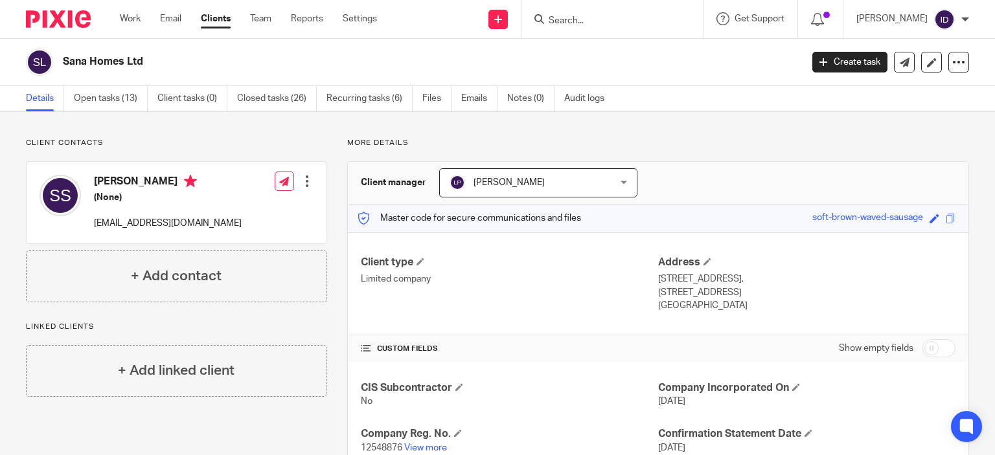
click at [601, 20] on input "Search" at bounding box center [605, 22] width 117 height 12
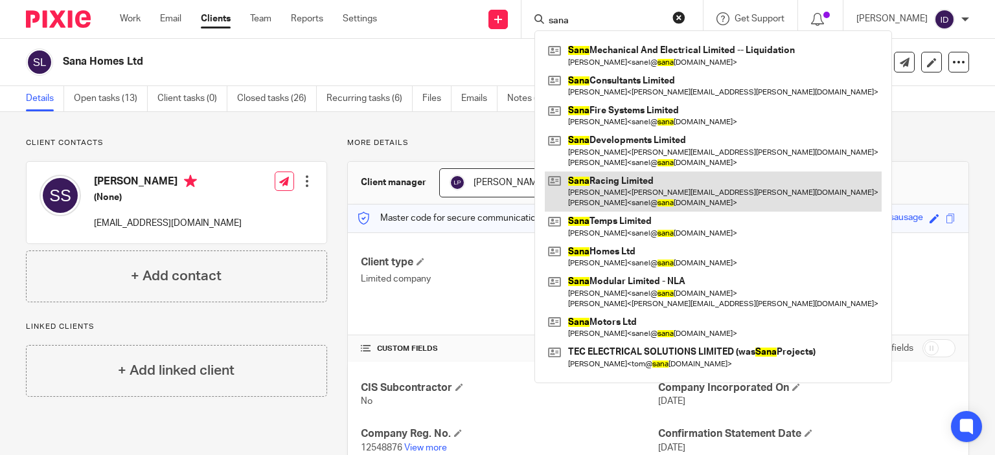
type input "sana"
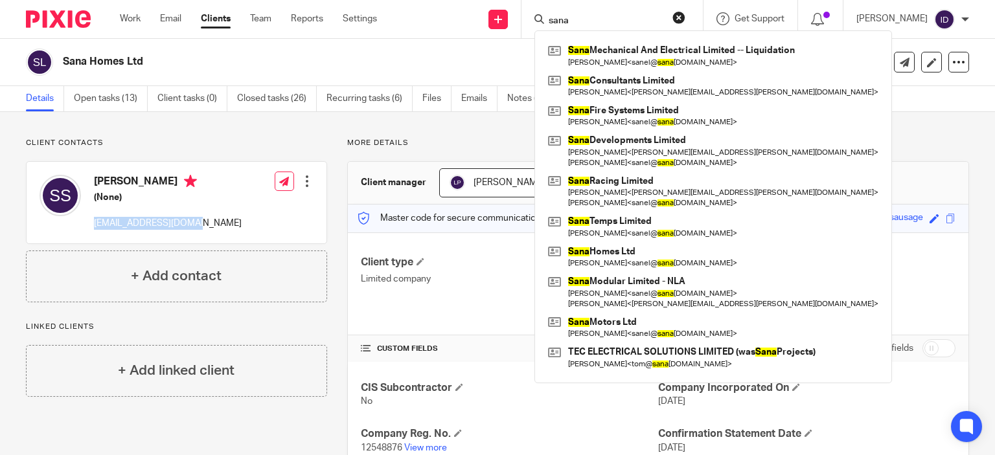
drag, startPoint x: 94, startPoint y: 225, endPoint x: 196, endPoint y: 230, distance: 101.9
click at [196, 230] on div "Sanel Sljivar (None) sanel@sanahomes.co.uk Edit contact Create client from cont…" at bounding box center [177, 203] width 300 height 82
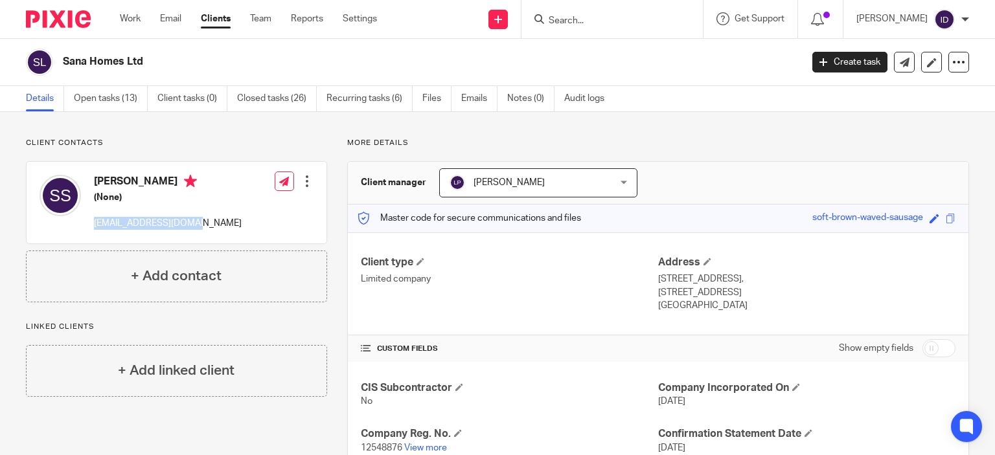
copy p "[EMAIL_ADDRESS][DOMAIN_NAME]"
click at [593, 12] on form at bounding box center [616, 19] width 138 height 16
click at [593, 19] on input "Search" at bounding box center [605, 22] width 117 height 12
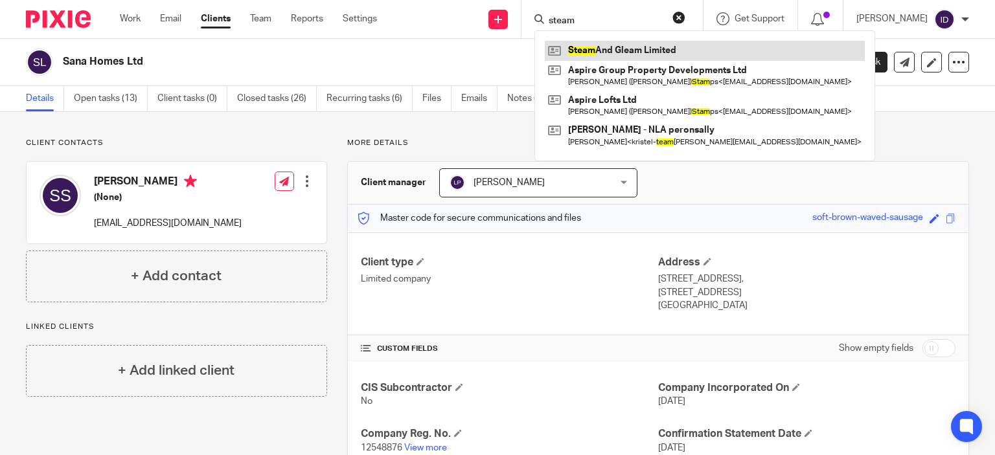
type input "steam"
click at [599, 46] on link at bounding box center [705, 50] width 320 height 19
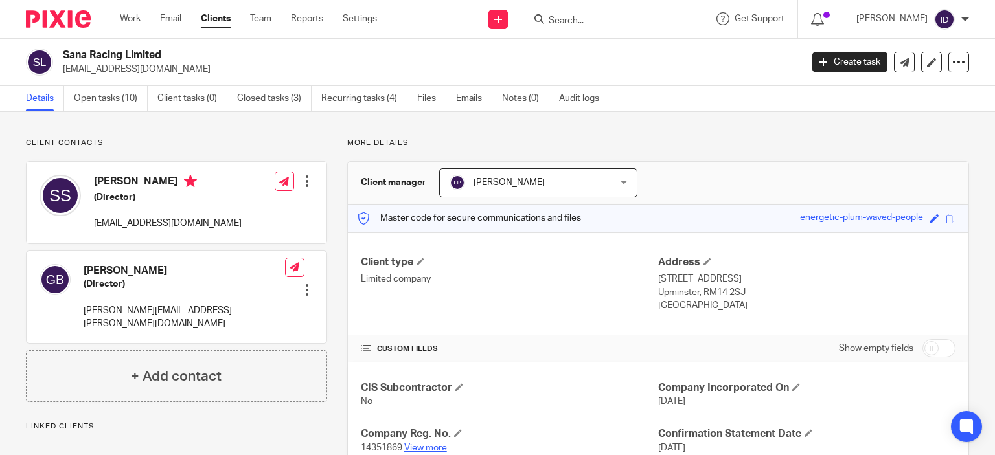
click at [428, 444] on link "View more" at bounding box center [425, 448] width 43 height 9
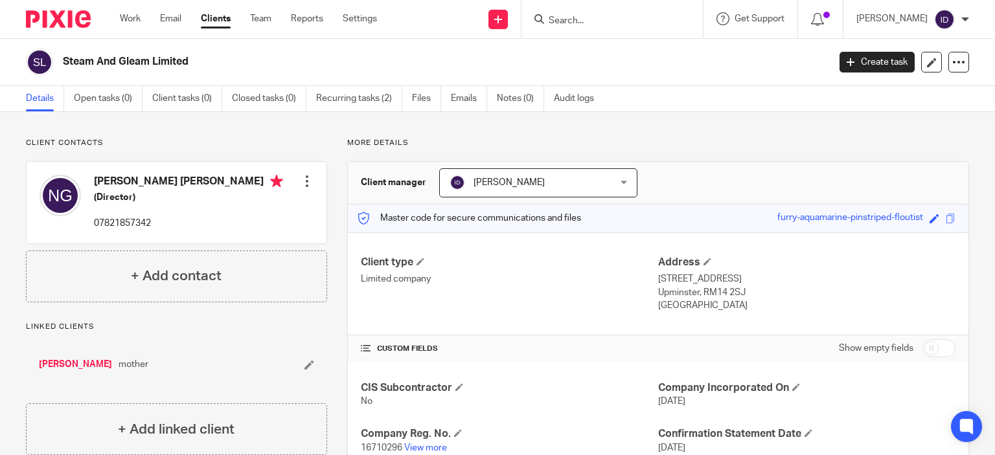
drag, startPoint x: 62, startPoint y: 60, endPoint x: 213, endPoint y: 75, distance: 152.3
click at [213, 75] on div "Steam And Gleam Limited" at bounding box center [423, 62] width 794 height 27
copy h2 "Steam And Gleam Limited"
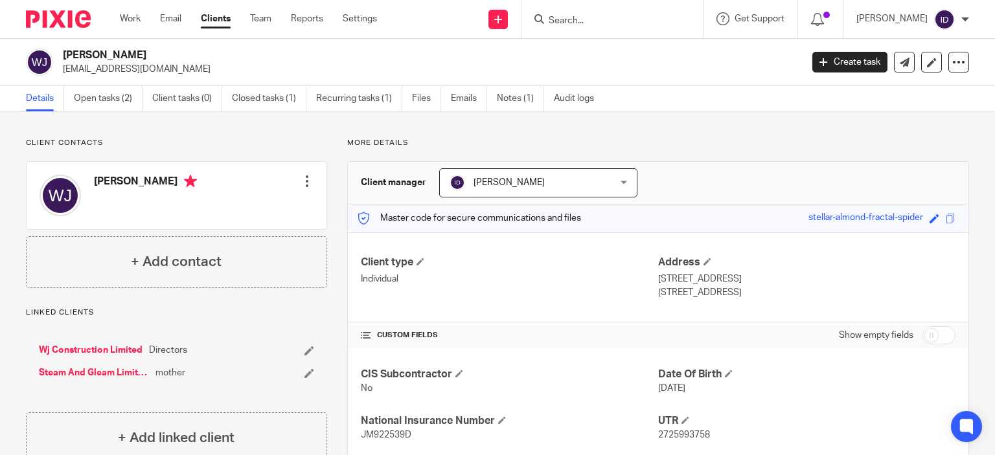
drag, startPoint x: 61, startPoint y: 67, endPoint x: 180, endPoint y: 73, distance: 119.4
click at [180, 73] on div "[PERSON_NAME] [EMAIL_ADDRESS][DOMAIN_NAME]" at bounding box center [409, 62] width 767 height 27
copy p "[EMAIL_ADDRESS][DOMAIN_NAME]"
click at [593, 21] on input "Search" at bounding box center [605, 22] width 117 height 12
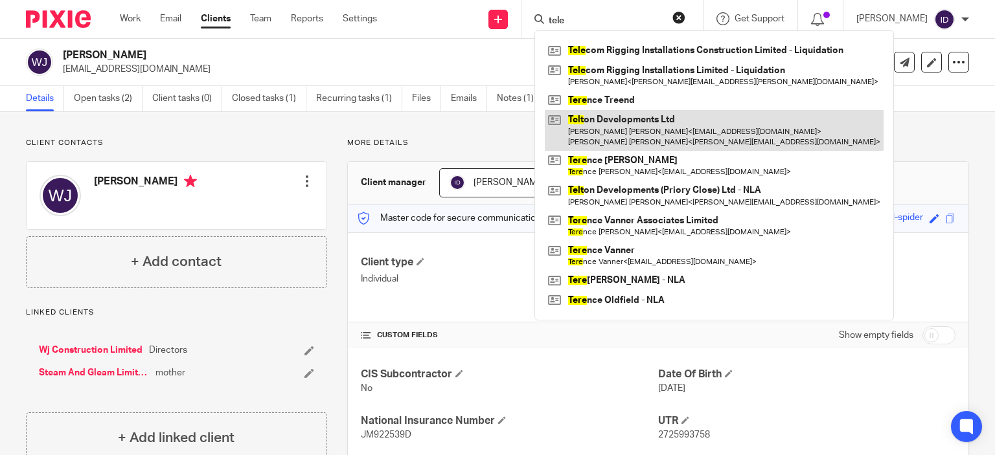
type input "tele"
click at [644, 126] on link at bounding box center [714, 130] width 339 height 40
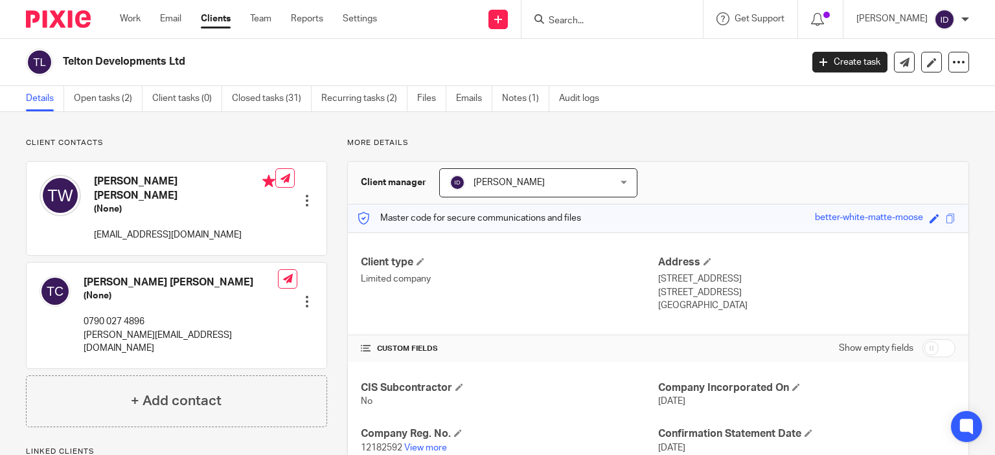
click at [297, 128] on div "Client contacts [PERSON_NAME] [PERSON_NAME] (None) [EMAIL_ADDRESS][DOMAIN_NAME]…" at bounding box center [497, 376] width 995 height 529
click at [433, 445] on link "View more" at bounding box center [425, 448] width 43 height 9
click at [87, 98] on link "Open tasks (2)" at bounding box center [108, 98] width 69 height 25
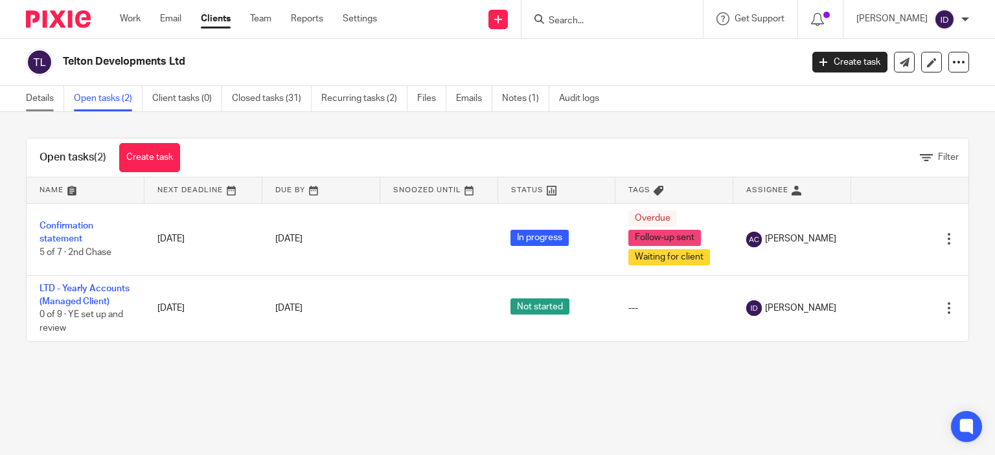
click at [47, 98] on link "Details" at bounding box center [45, 98] width 38 height 25
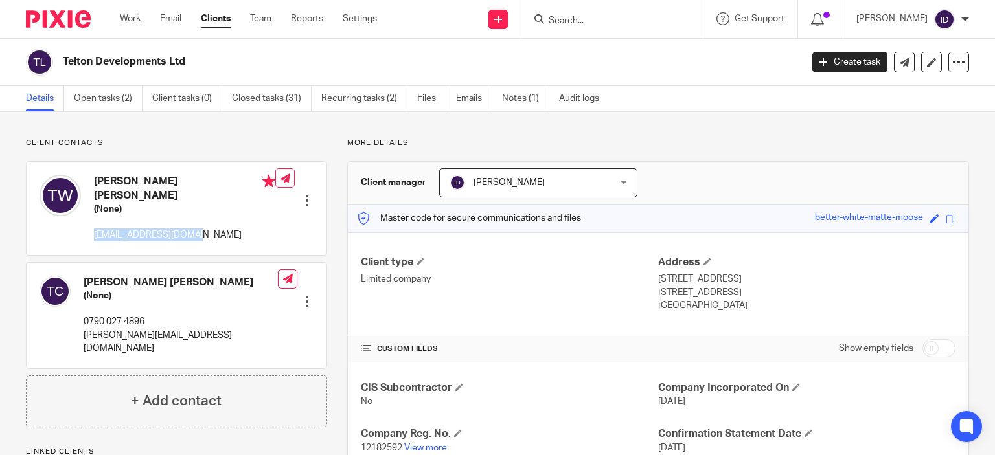
drag, startPoint x: 92, startPoint y: 222, endPoint x: 186, endPoint y: 222, distance: 94.0
click at [186, 222] on div "Terry David White (None) tdwhite@hotmail.co.uk" at bounding box center [158, 208] width 236 height 80
copy p "[EMAIL_ADDRESS][DOMAIN_NAME]"
drag, startPoint x: 83, startPoint y: 322, endPoint x: 197, endPoint y: 327, distance: 114.2
click at [197, 327] on div "Tony James Chambers (None) 0790 027 4896 tony@chamberstimber.com Edit contact C…" at bounding box center [177, 316] width 300 height 106
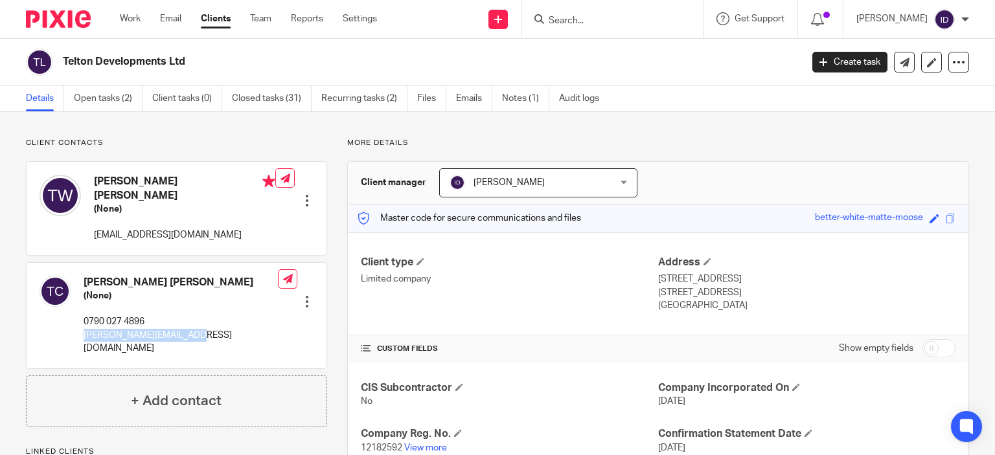
copy p "tony@chamberstimber.com"
drag, startPoint x: 65, startPoint y: 61, endPoint x: 198, endPoint y: 59, distance: 132.8
click at [198, 59] on h2 "Telton Developments Ltd" at bounding box center [355, 62] width 584 height 14
drag, startPoint x: 60, startPoint y: 60, endPoint x: 183, endPoint y: 54, distance: 123.2
click at [183, 54] on div "Telton Developments Ltd" at bounding box center [409, 62] width 767 height 27
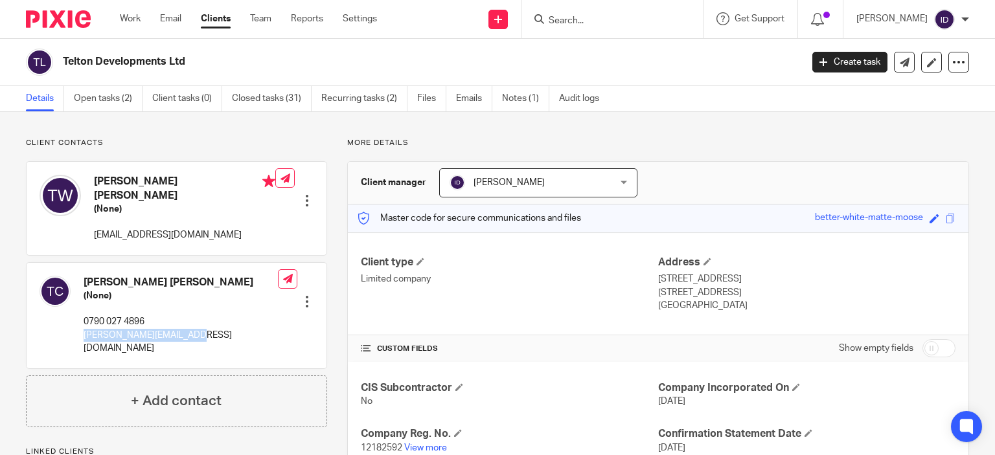
copy h2 "Telton Developments Ltd"
click at [593, 23] on input "Search" at bounding box center [605, 22] width 117 height 12
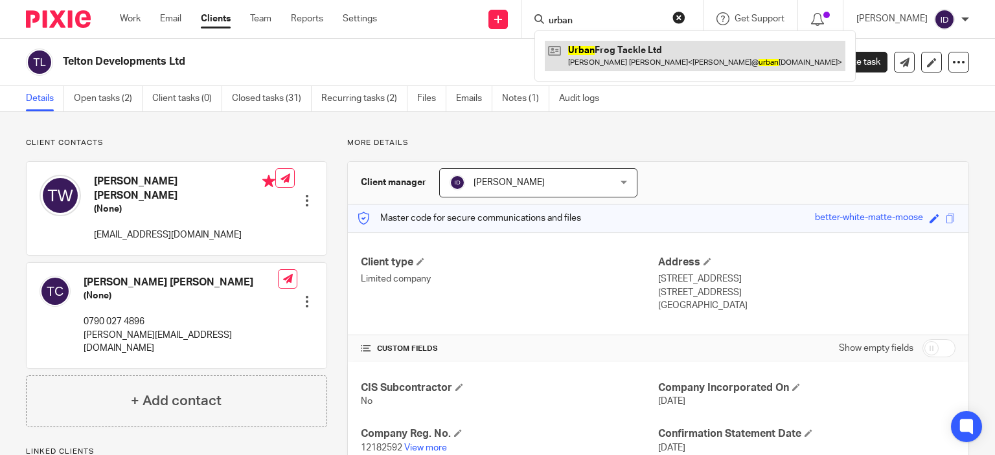
type input "urban"
click at [650, 58] on link at bounding box center [695, 56] width 301 height 30
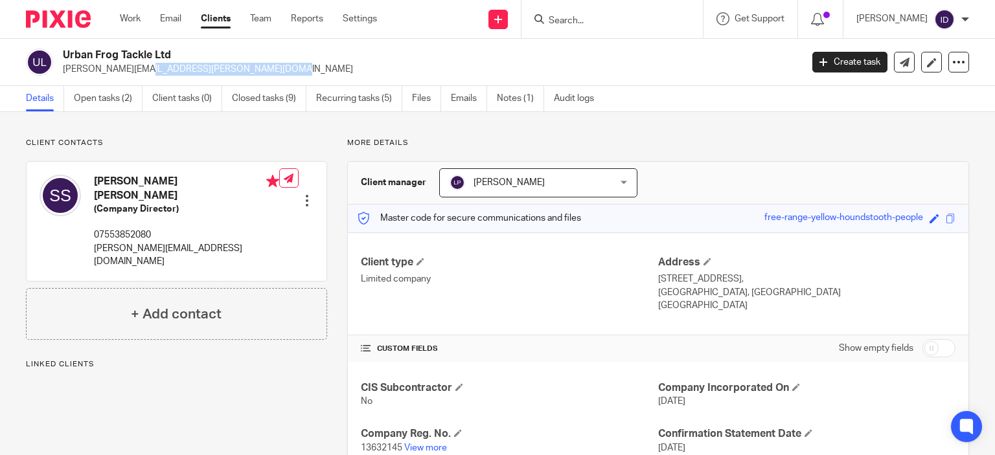
drag, startPoint x: 62, startPoint y: 71, endPoint x: 215, endPoint y: 71, distance: 152.9
click at [215, 71] on div "Urban Frog Tackle Ltd [PERSON_NAME][EMAIL_ADDRESS][PERSON_NAME][DOMAIN_NAME]" at bounding box center [409, 62] width 767 height 27
copy p "[PERSON_NAME][EMAIL_ADDRESS][PERSON_NAME][DOMAIN_NAME]"
click at [647, 21] on input "Search" at bounding box center [605, 22] width 117 height 12
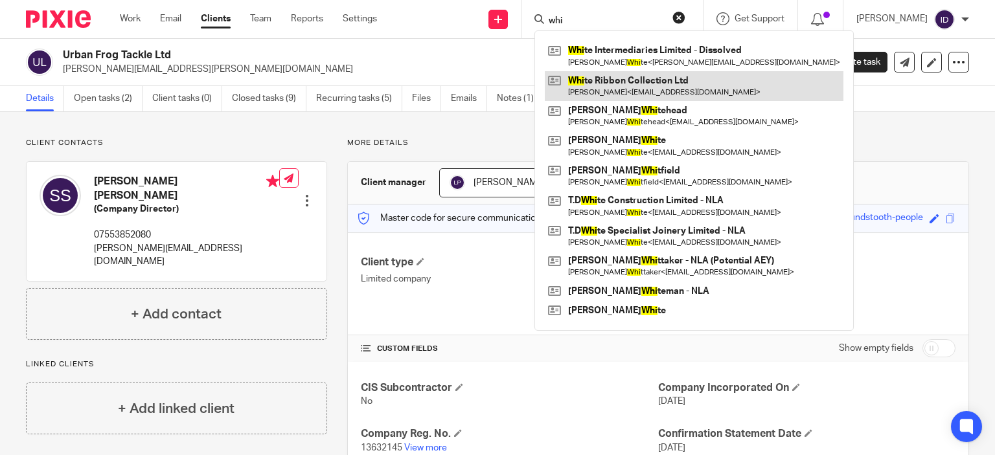
type input "whi"
click at [619, 80] on link at bounding box center [694, 86] width 299 height 30
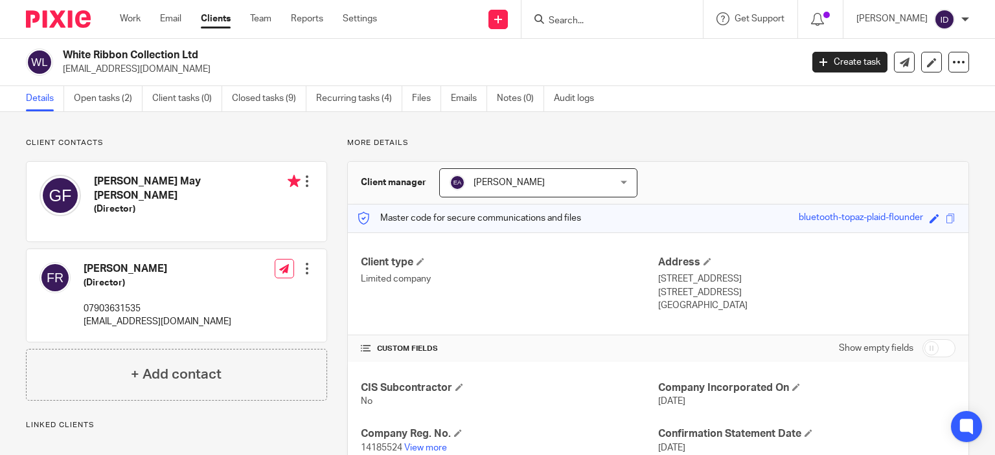
click at [249, 139] on p "Client contacts" at bounding box center [176, 143] width 301 height 10
drag, startPoint x: 62, startPoint y: 69, endPoint x: 187, endPoint y: 71, distance: 124.4
click at [187, 71] on div "White Ribbon Collection Ltd [EMAIL_ADDRESS][DOMAIN_NAME]" at bounding box center [409, 62] width 767 height 27
copy p "[EMAIL_ADDRESS][DOMAIN_NAME]"
drag, startPoint x: 63, startPoint y: 52, endPoint x: 203, endPoint y: 56, distance: 140.0
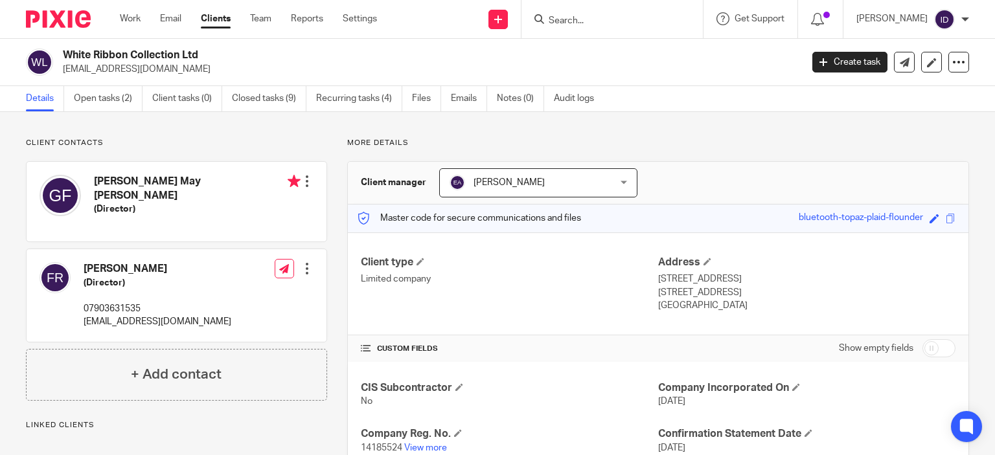
click at [203, 56] on h2 "White Ribbon Collection Ltd" at bounding box center [355, 56] width 584 height 14
copy h2 "White Ribbon Collection Ltd"
click at [609, 25] on input "Search" at bounding box center [605, 22] width 117 height 12
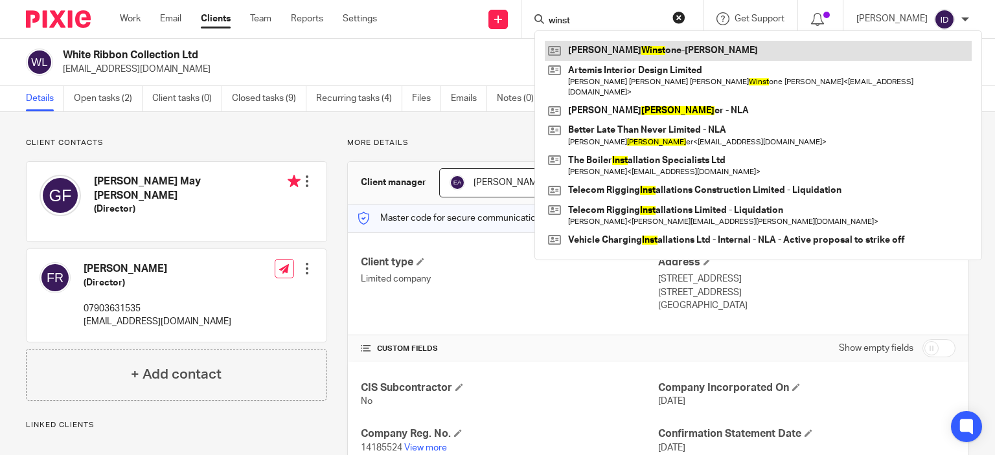
type input "winst"
click at [616, 41] on link at bounding box center [758, 50] width 427 height 19
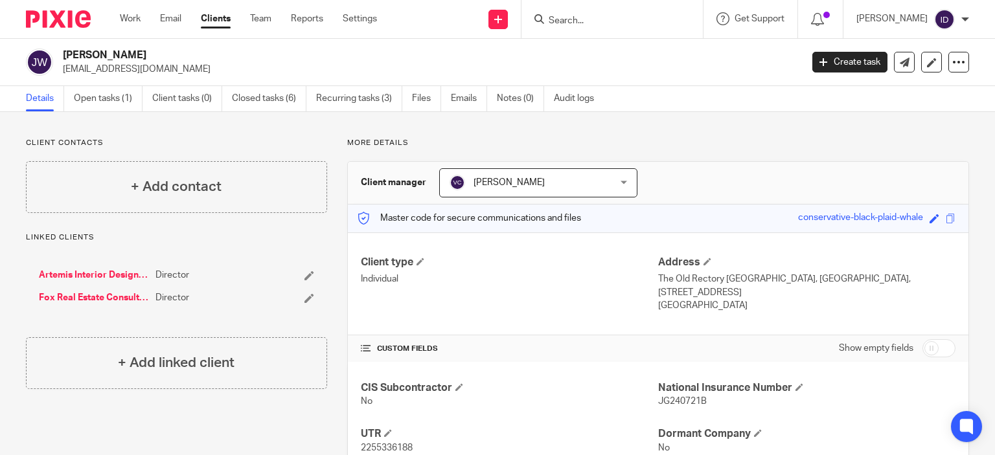
drag, startPoint x: 62, startPoint y: 69, endPoint x: 169, endPoint y: 71, distance: 106.9
click at [169, 71] on div "Jessica Winstone-Adair jessfoxon@hotmail.com" at bounding box center [409, 62] width 767 height 27
copy p "jessfoxon@hotmail.com"
